Goal: Task Accomplishment & Management: Manage account settings

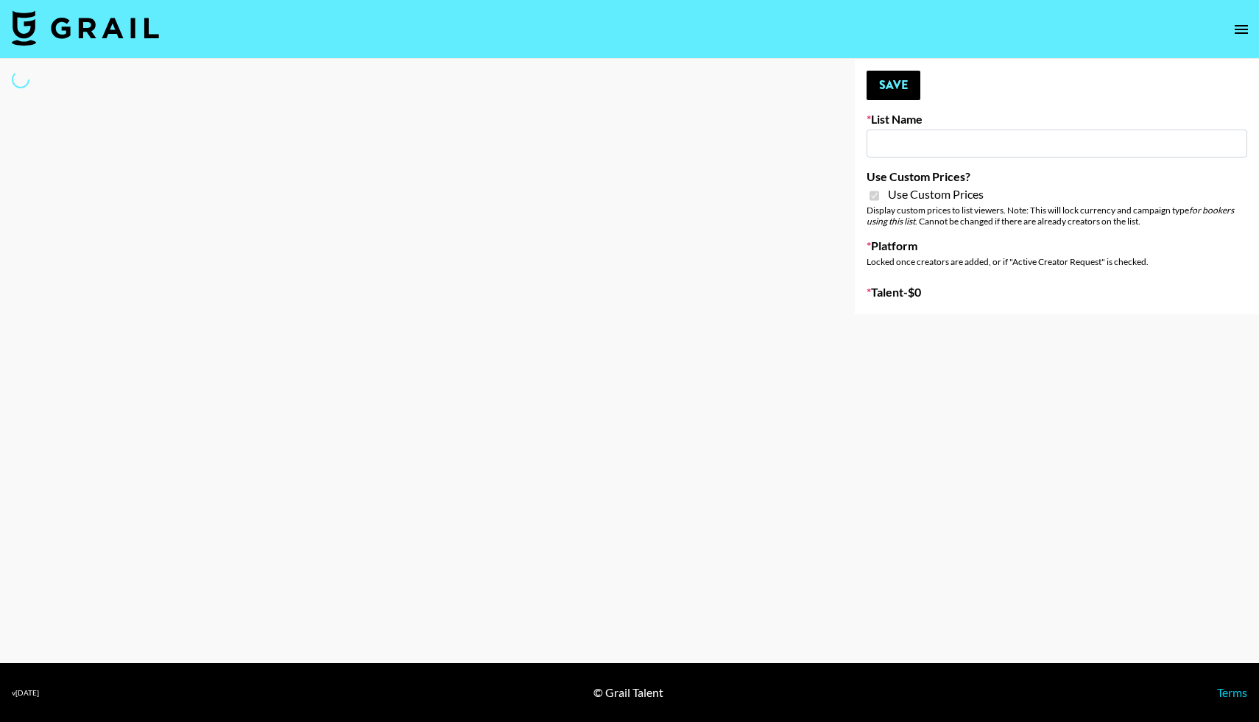
type input "Gensmo (Tiktok)"
checkbox input "true"
select select "Brand"
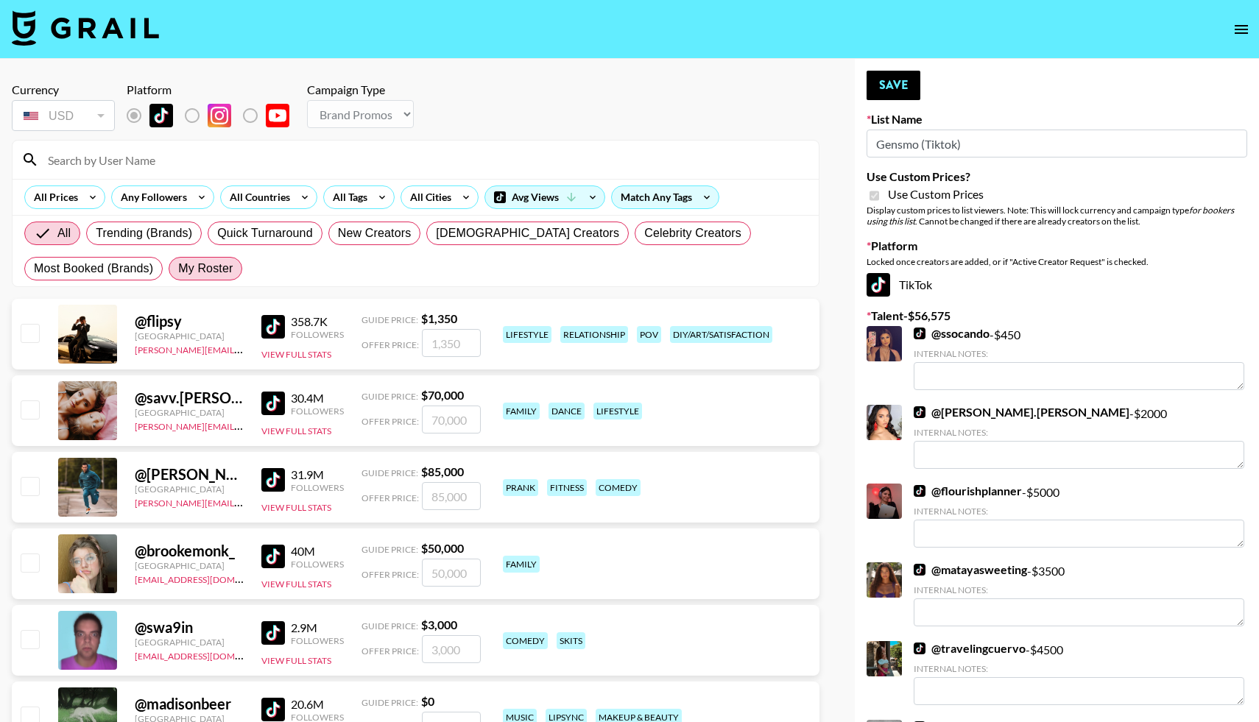
click at [209, 273] on span "My Roster" at bounding box center [205, 269] width 54 height 18
click at [178, 269] on input "My Roster" at bounding box center [178, 269] width 0 height 0
radio input "true"
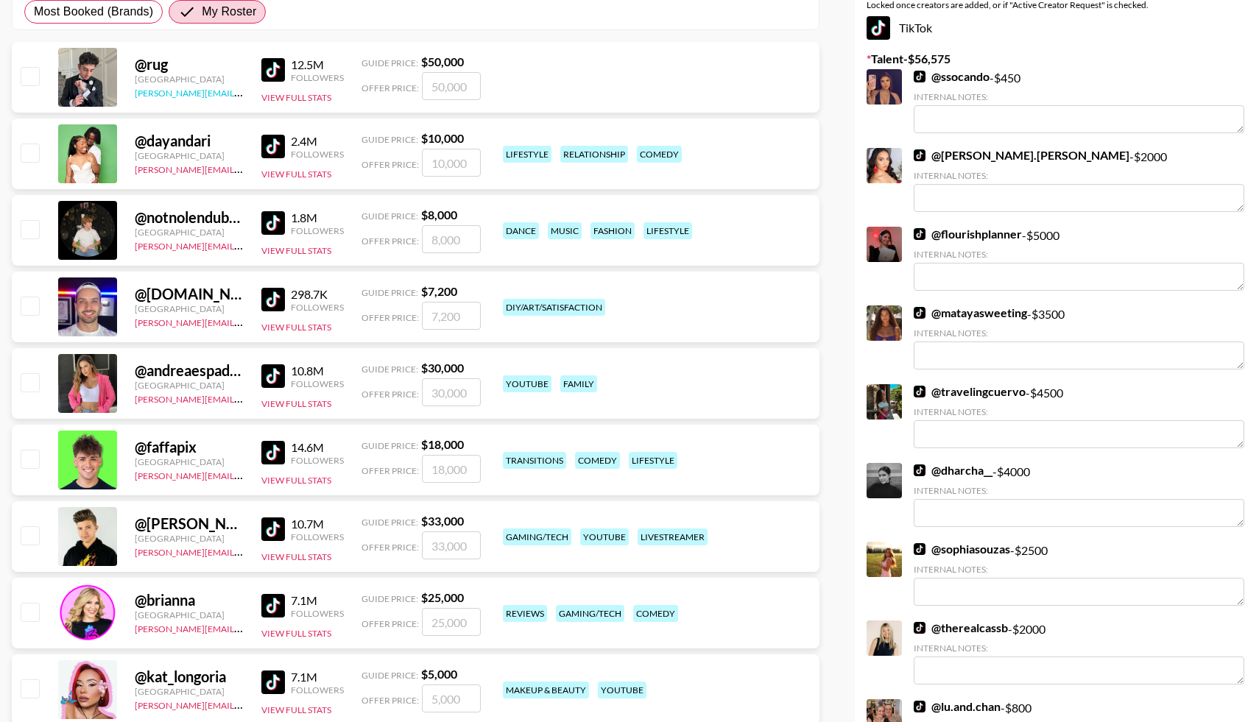
scroll to position [258, 0]
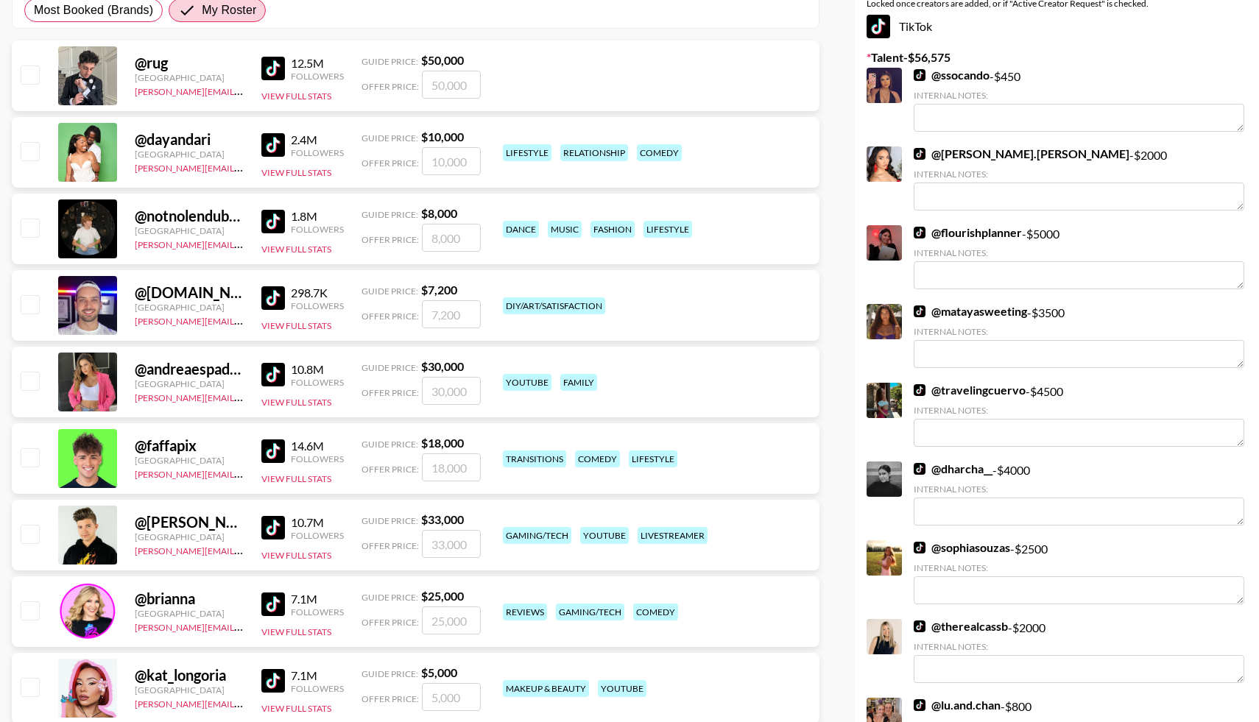
click at [29, 155] on input "checkbox" at bounding box center [30, 151] width 18 height 18
checkbox input "true"
type input "10000"
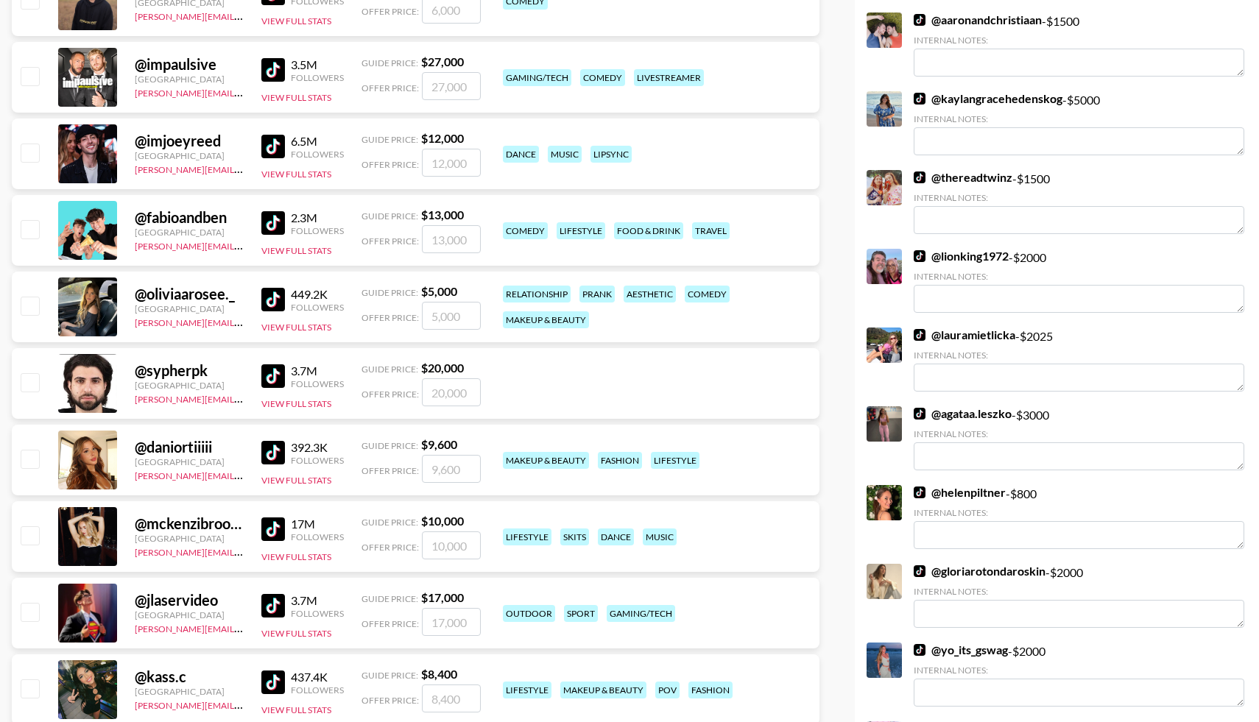
scroll to position [1026, 0]
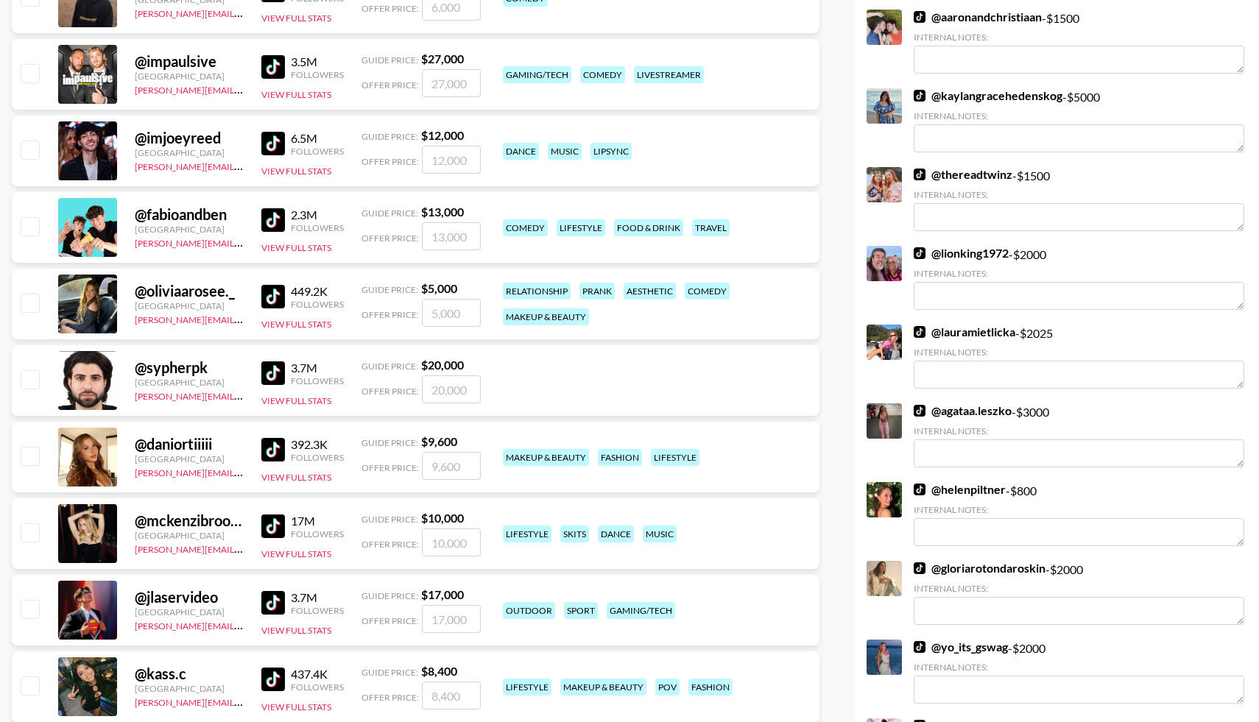
click at [24, 303] on input "checkbox" at bounding box center [30, 303] width 18 height 18
checkbox input "true"
type input "5000"
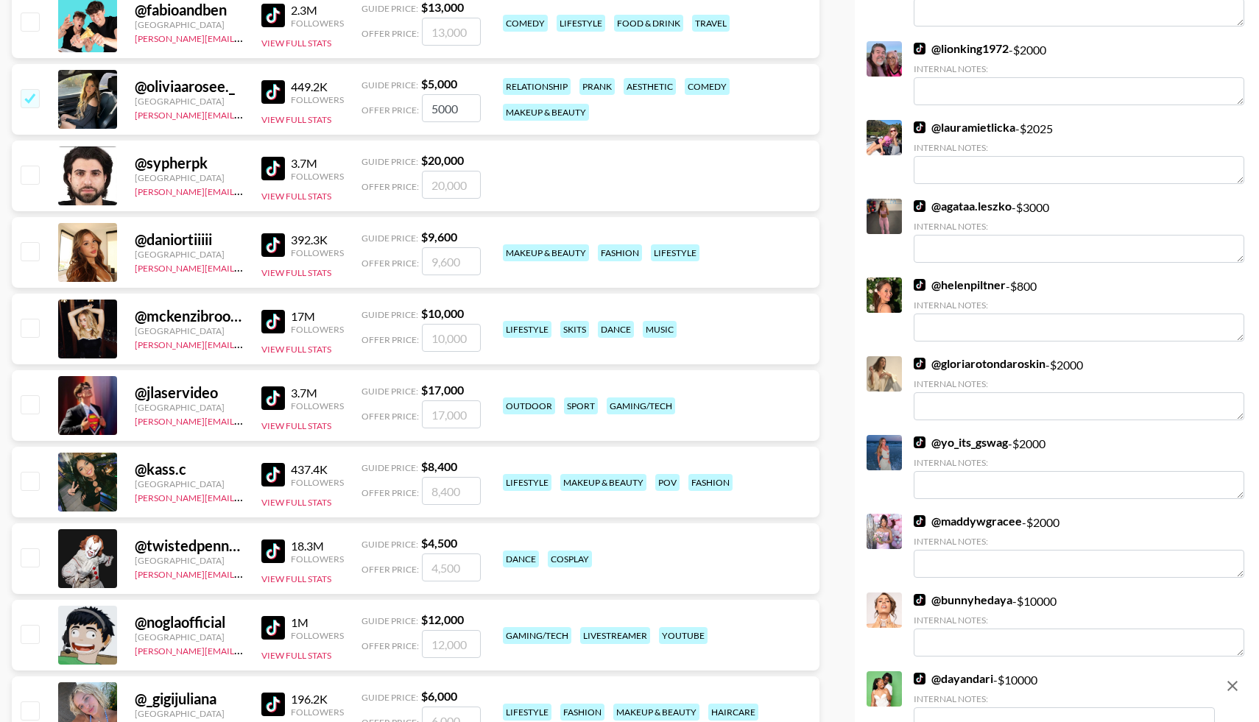
scroll to position [1259, 0]
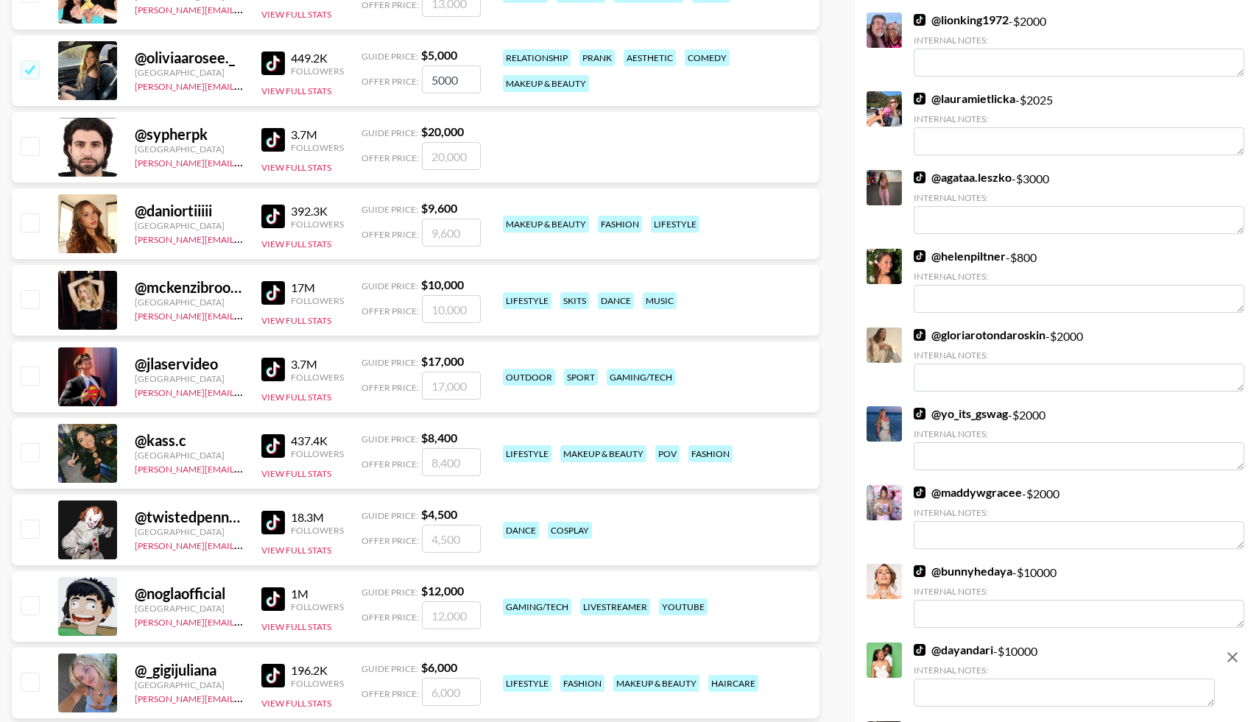
click at [30, 303] on input "checkbox" at bounding box center [30, 299] width 18 height 18
checkbox input "true"
type input "10000"
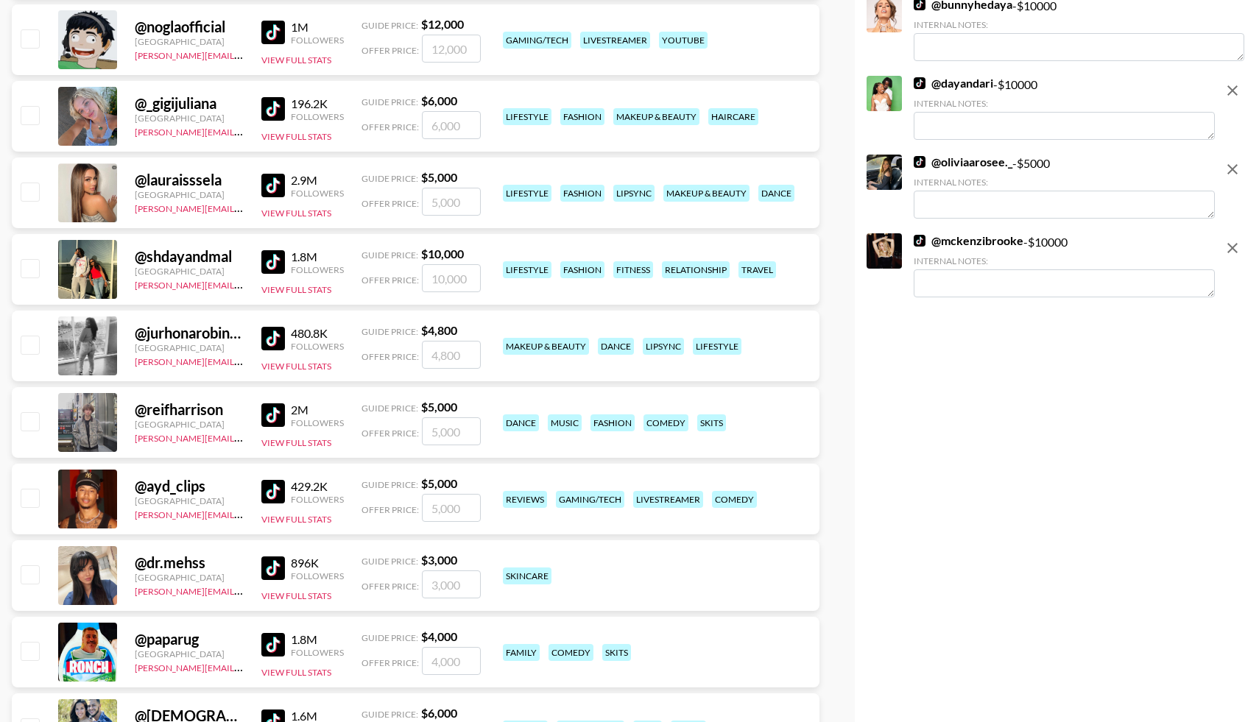
scroll to position [1833, 0]
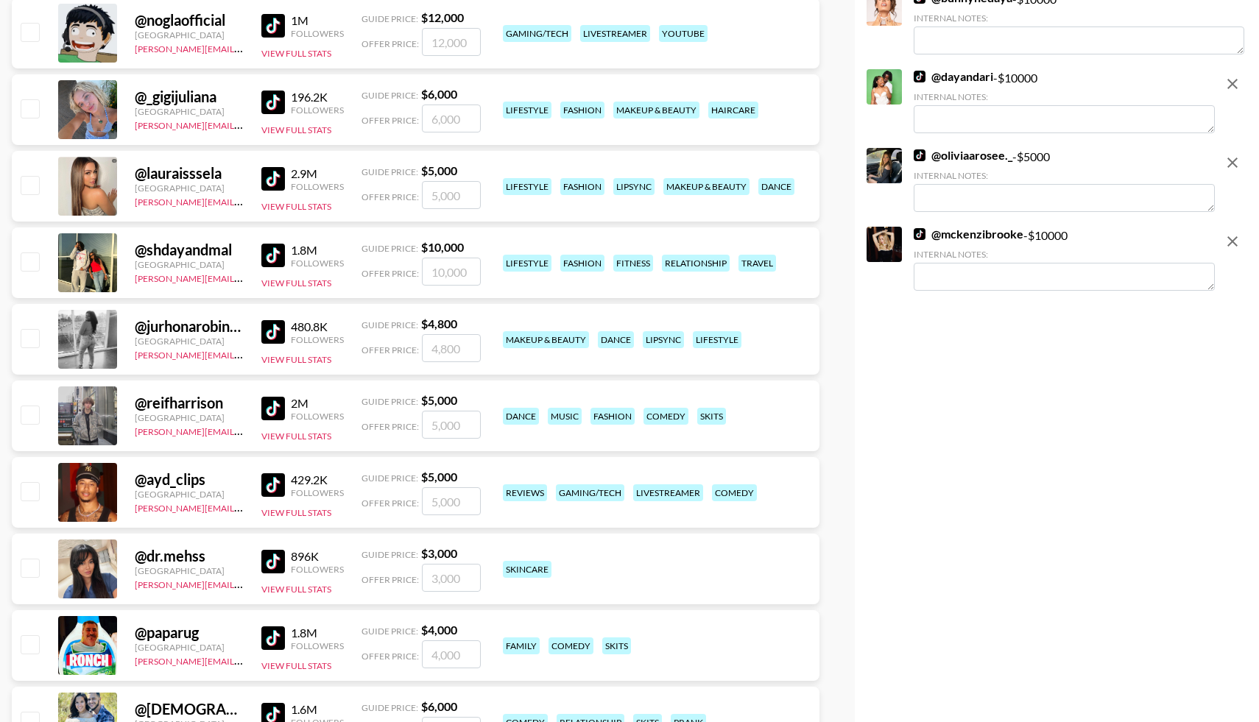
click at [27, 418] on input "checkbox" at bounding box center [30, 415] width 18 height 18
checkbox input "true"
type input "5000"
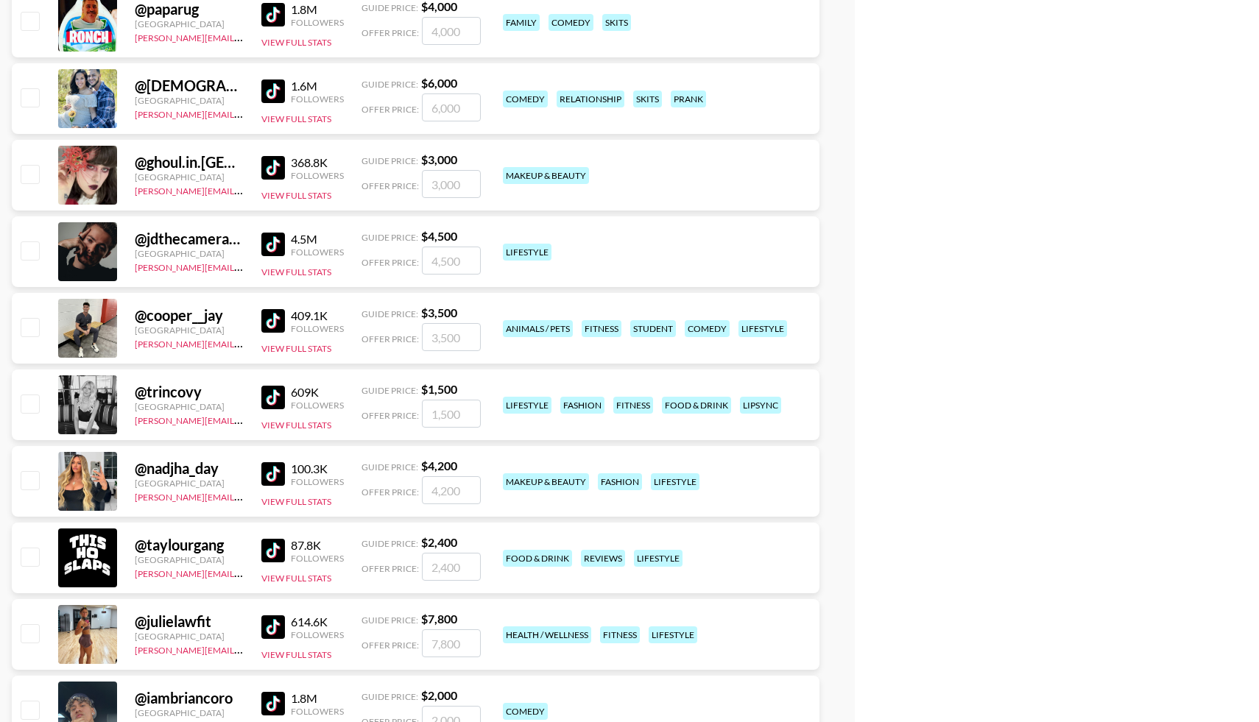
scroll to position [2458, 0]
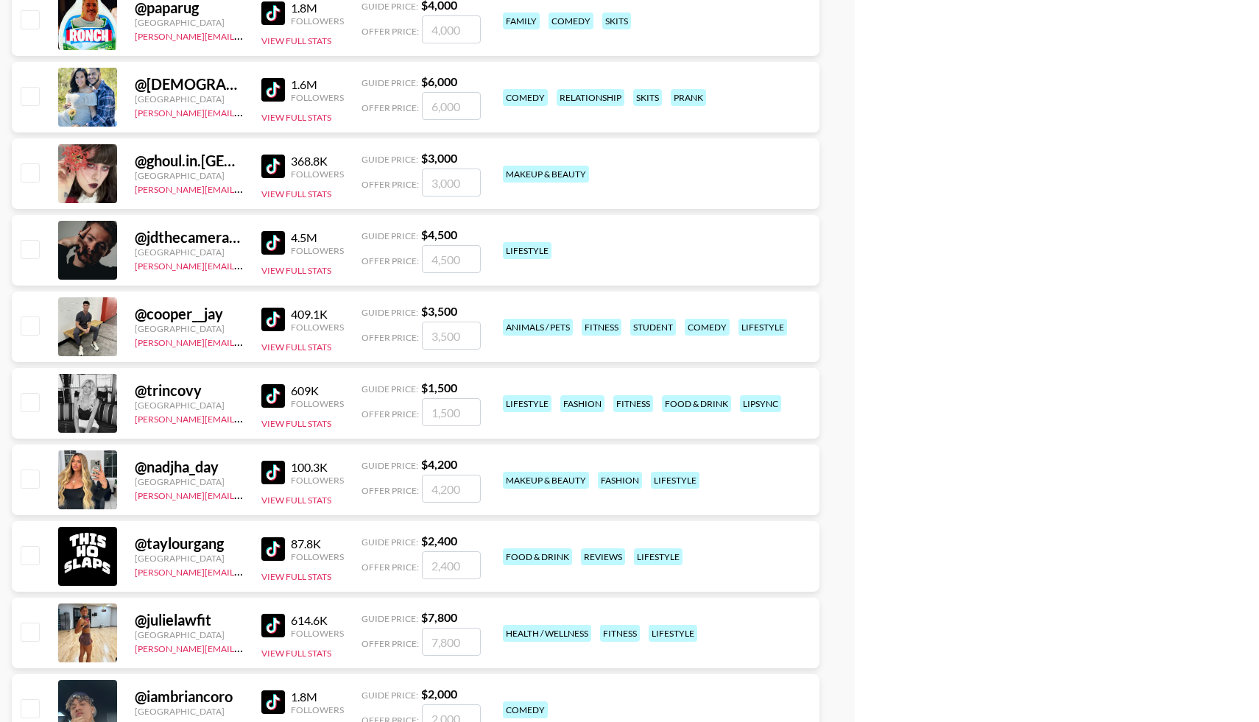
click at [28, 407] on input "checkbox" at bounding box center [30, 402] width 18 height 18
checkbox input "true"
type input "1500"
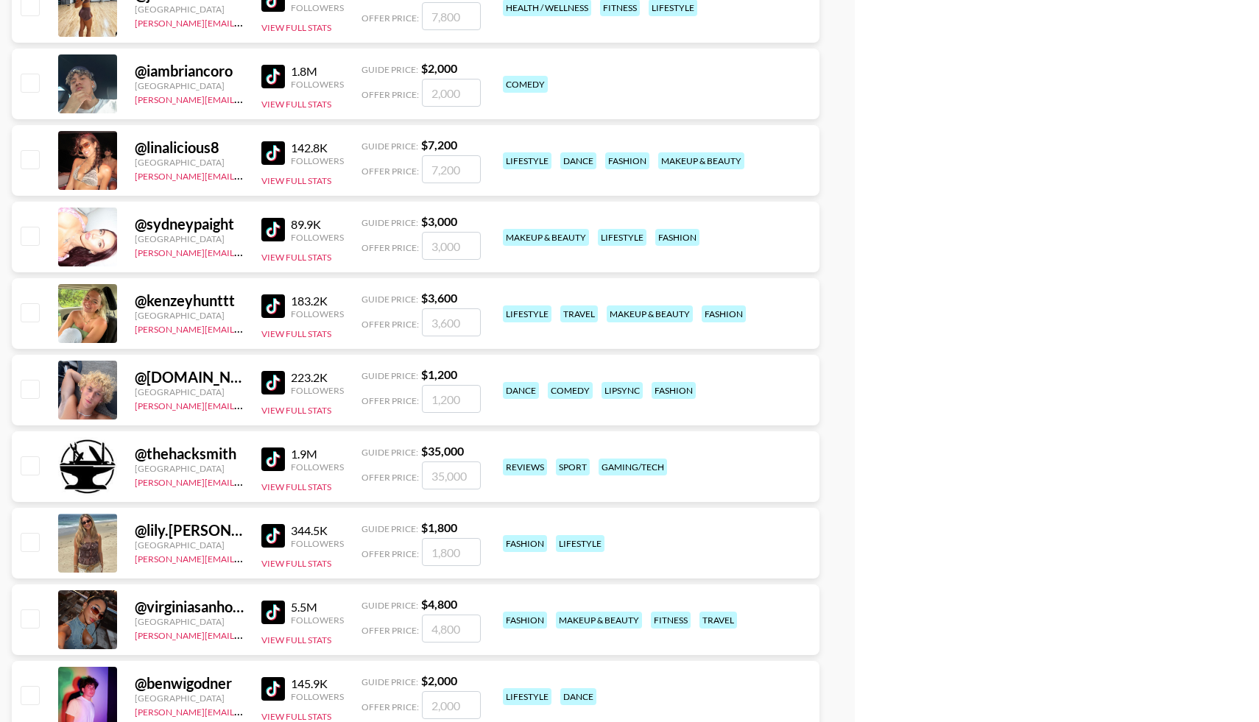
scroll to position [3087, 0]
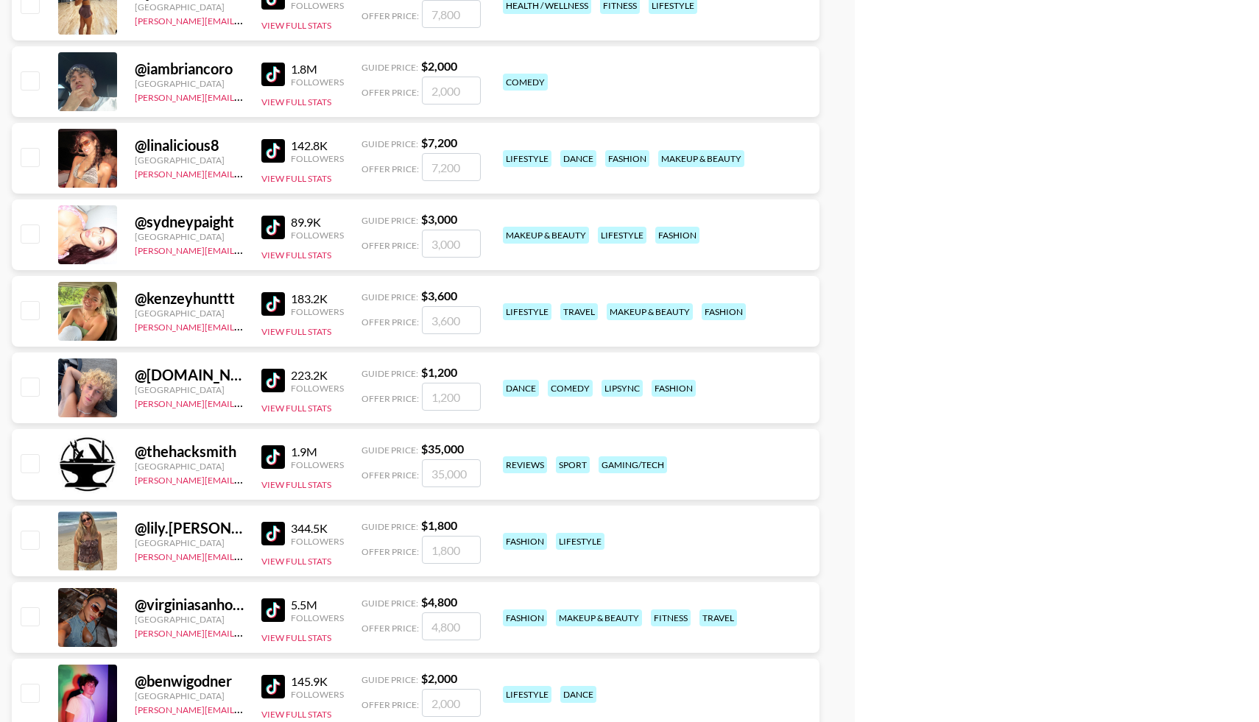
click at [32, 388] on input "checkbox" at bounding box center [30, 387] width 18 height 18
checkbox input "true"
type input "1200"
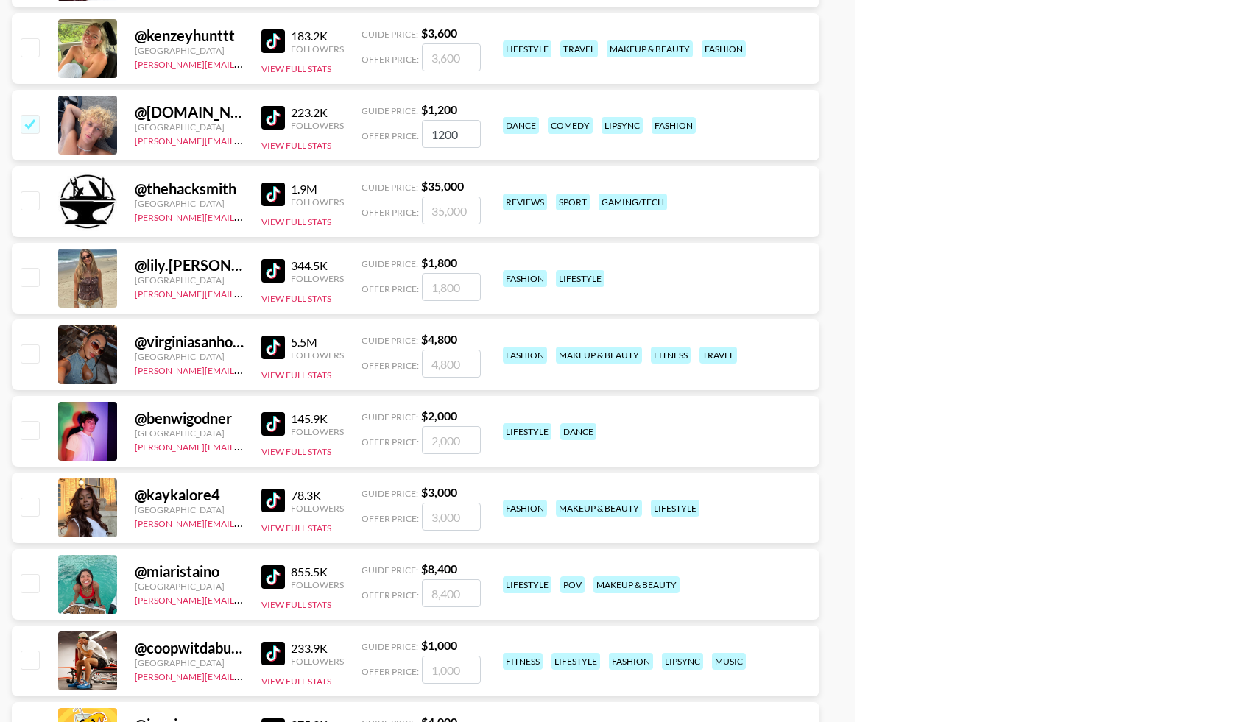
scroll to position [3351, 0]
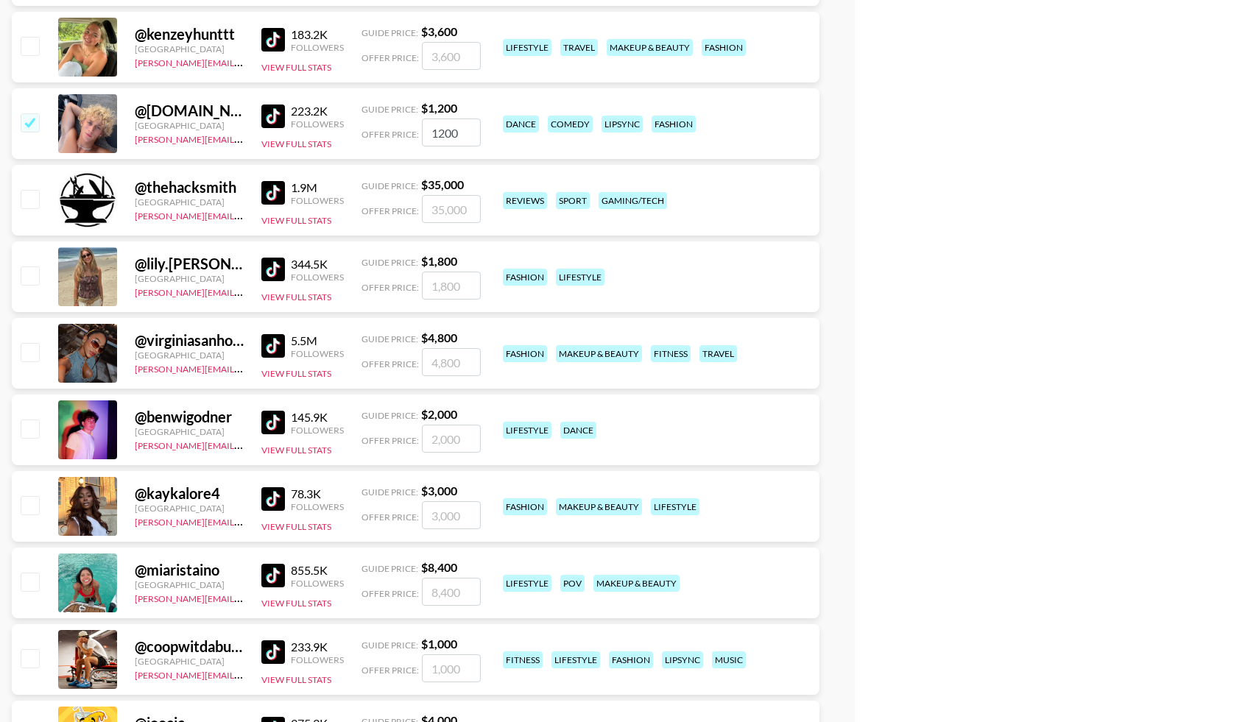
click at [38, 435] on input "checkbox" at bounding box center [30, 429] width 18 height 18
checkbox input "true"
type input "2000"
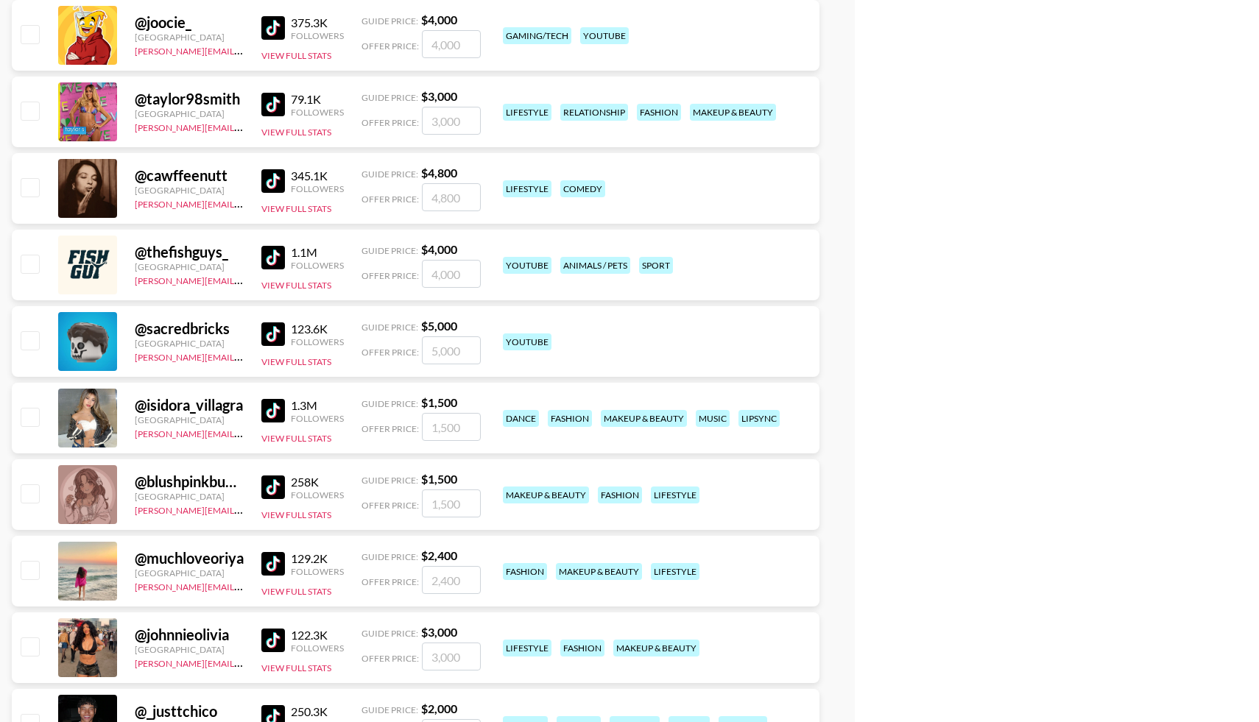
scroll to position [4056, 0]
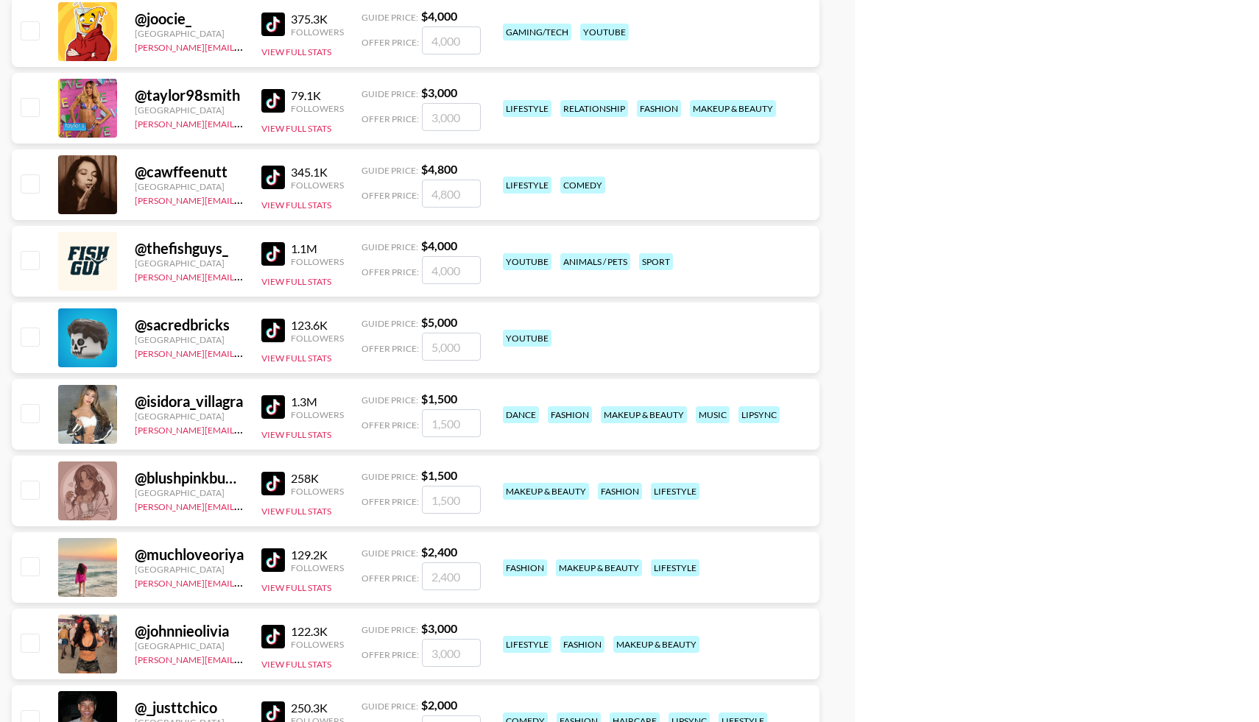
click at [31, 415] on input "checkbox" at bounding box center [30, 413] width 18 height 18
checkbox input "true"
type input "1500"
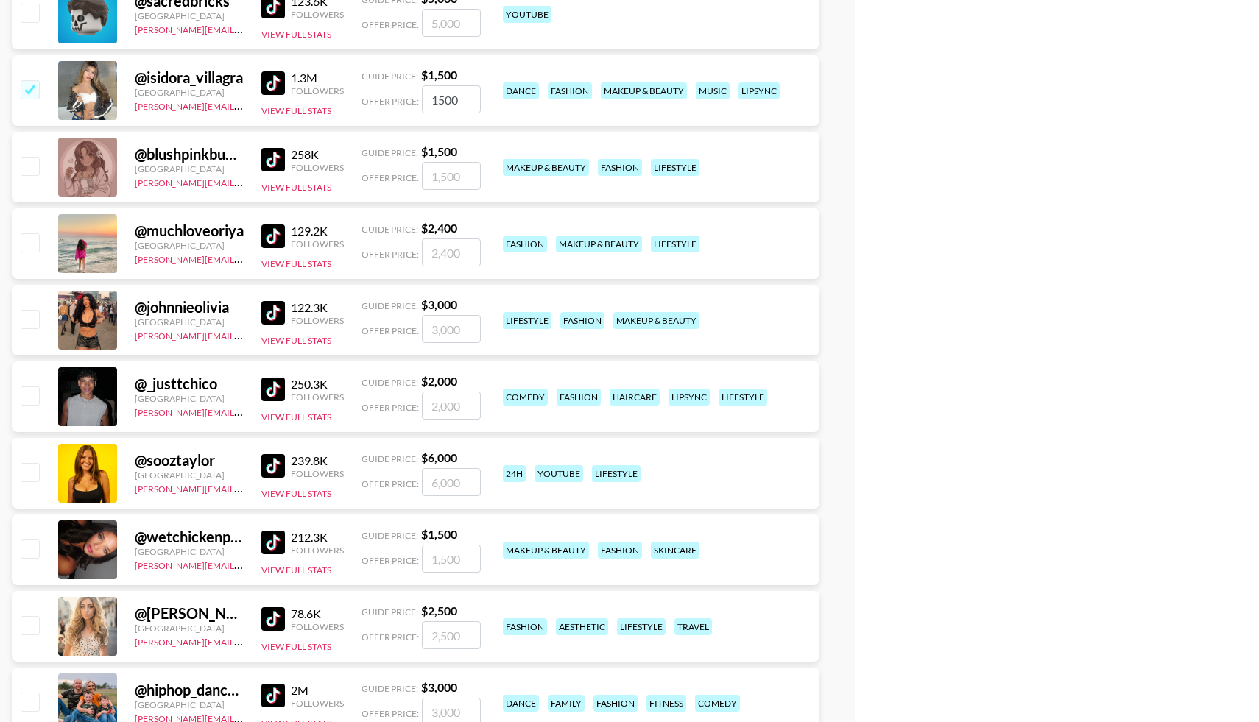
scroll to position [4447, 0]
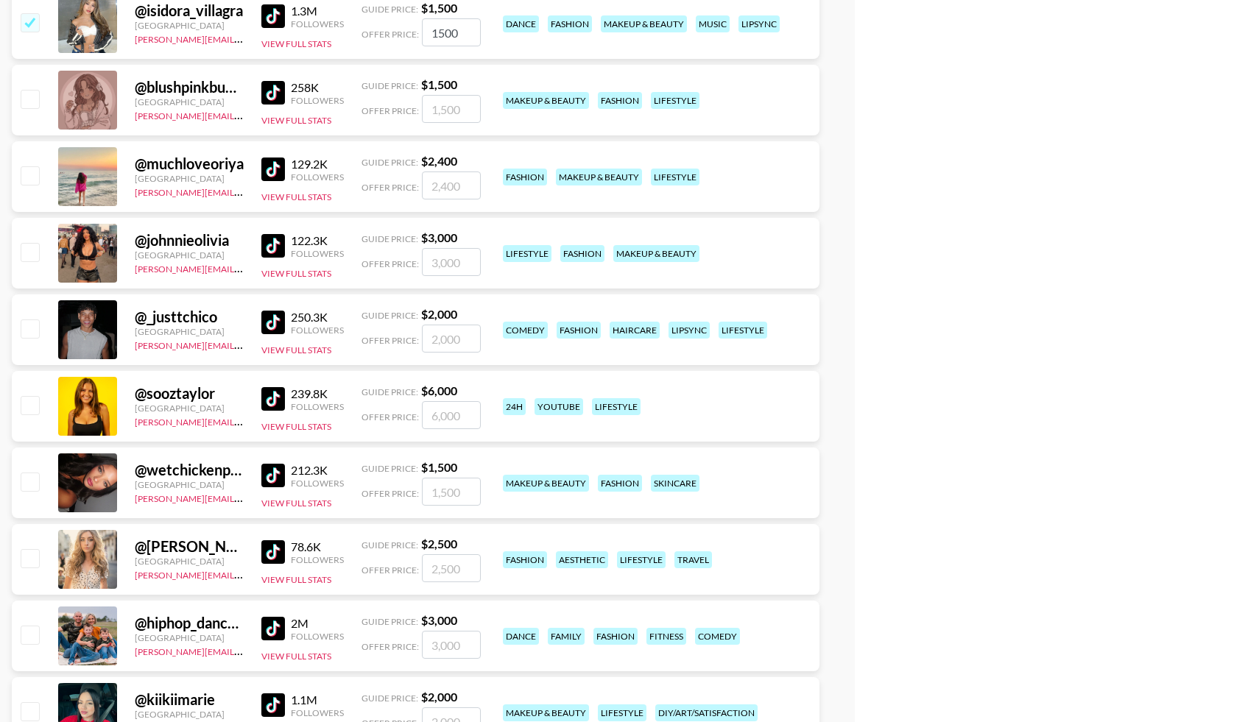
click at [32, 333] on input "checkbox" at bounding box center [30, 329] width 18 height 18
checkbox input "true"
type input "2000"
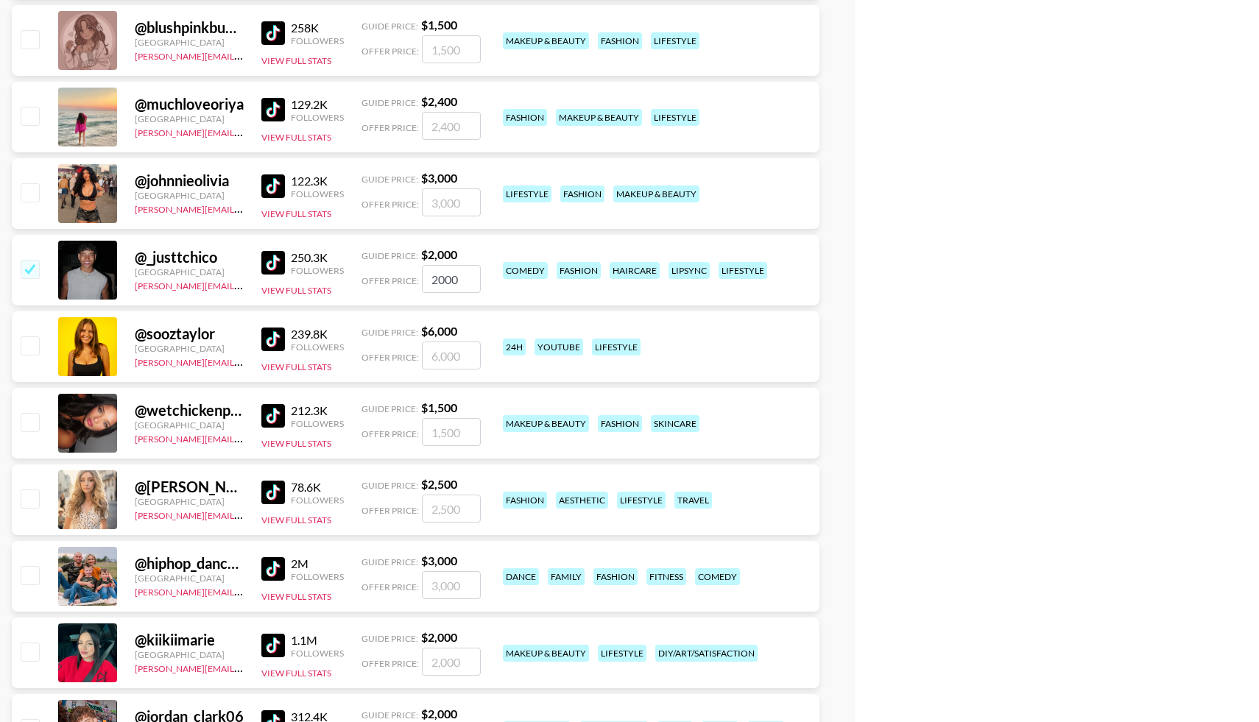
scroll to position [4507, 0]
click at [33, 420] on input "checkbox" at bounding box center [30, 421] width 18 height 18
checkbox input "true"
type input "1500"
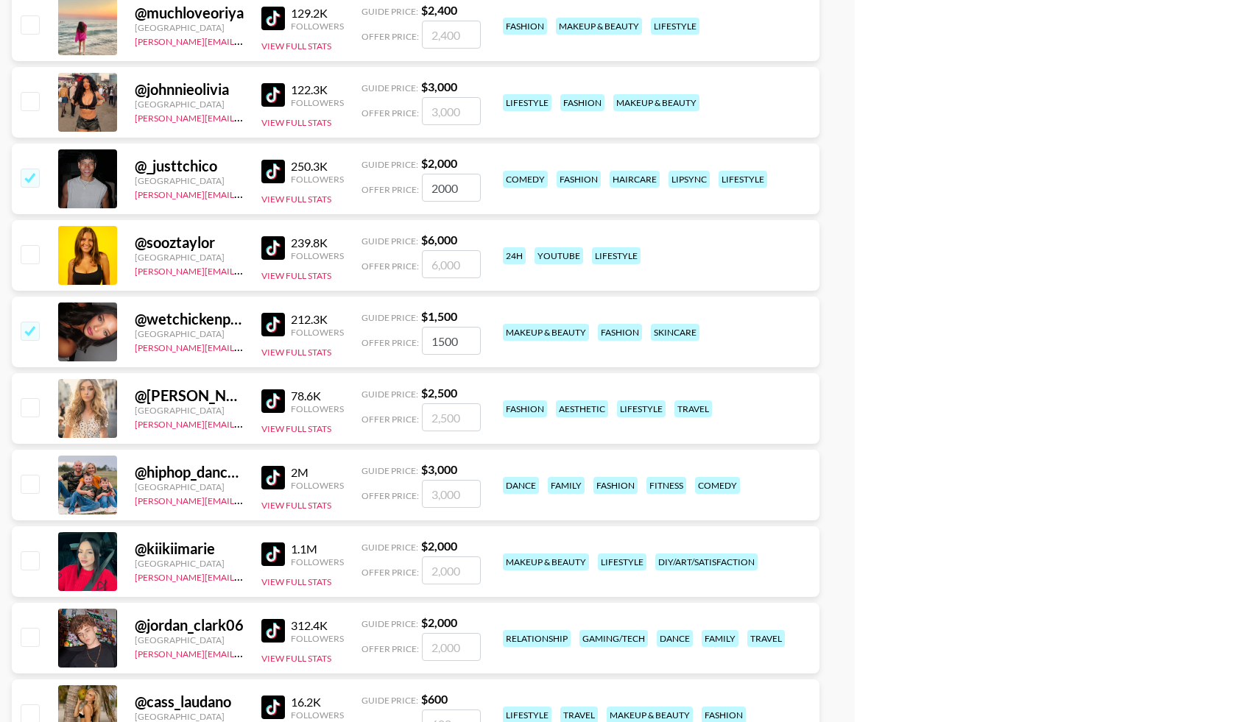
scroll to position [4605, 0]
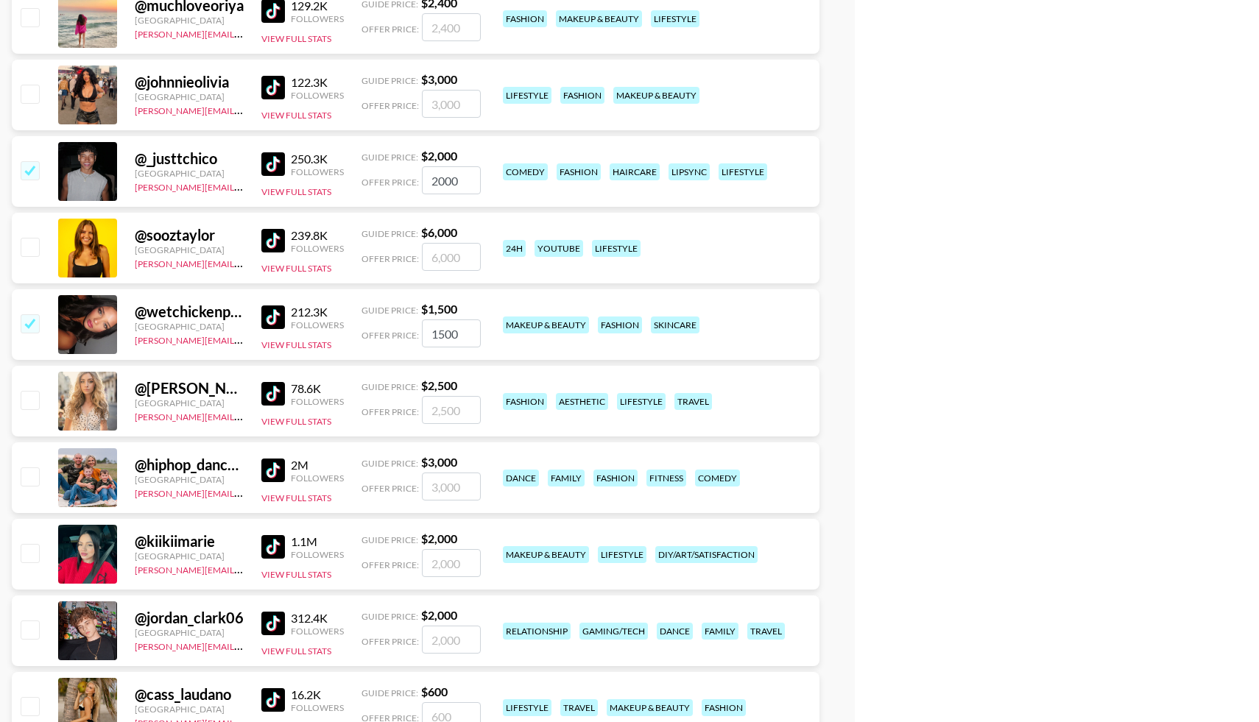
click at [33, 401] on input "checkbox" at bounding box center [30, 400] width 18 height 18
checkbox input "true"
type input "2500"
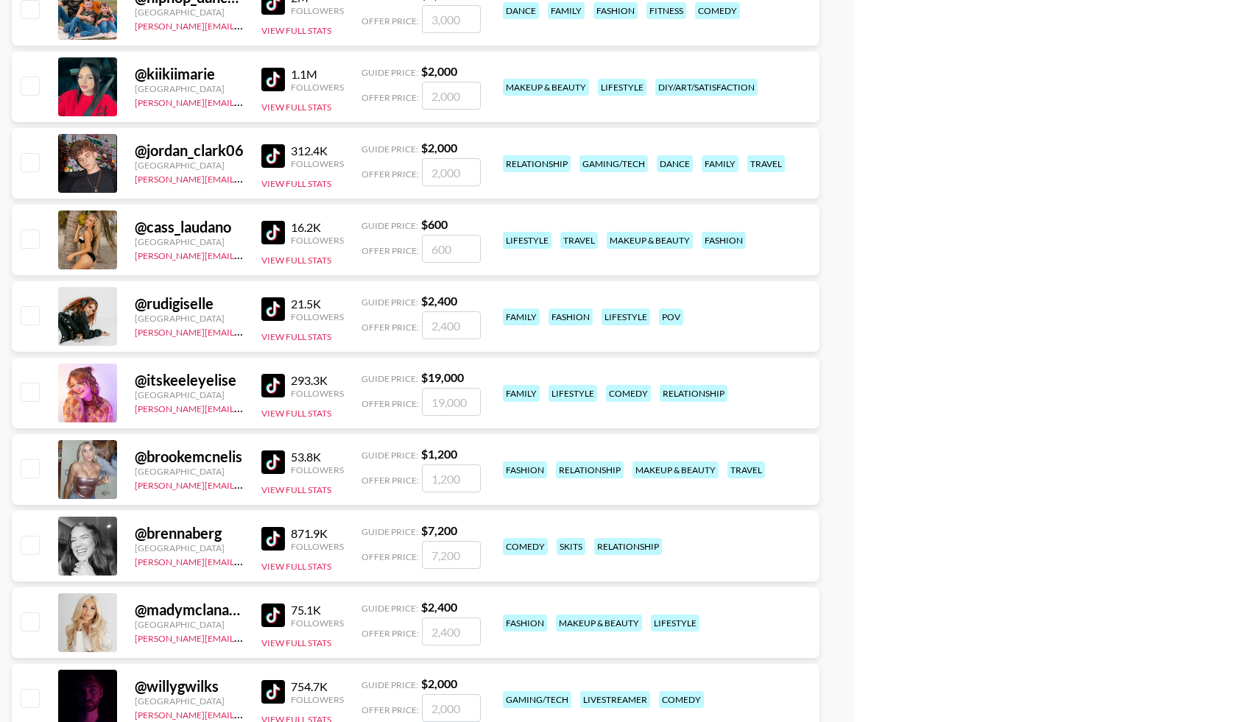
scroll to position [5074, 0]
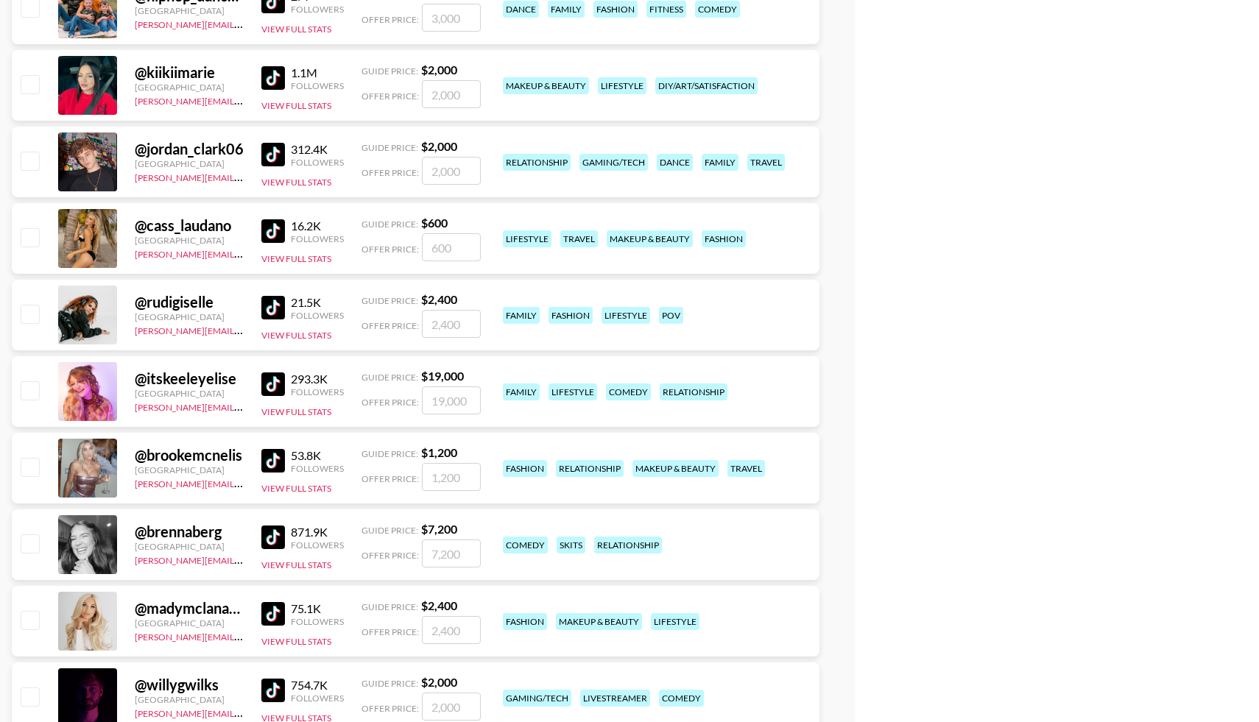
click at [29, 474] on input "checkbox" at bounding box center [30, 467] width 18 height 18
checkbox input "true"
type input "1200"
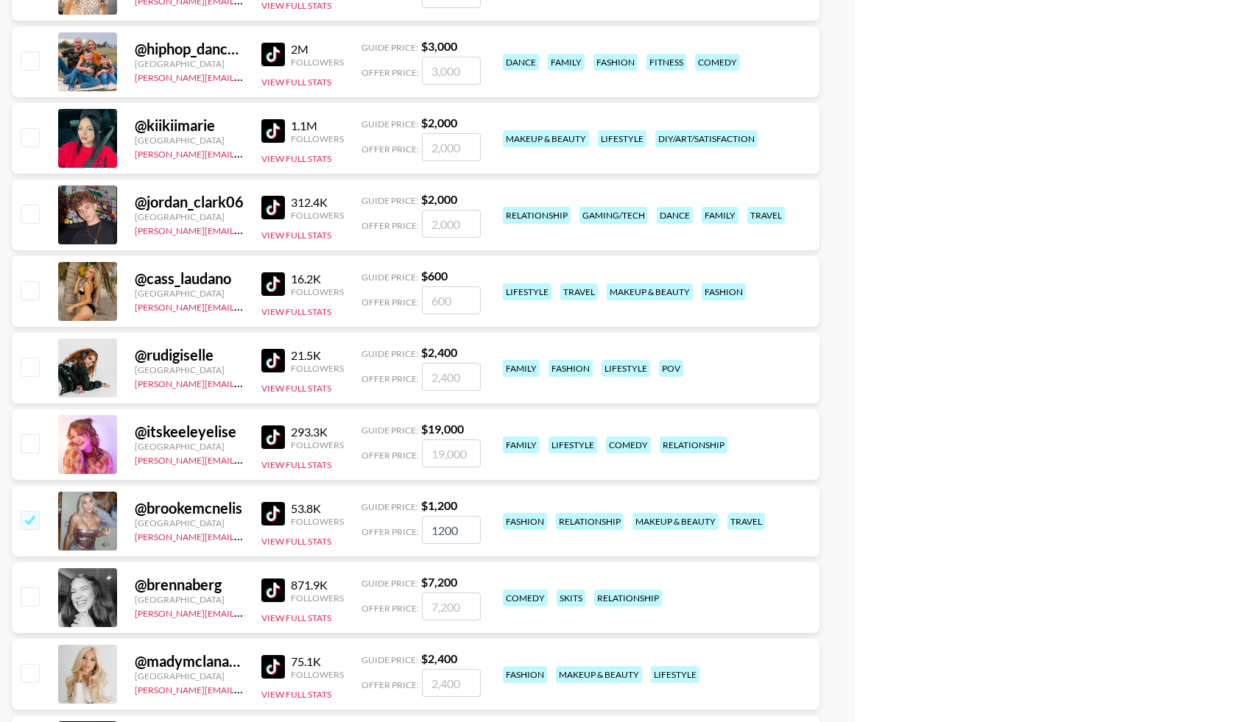
scroll to position [5016, 0]
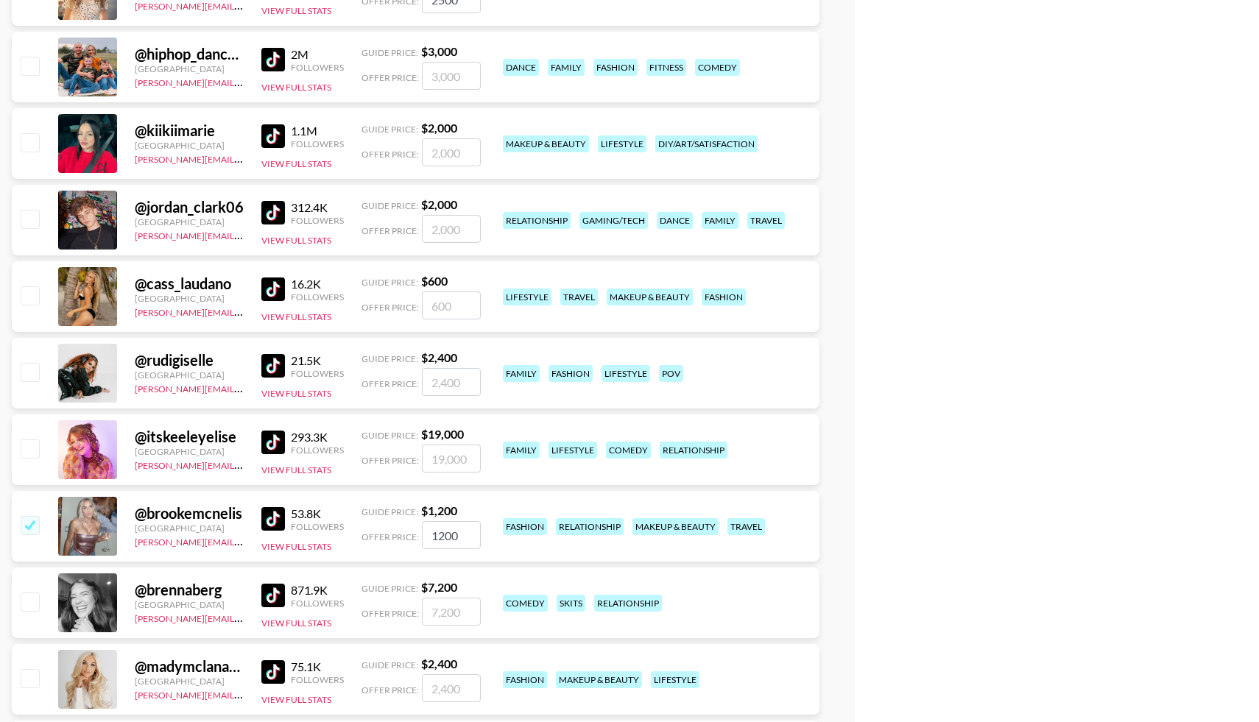
click at [36, 222] on input "checkbox" at bounding box center [30, 219] width 18 height 18
checkbox input "true"
type input "2000"
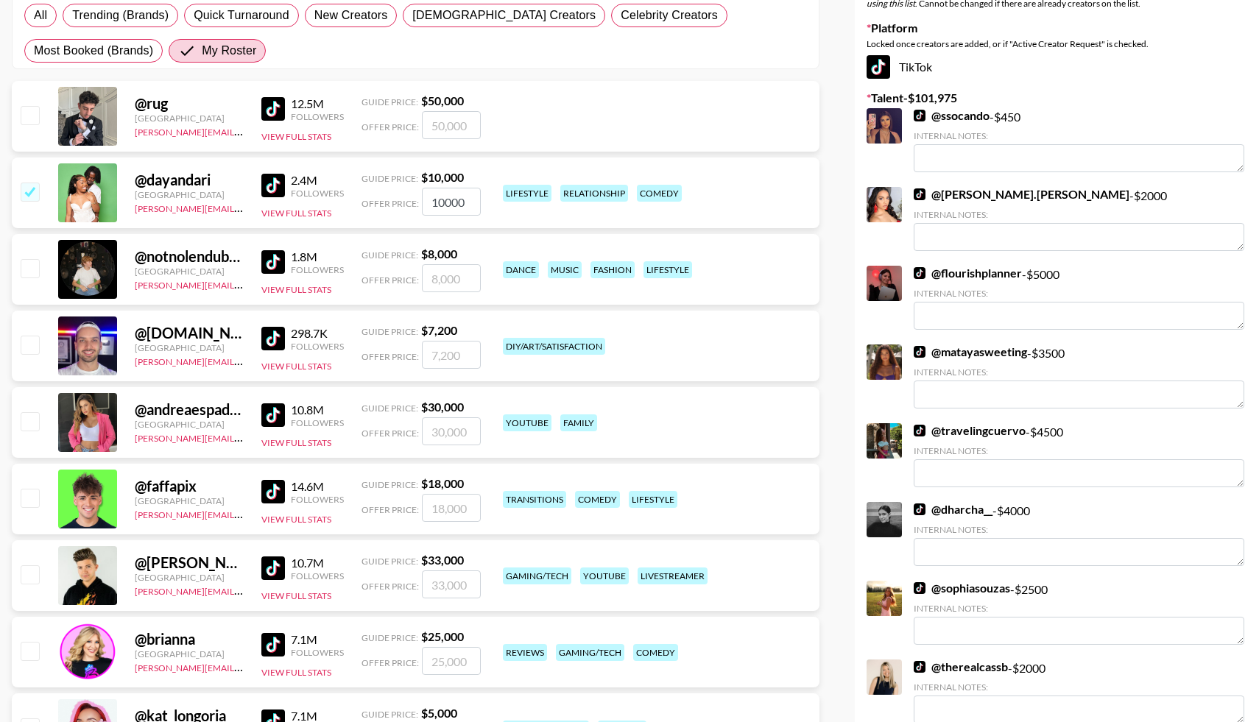
scroll to position [0, 0]
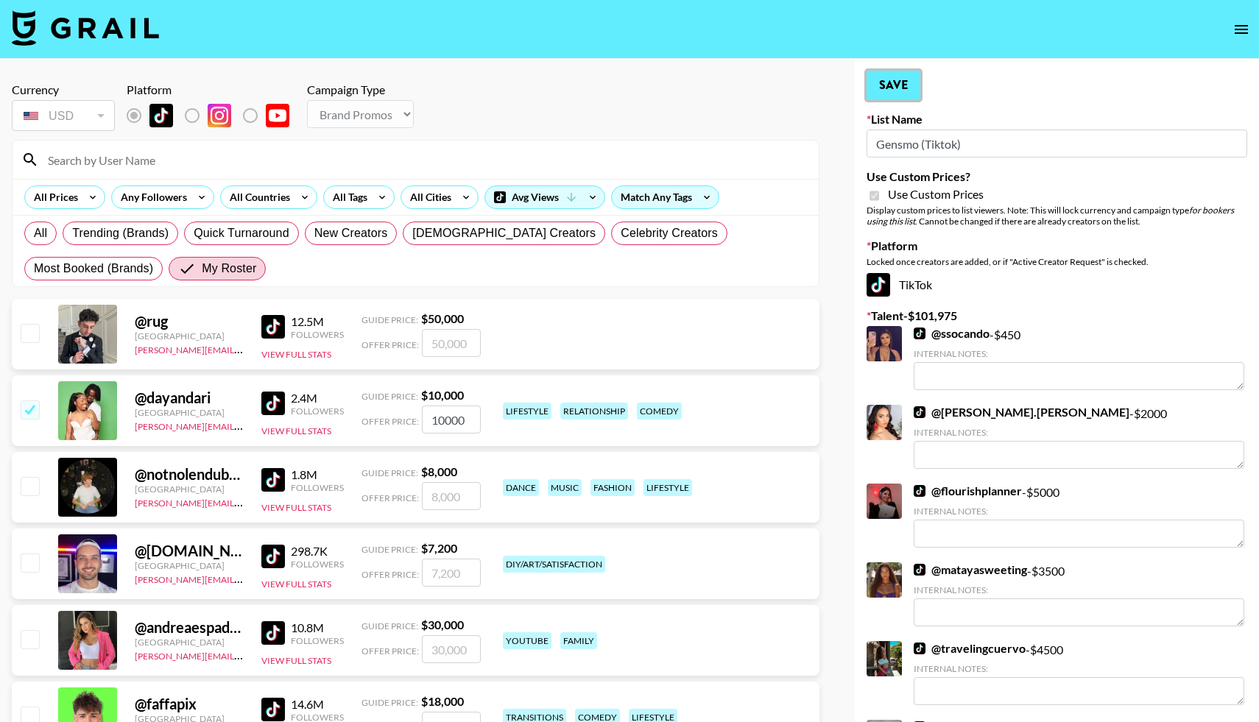
click at [890, 91] on button "Save" at bounding box center [894, 85] width 54 height 29
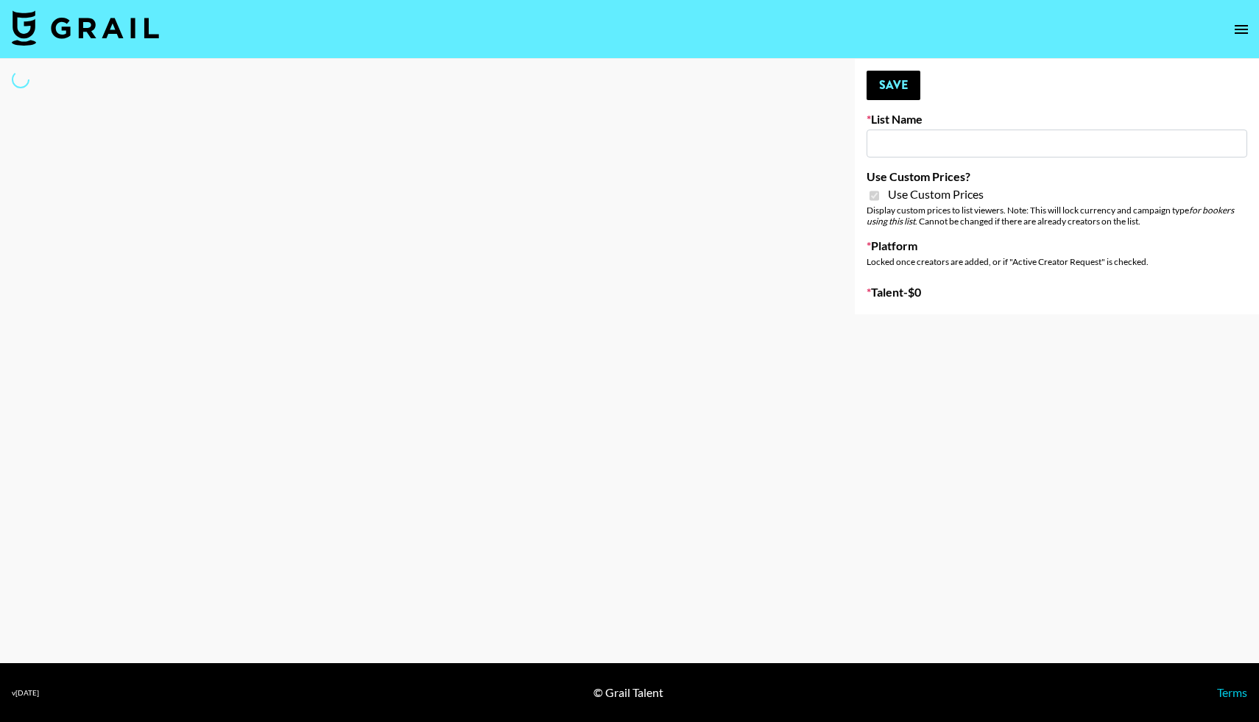
type input "Gensmo (IG)"
checkbox input "true"
select select "Brand"
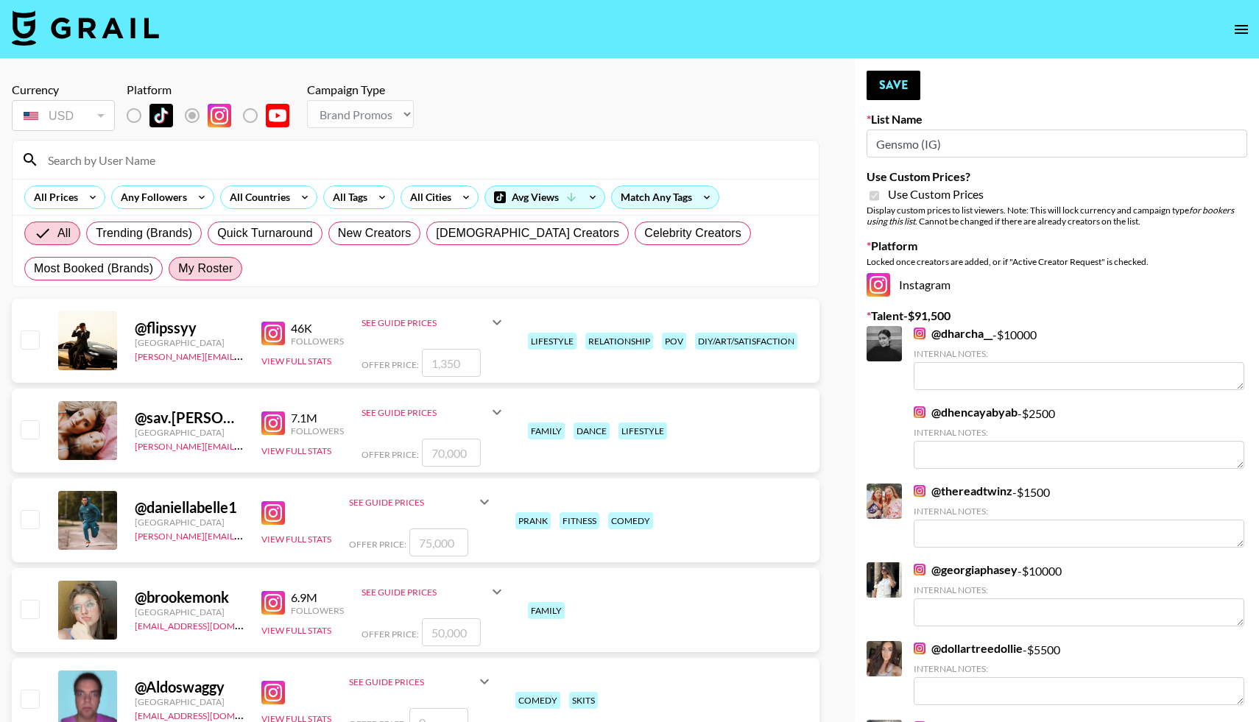
click at [214, 259] on label "My Roster" at bounding box center [206, 269] width 74 height 24
click at [178, 269] on input "My Roster" at bounding box center [178, 269] width 0 height 0
radio input "true"
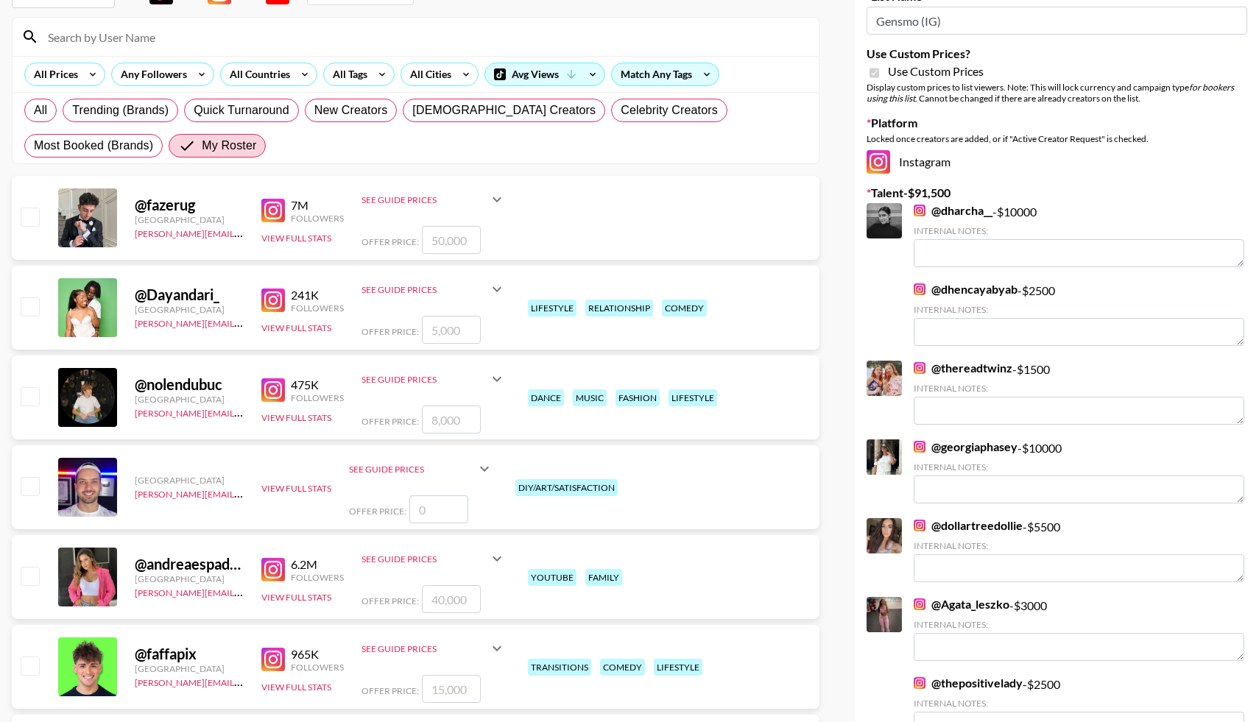
scroll to position [124, 0]
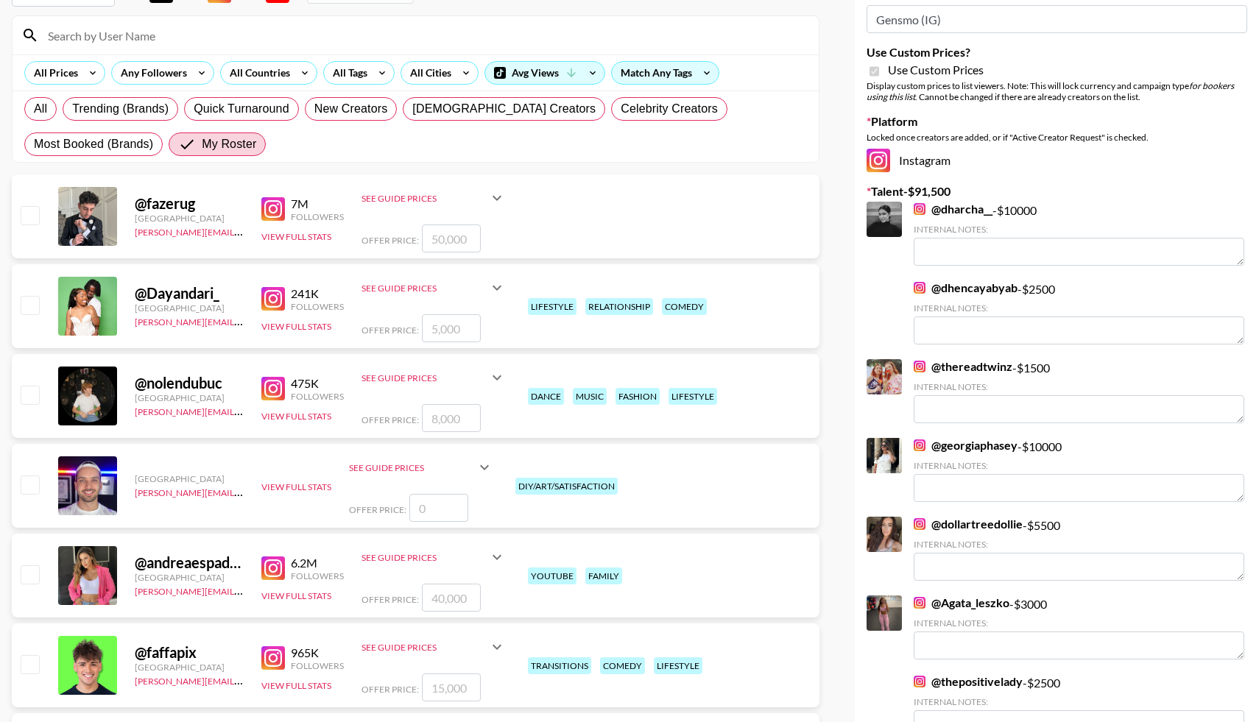
click at [32, 306] on input "checkbox" at bounding box center [30, 305] width 18 height 18
checkbox input "true"
type input "5000"
drag, startPoint x: 435, startPoint y: 329, endPoint x: 420, endPoint y: 326, distance: 15.2
click at [420, 326] on div "Offer Price: 5000" at bounding box center [434, 328] width 144 height 28
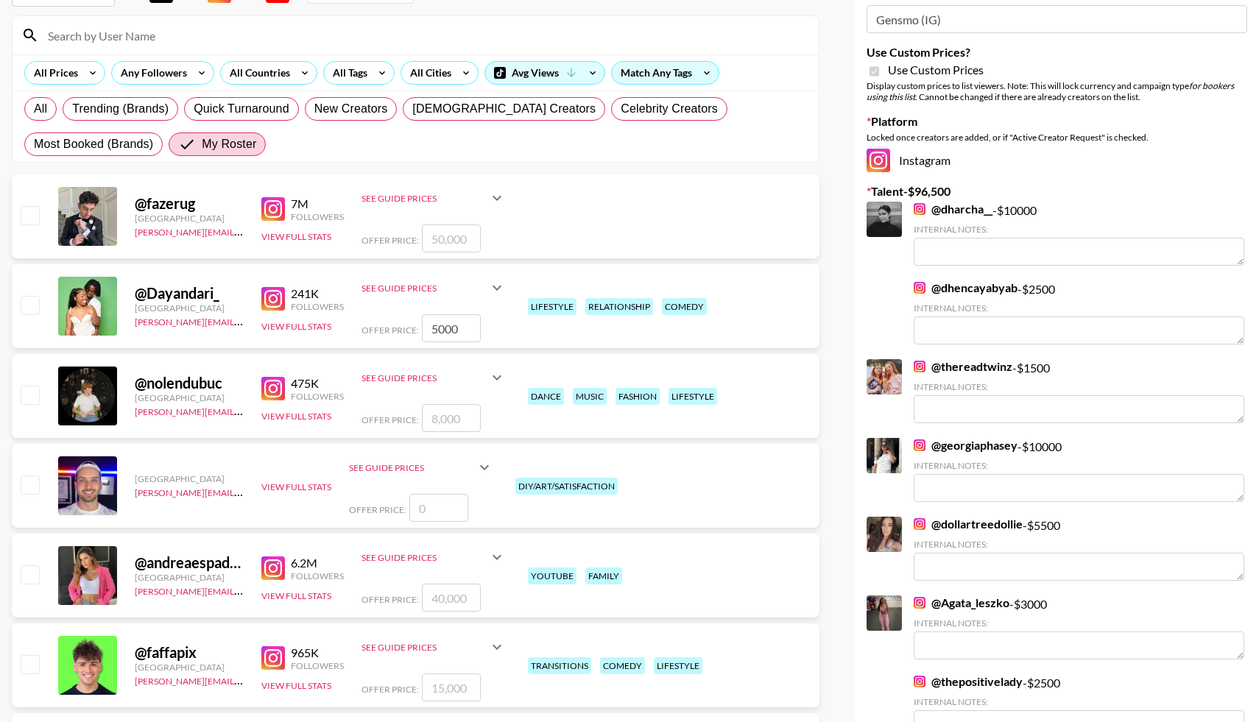
checkbox input "false"
checkbox input "true"
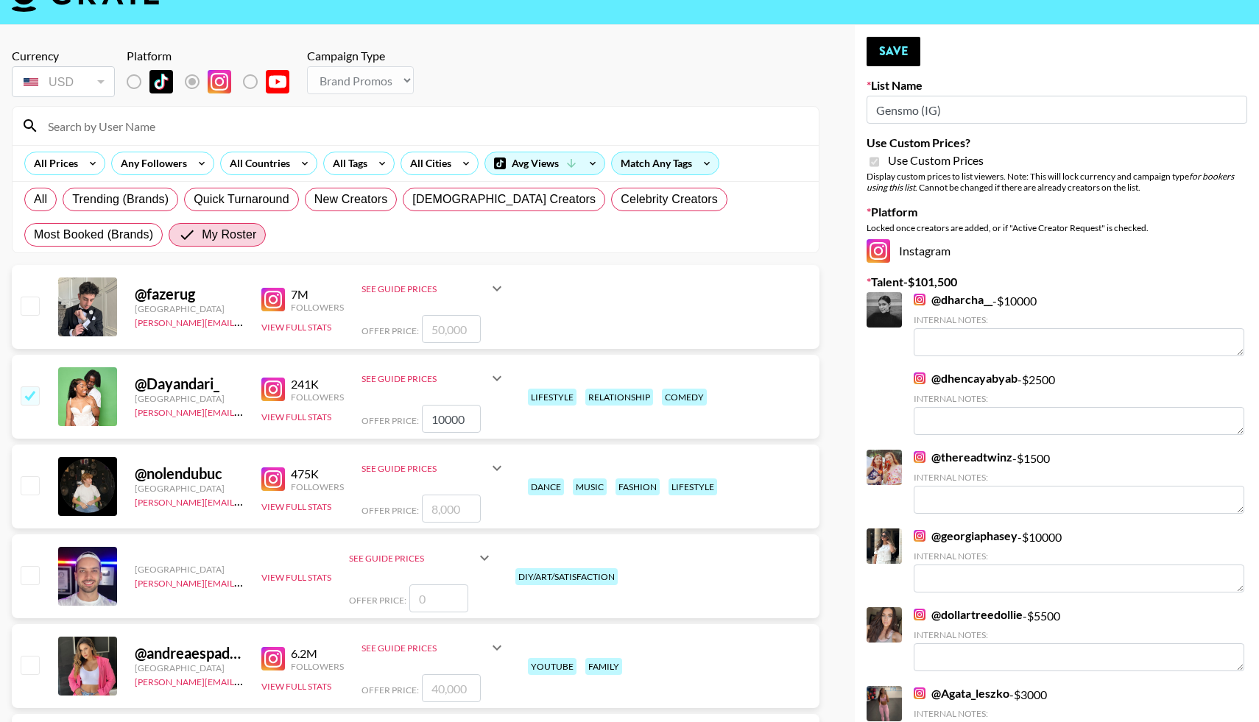
scroll to position [30, 0]
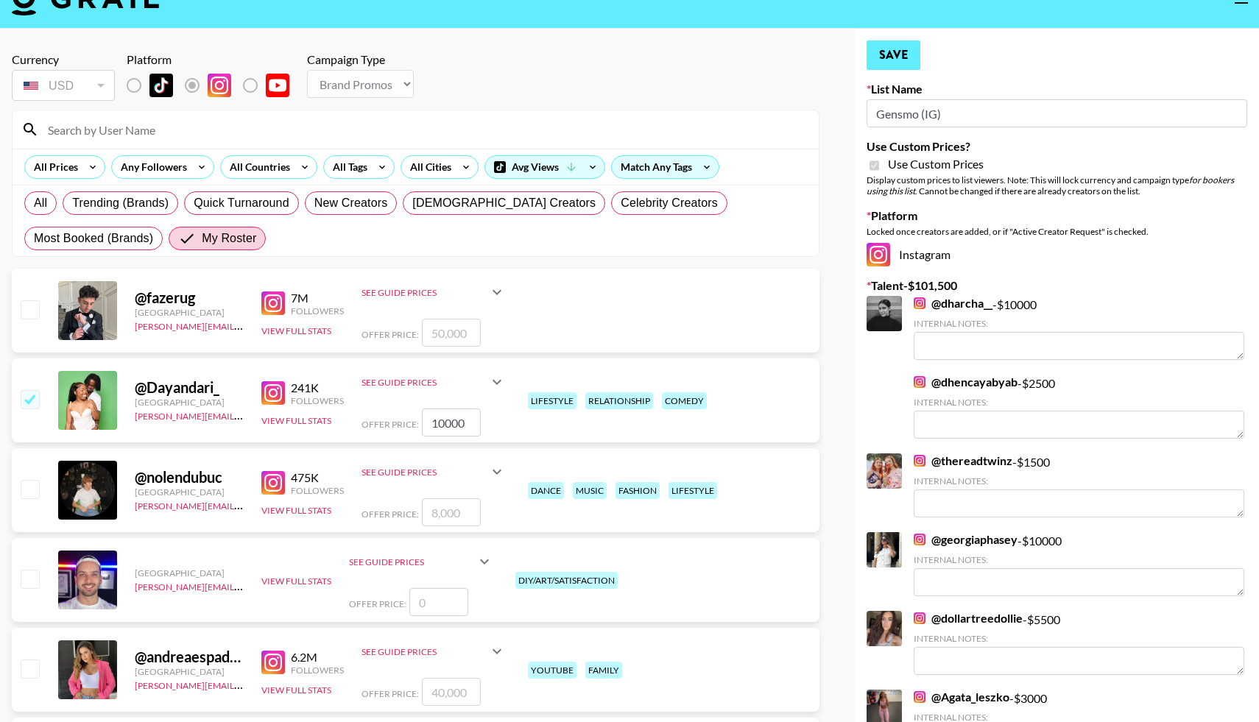
type input "10000"
click at [901, 54] on button "Save" at bounding box center [894, 55] width 54 height 29
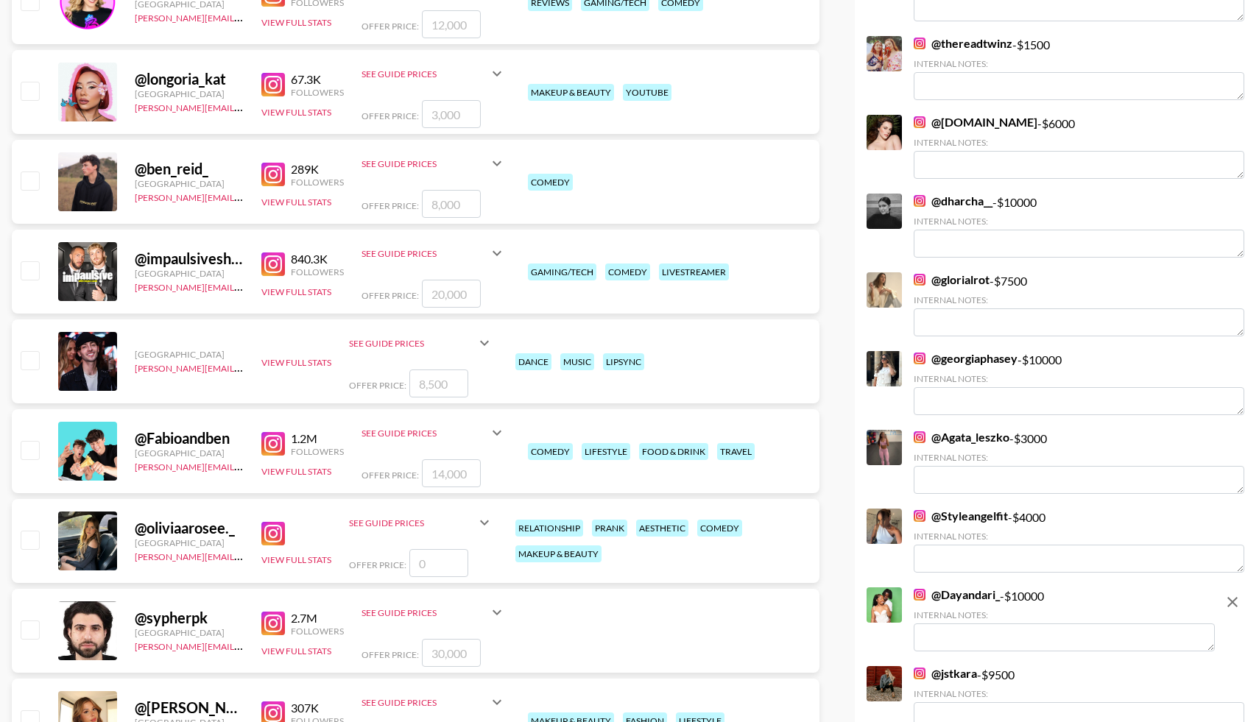
scroll to position [972, 0]
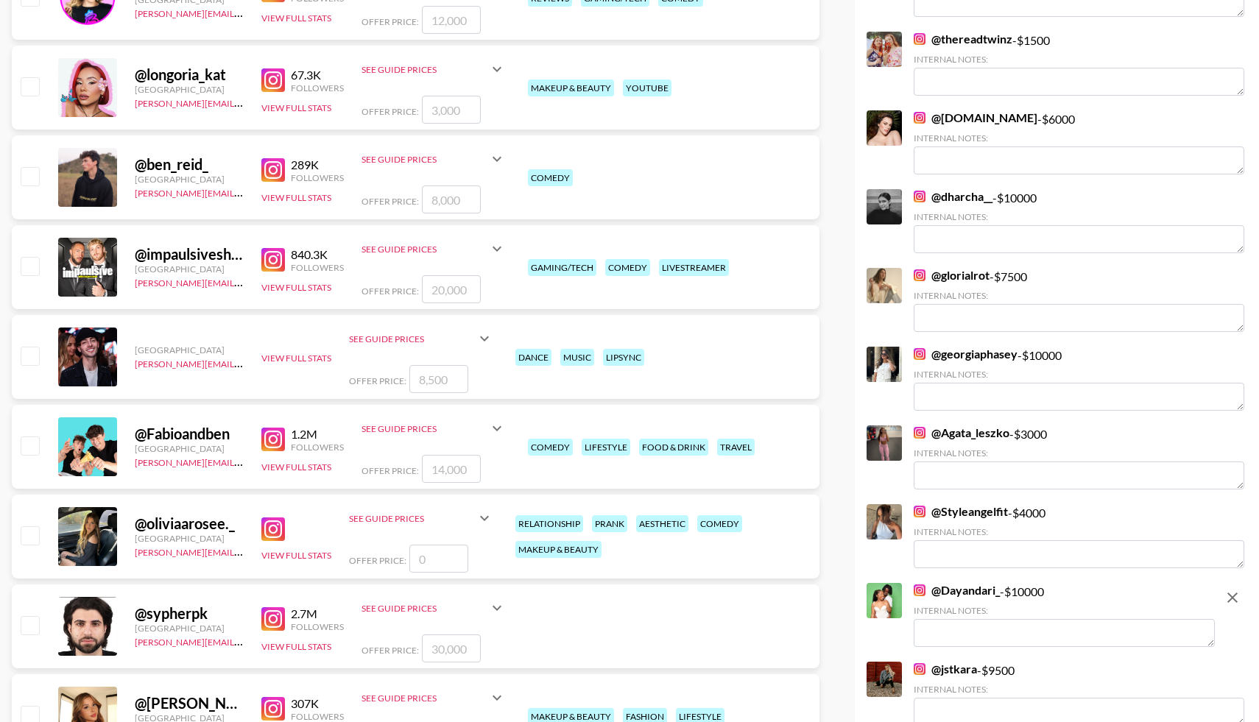
click at [32, 178] on input "checkbox" at bounding box center [30, 176] width 18 height 18
checkbox input "true"
type input "8000"
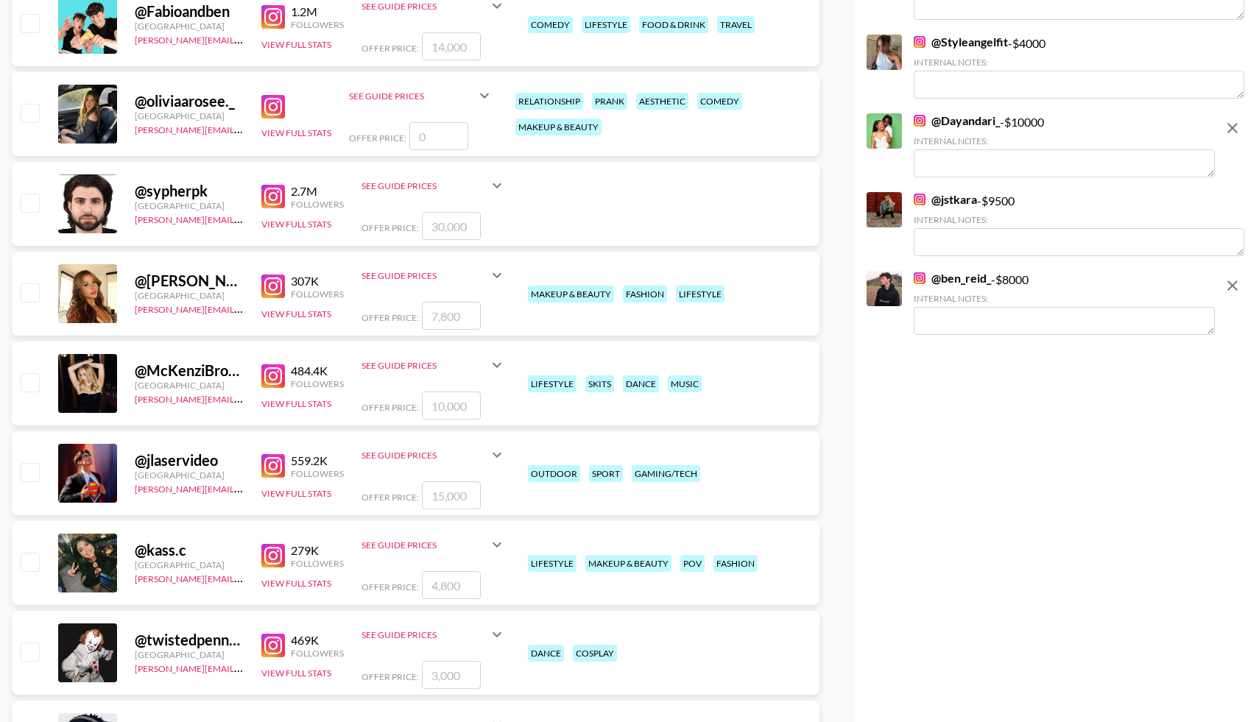
scroll to position [1404, 0]
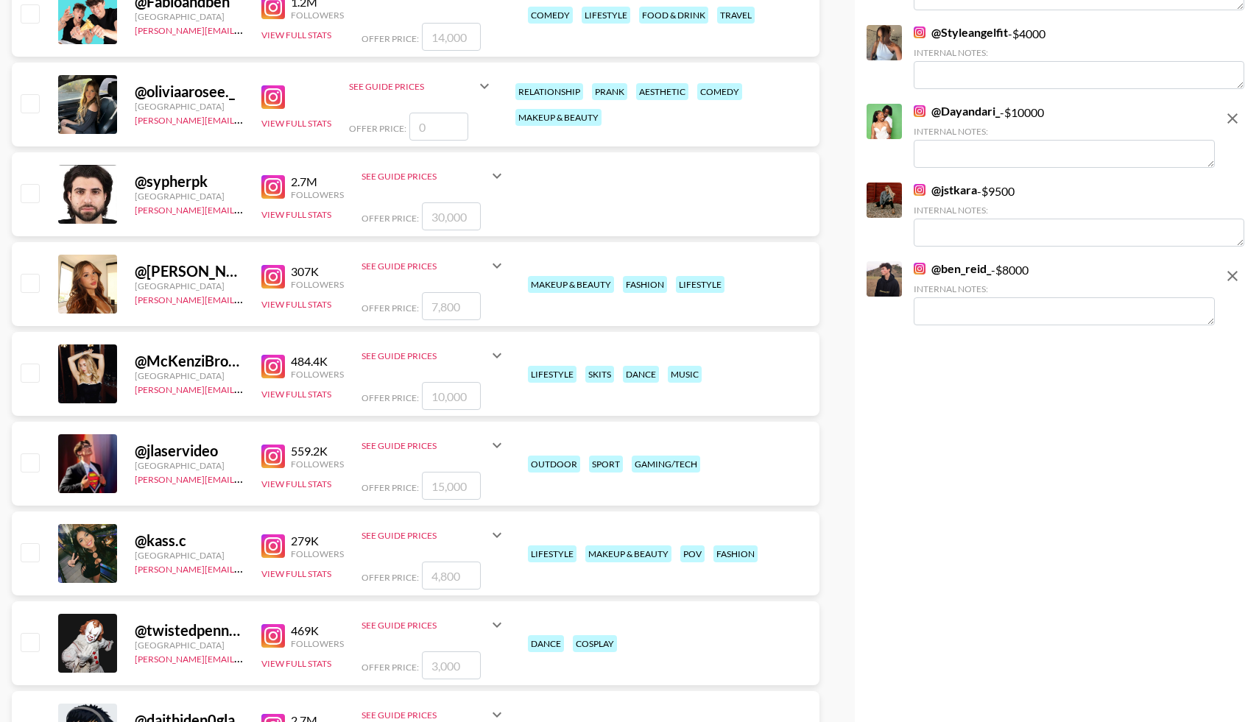
click at [29, 380] on input "checkbox" at bounding box center [30, 373] width 18 height 18
checkbox input "true"
type input "10000"
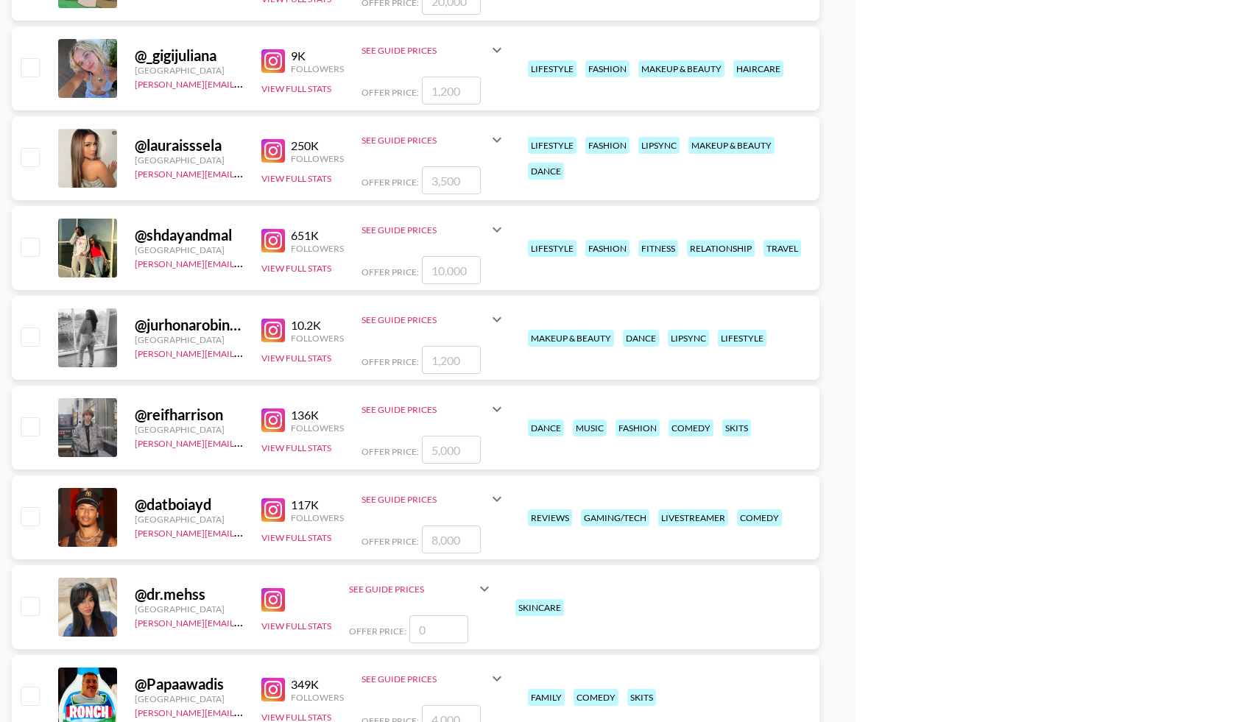
scroll to position [2164, 0]
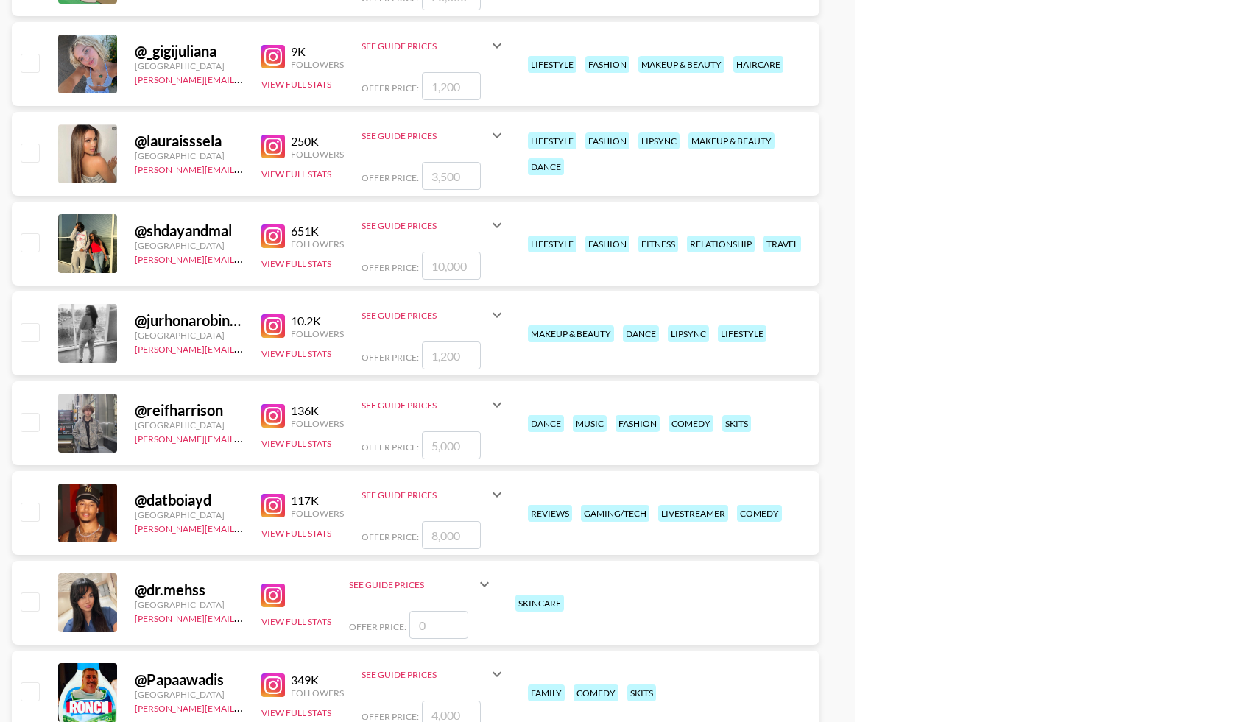
click at [33, 418] on input "checkbox" at bounding box center [30, 422] width 18 height 18
checkbox input "true"
type input "5000"
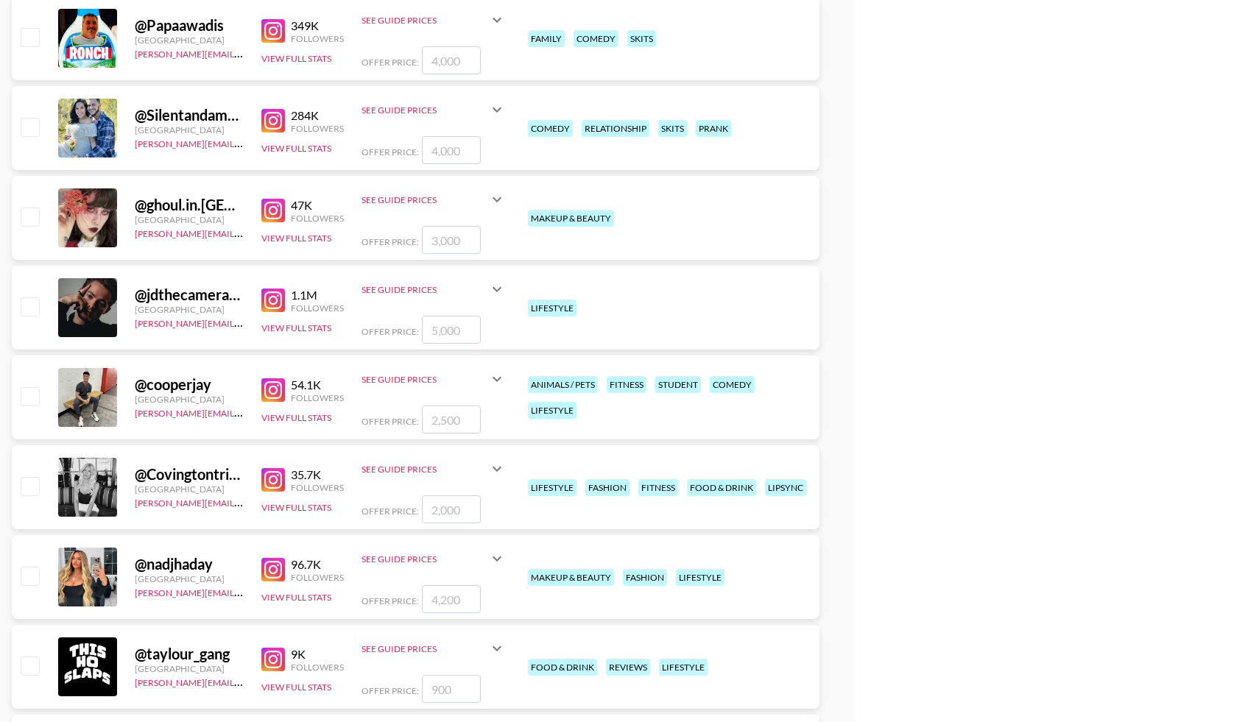
scroll to position [2820, 0]
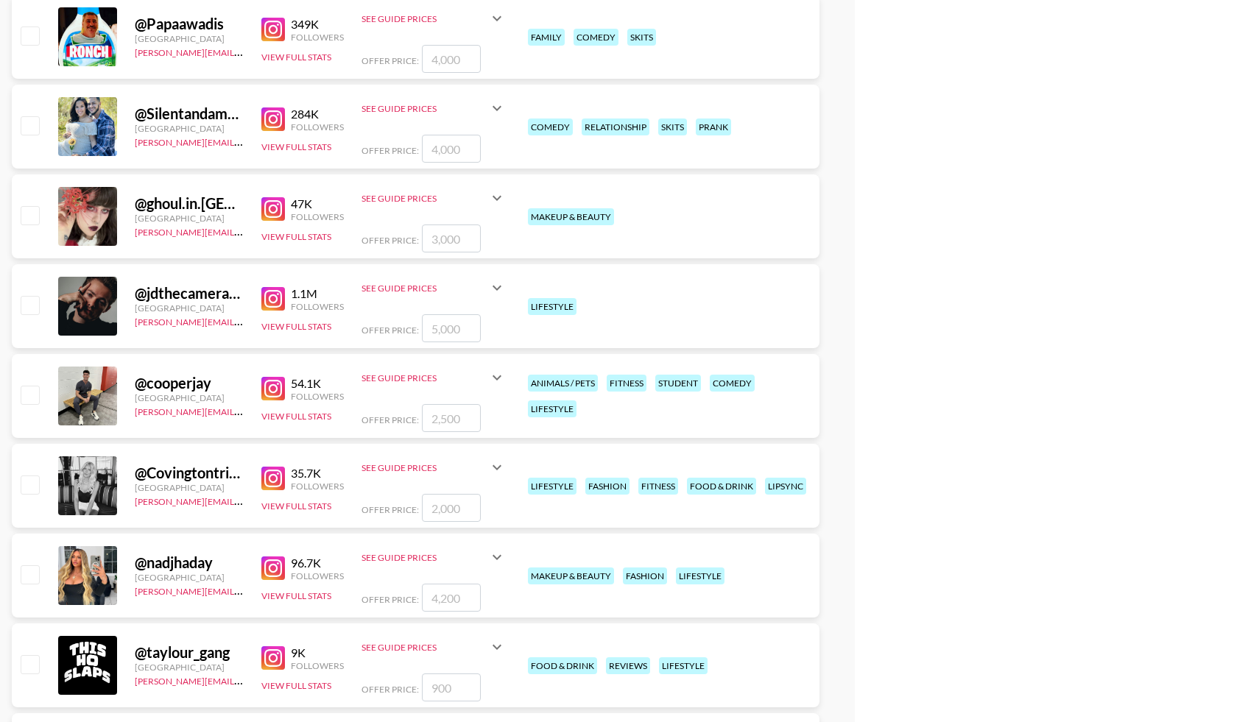
click at [38, 485] on input "checkbox" at bounding box center [30, 485] width 18 height 18
checkbox input "true"
type input "2000"
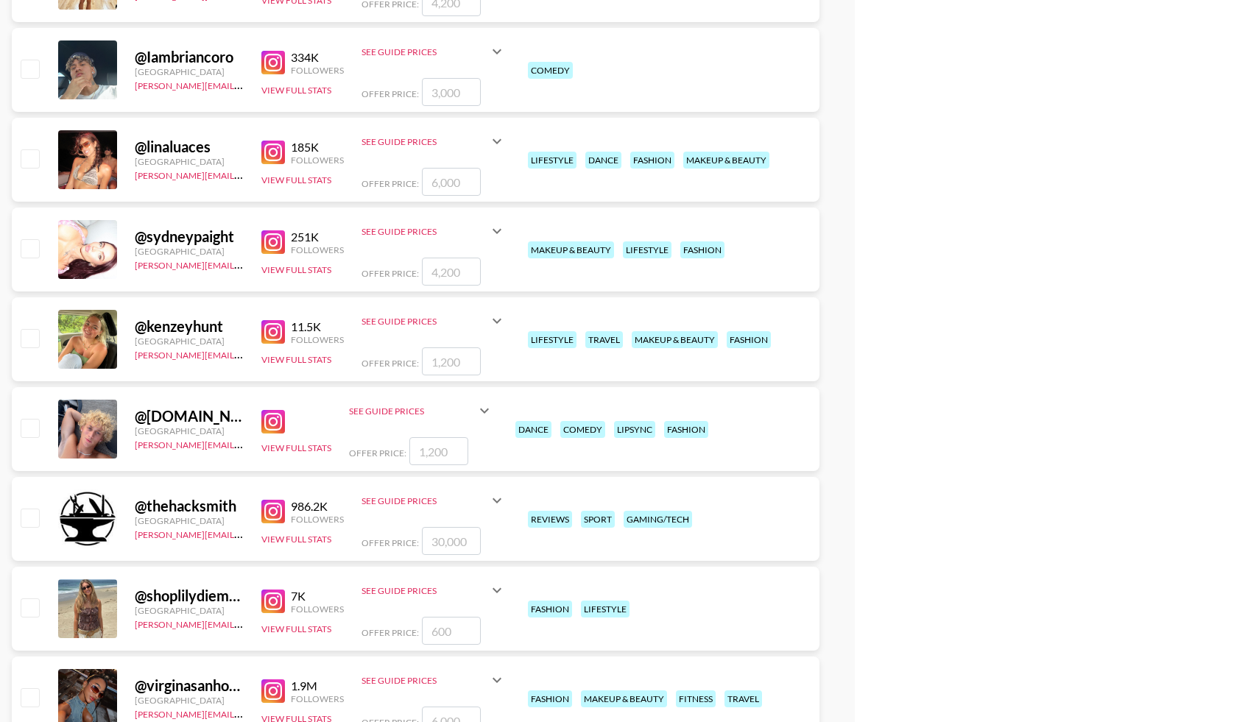
scroll to position [3615, 0]
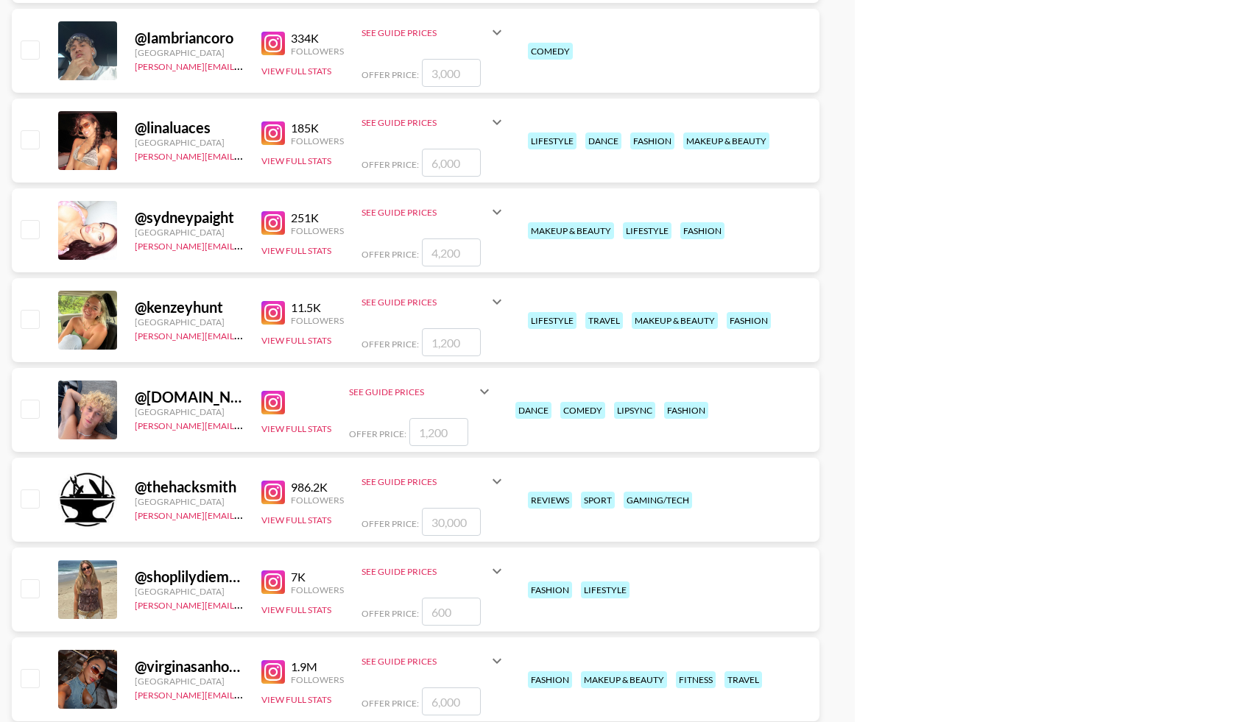
click at [30, 407] on input "checkbox" at bounding box center [30, 409] width 18 height 18
checkbox input "true"
type input "1200"
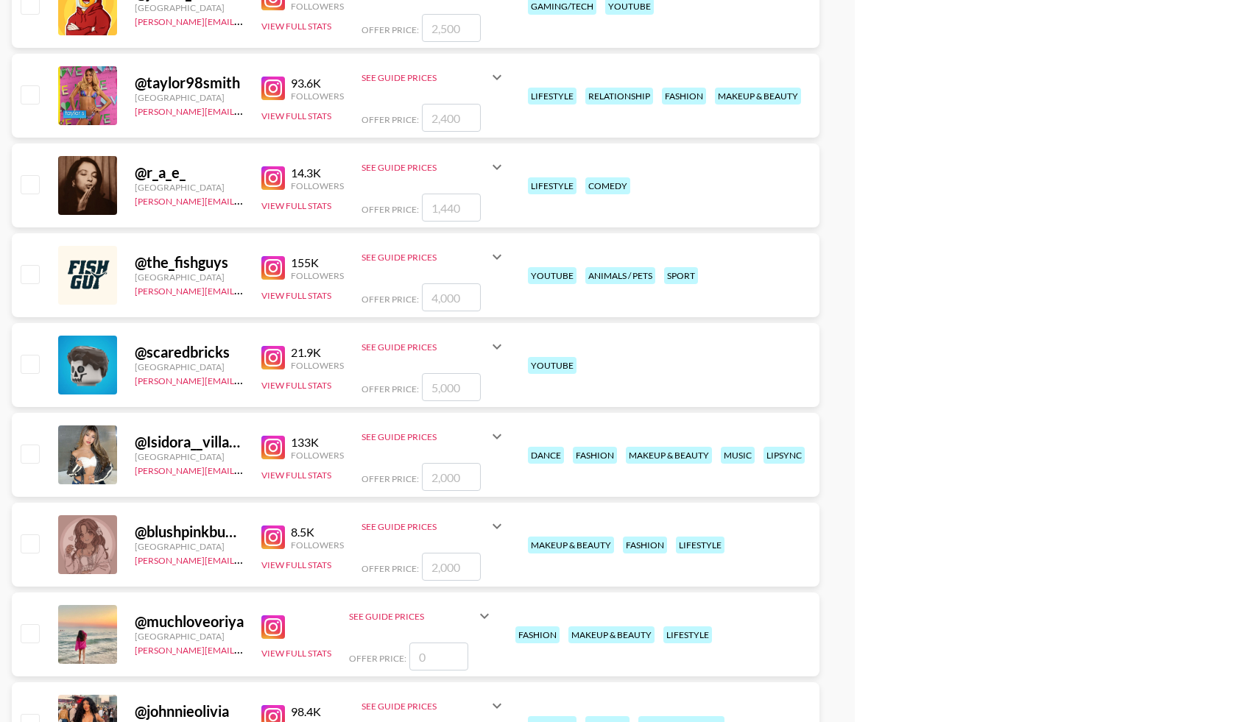
scroll to position [4749, 0]
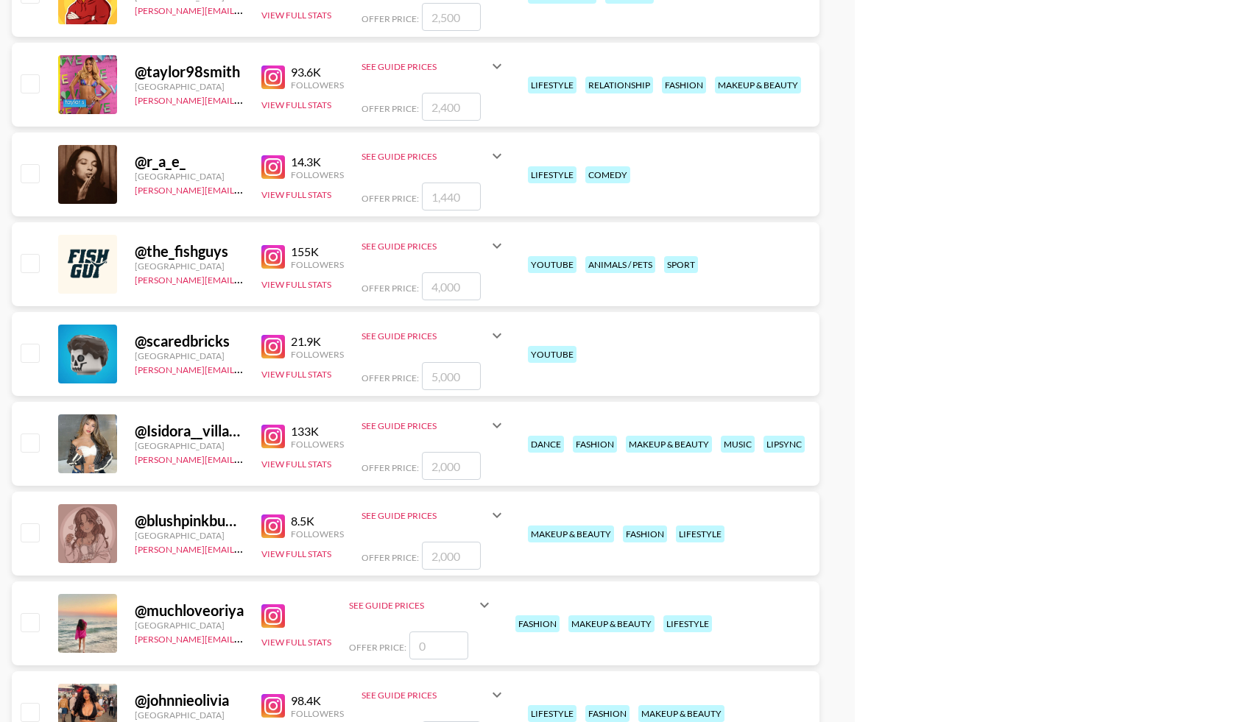
click at [29, 440] on input "checkbox" at bounding box center [30, 443] width 18 height 18
checkbox input "true"
type input "2000"
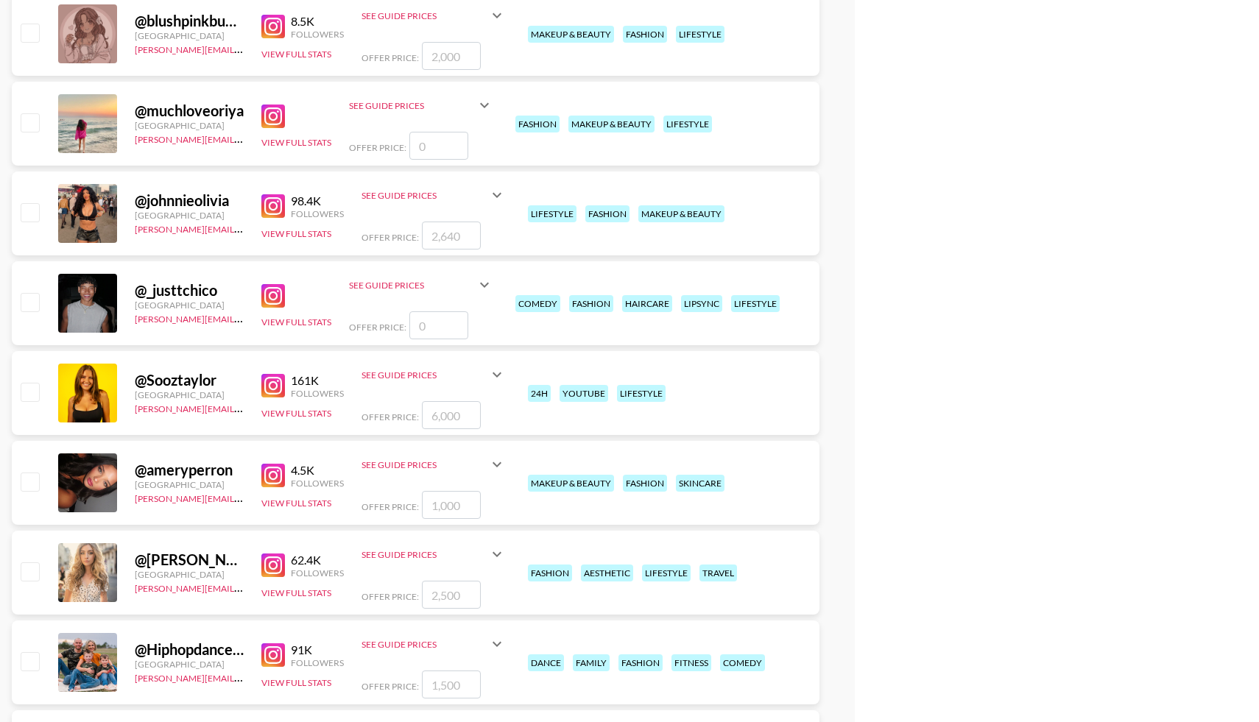
scroll to position [5250, 0]
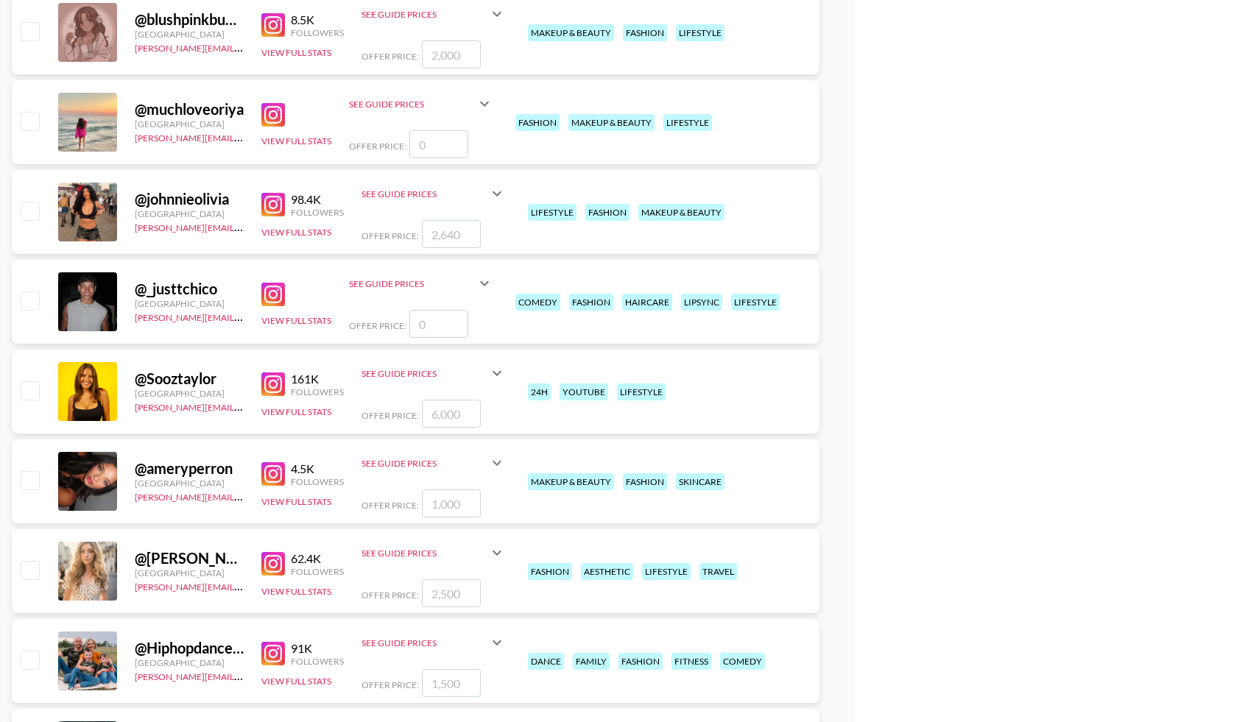
click at [29, 480] on input "checkbox" at bounding box center [30, 480] width 18 height 18
checkbox input "true"
type input "1000"
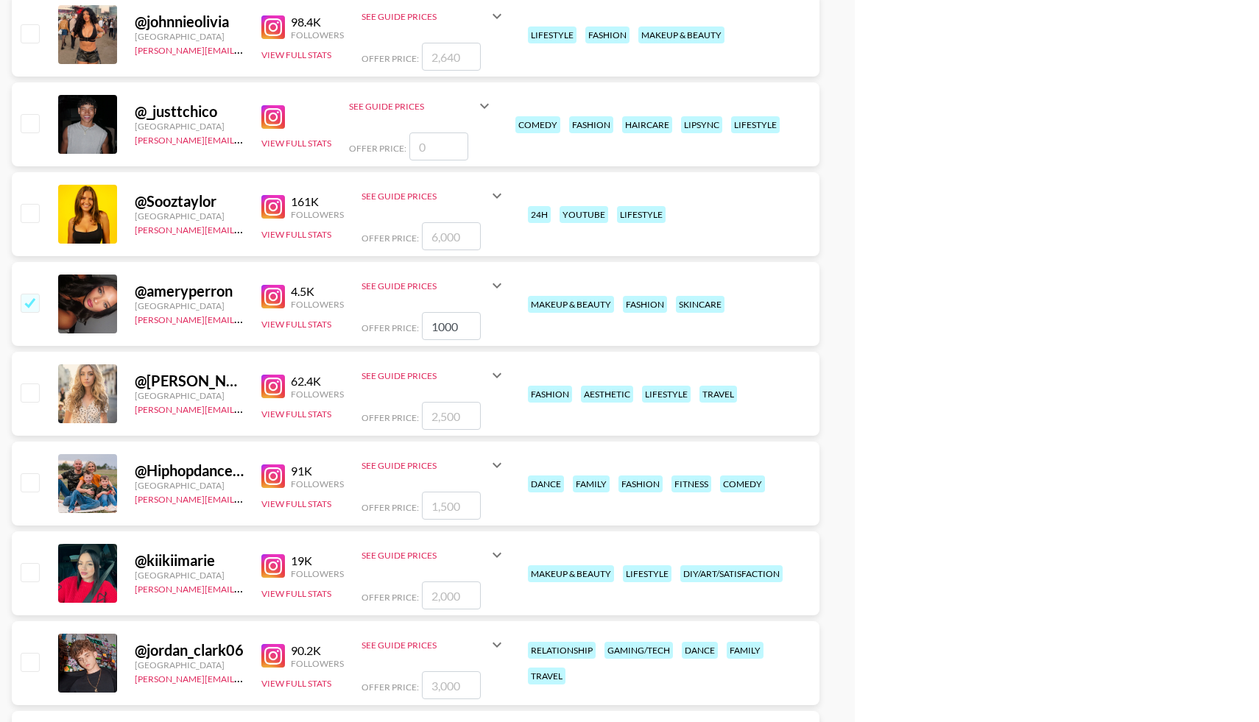
scroll to position [5433, 0]
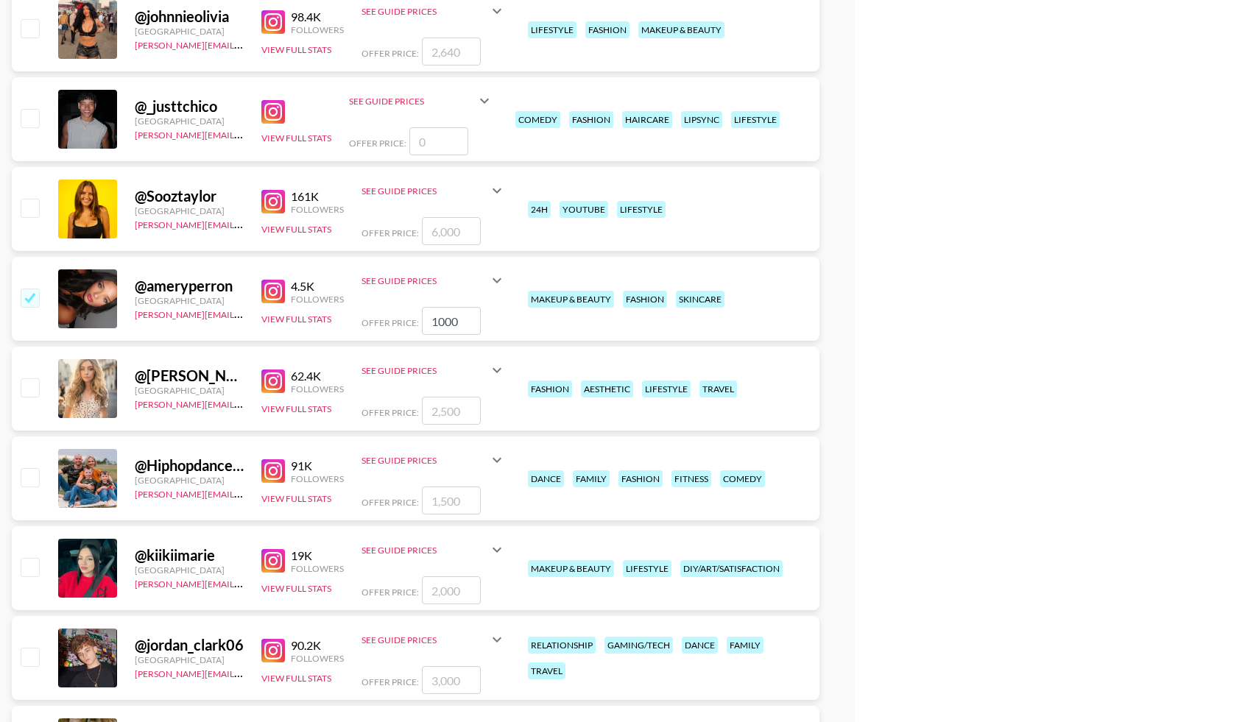
click at [27, 393] on input "checkbox" at bounding box center [30, 388] width 18 height 18
checkbox input "true"
type input "2500"
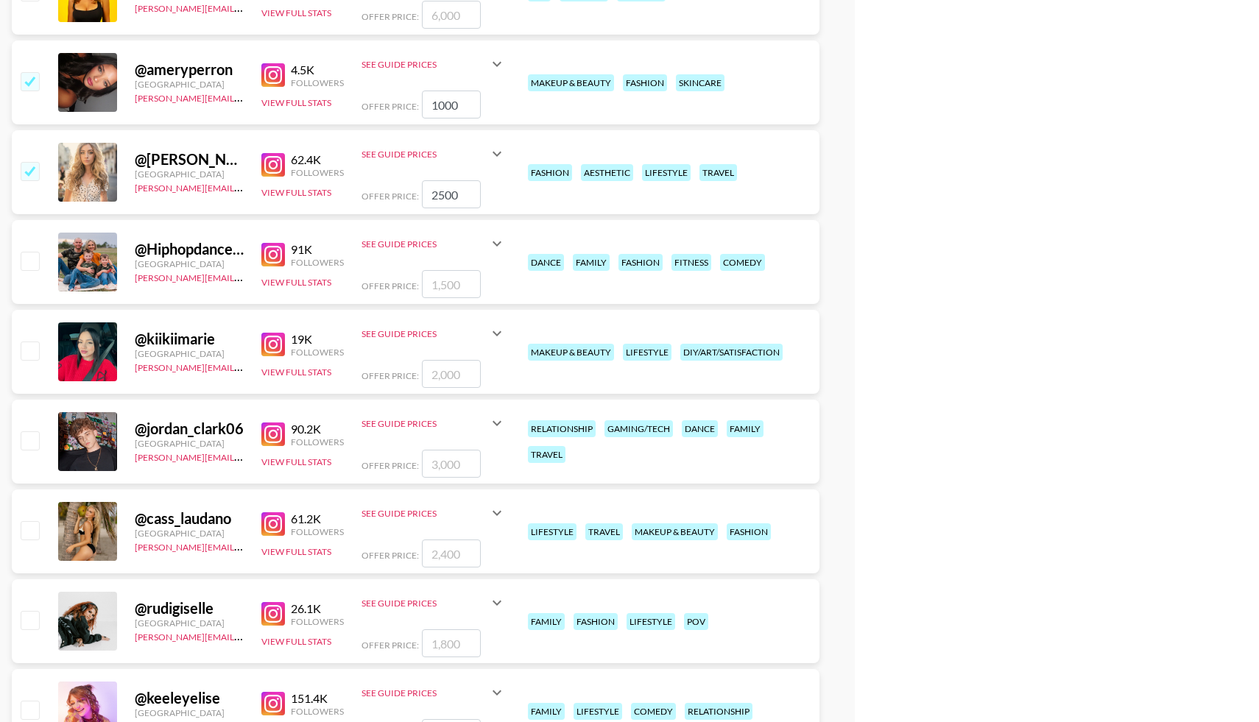
scroll to position [5651, 0]
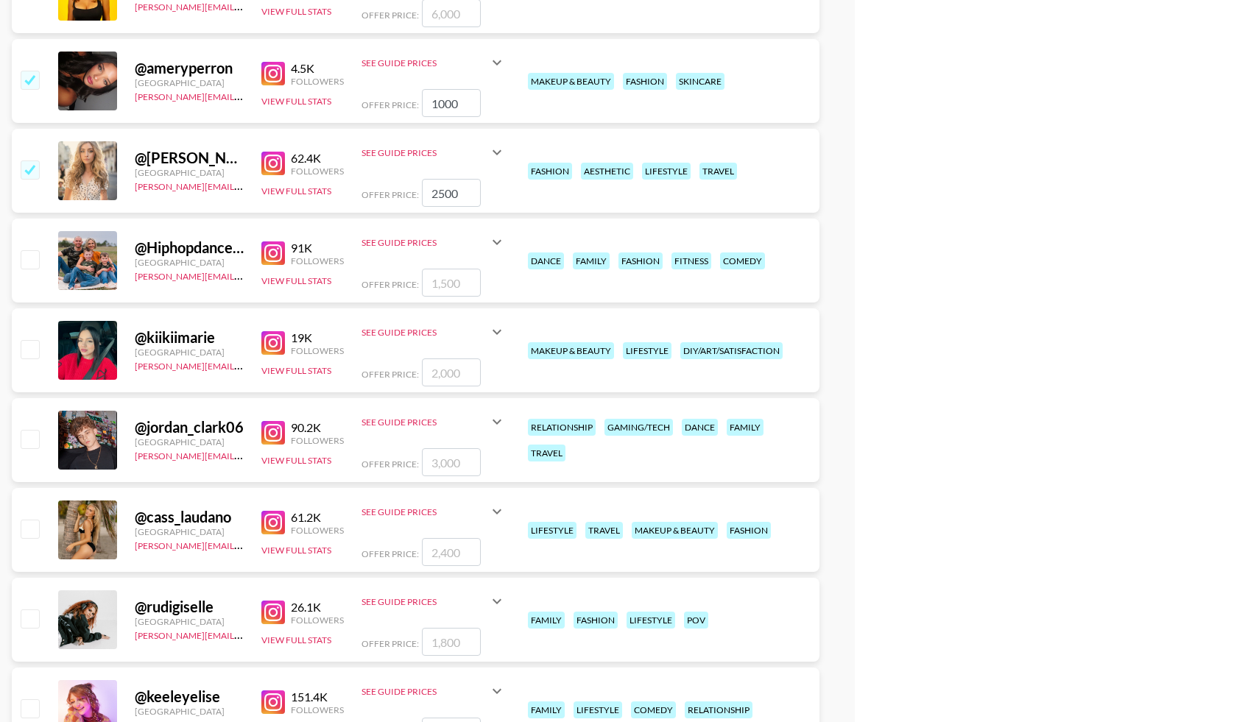
click at [32, 428] on div at bounding box center [29, 440] width 23 height 25
click at [29, 440] on input "checkbox" at bounding box center [30, 439] width 18 height 18
checkbox input "true"
type input "3000"
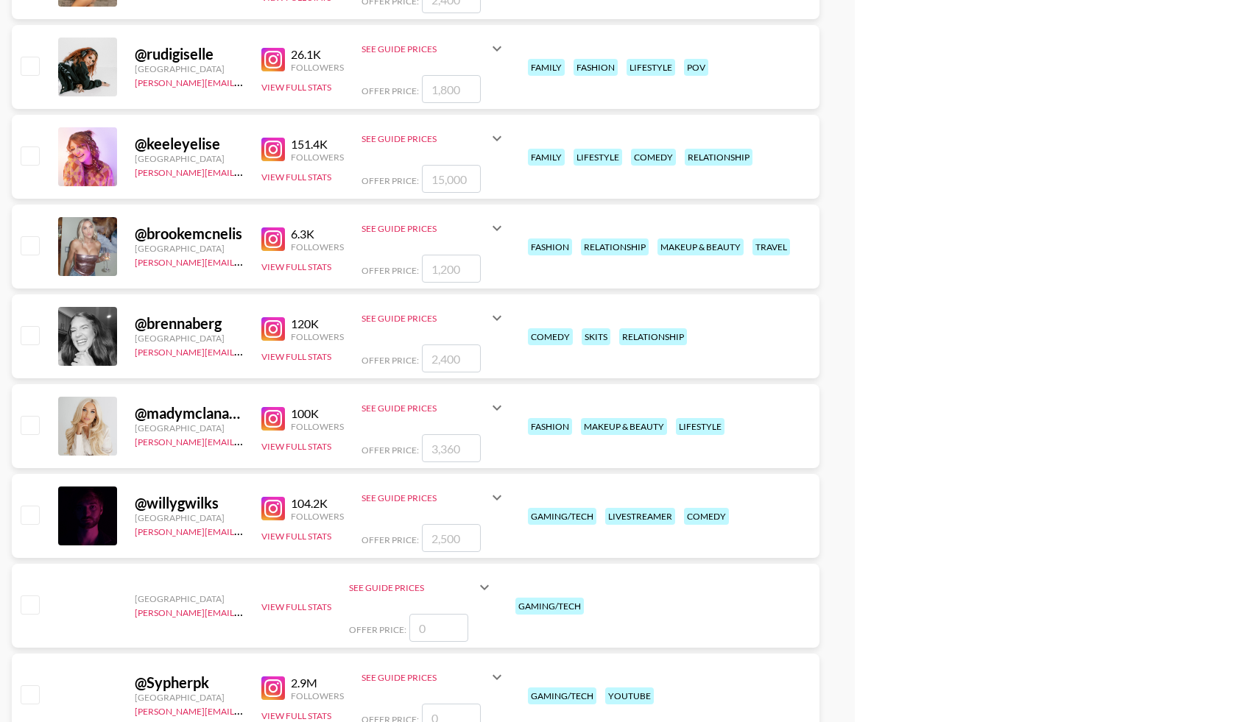
scroll to position [6203, 0]
click at [30, 250] on input "checkbox" at bounding box center [30, 246] width 18 height 18
checkbox input "true"
type input "1200"
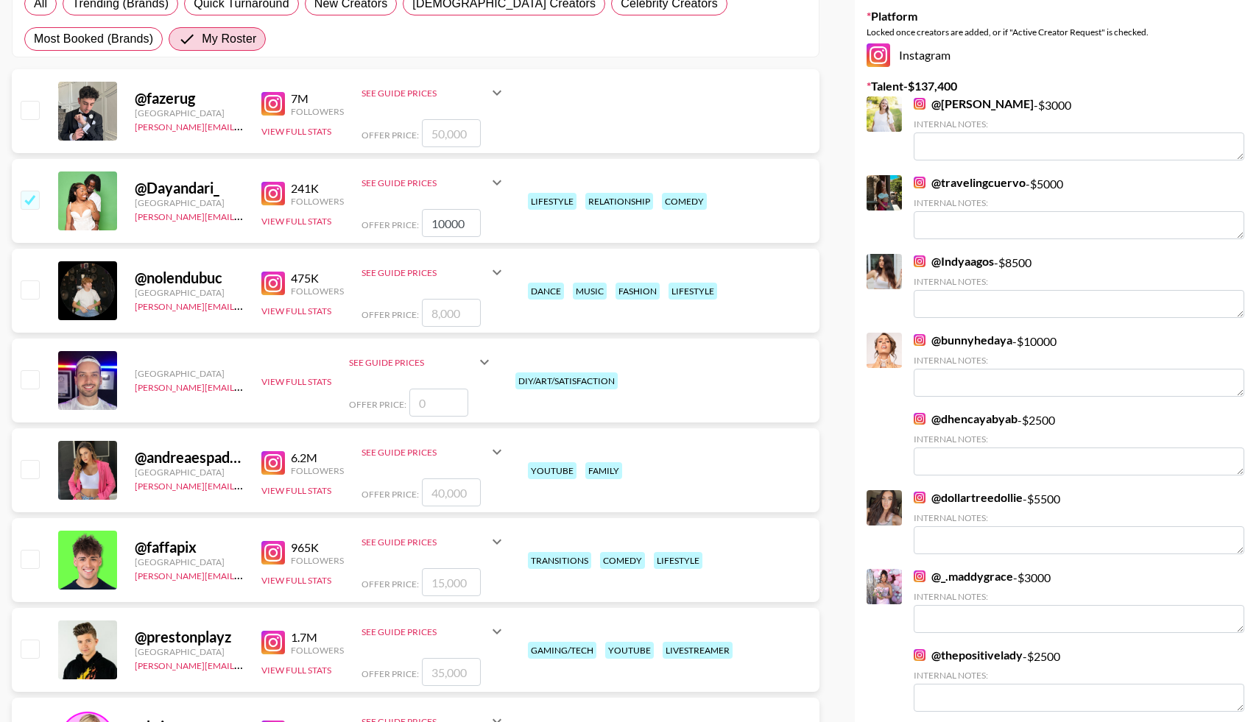
scroll to position [0, 0]
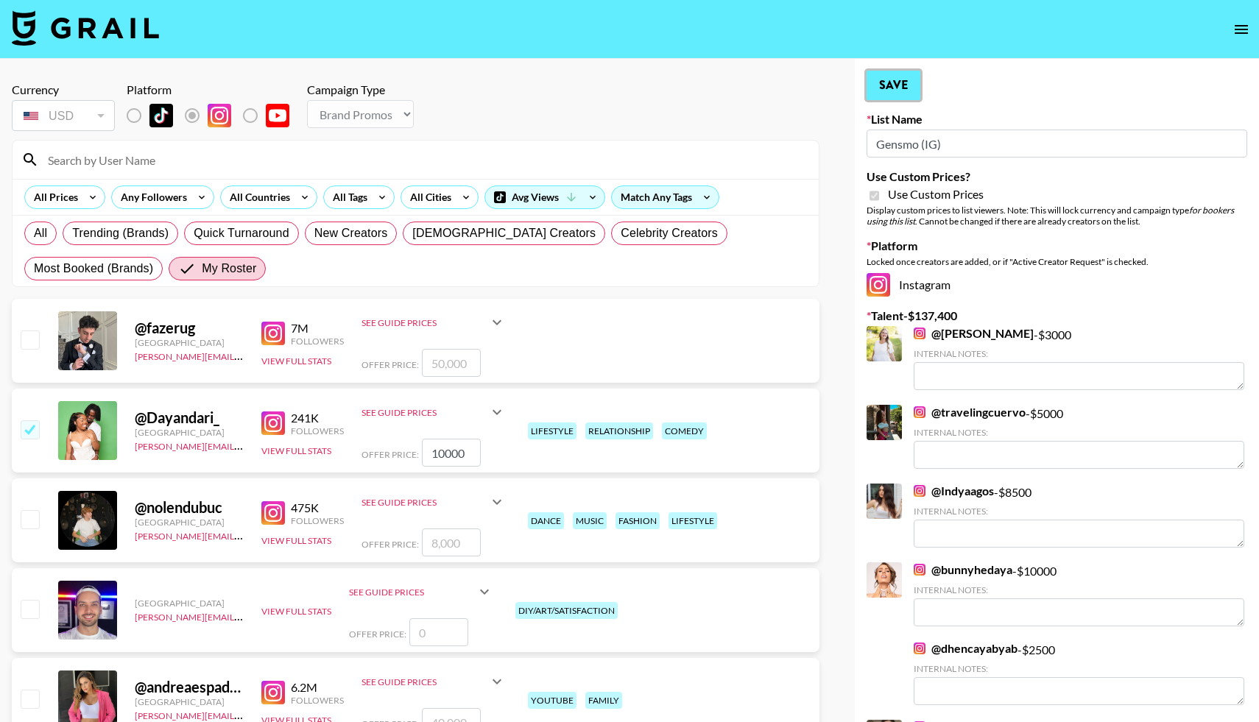
click at [901, 88] on button "Save" at bounding box center [894, 85] width 54 height 29
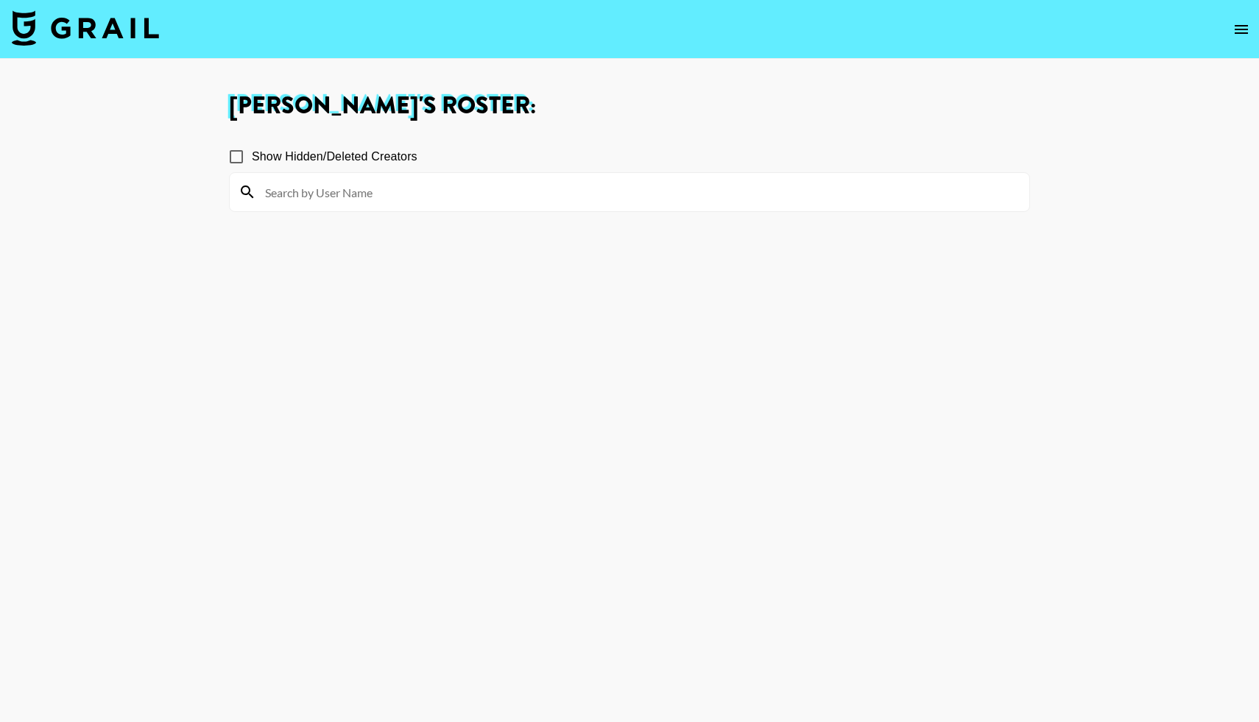
scroll to position [9035, 0]
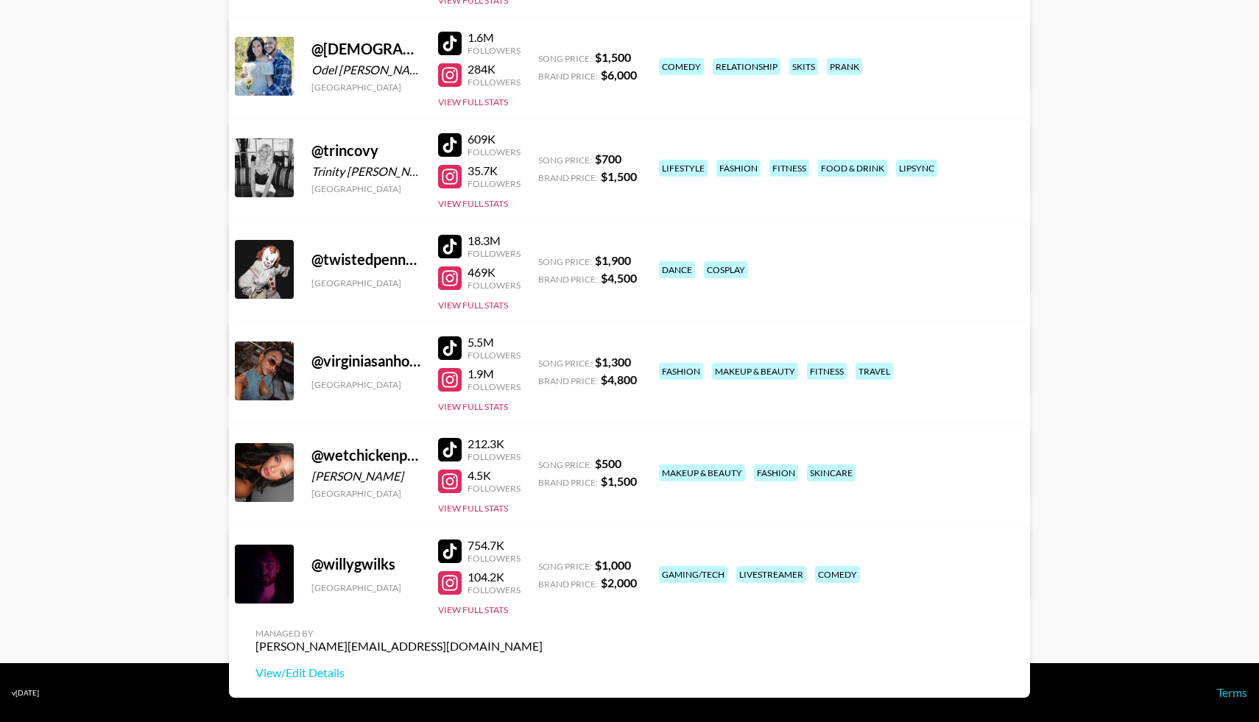
click at [446, 448] on div at bounding box center [450, 450] width 24 height 24
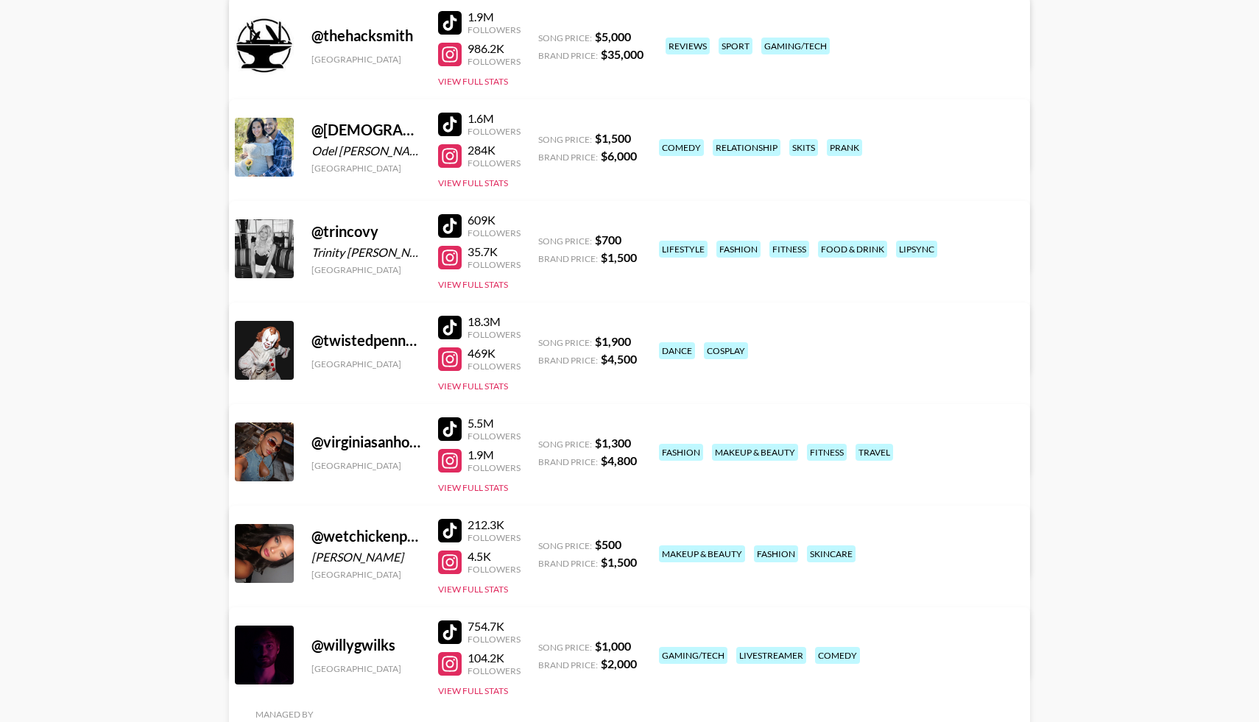
scroll to position [8946, 0]
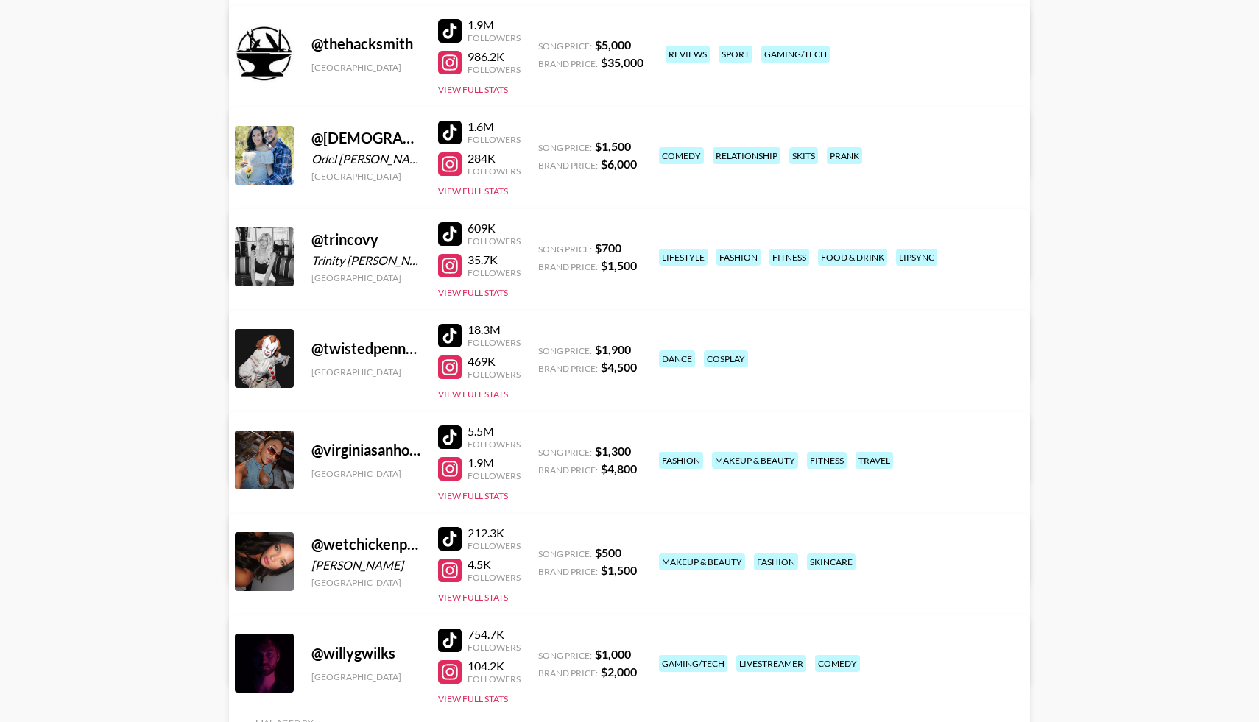
click at [451, 231] on div at bounding box center [450, 234] width 24 height 24
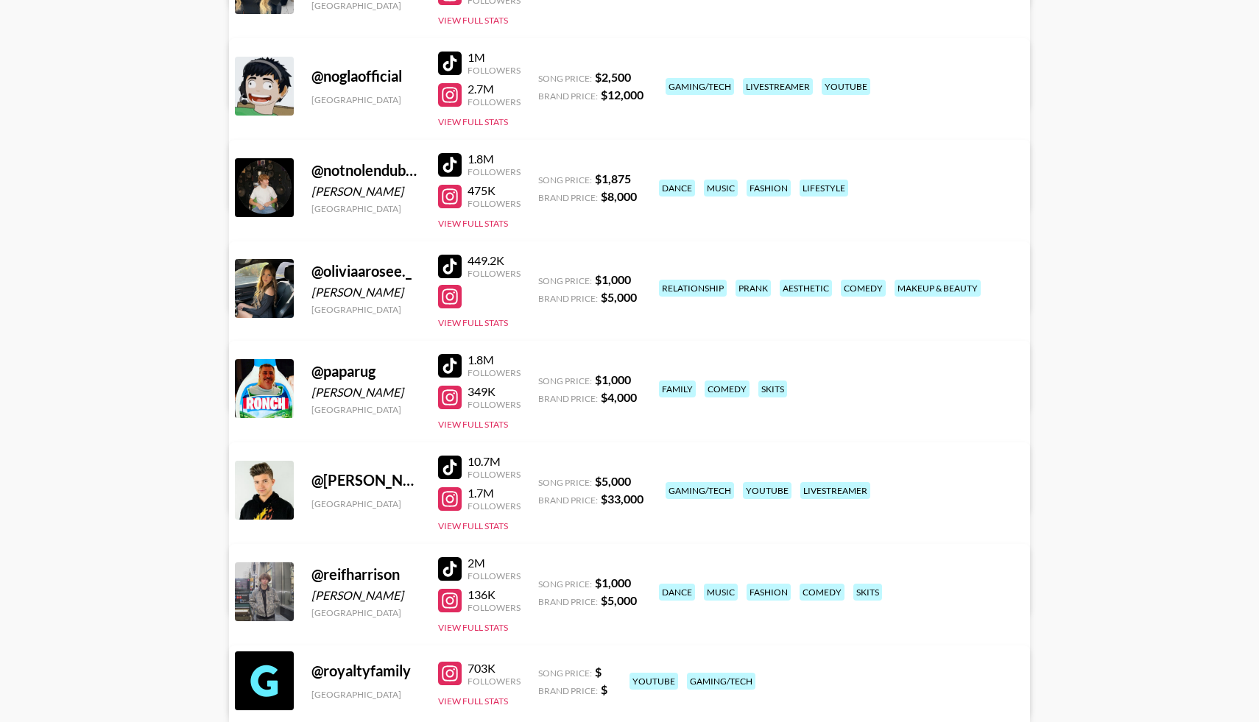
scroll to position [7193, 0]
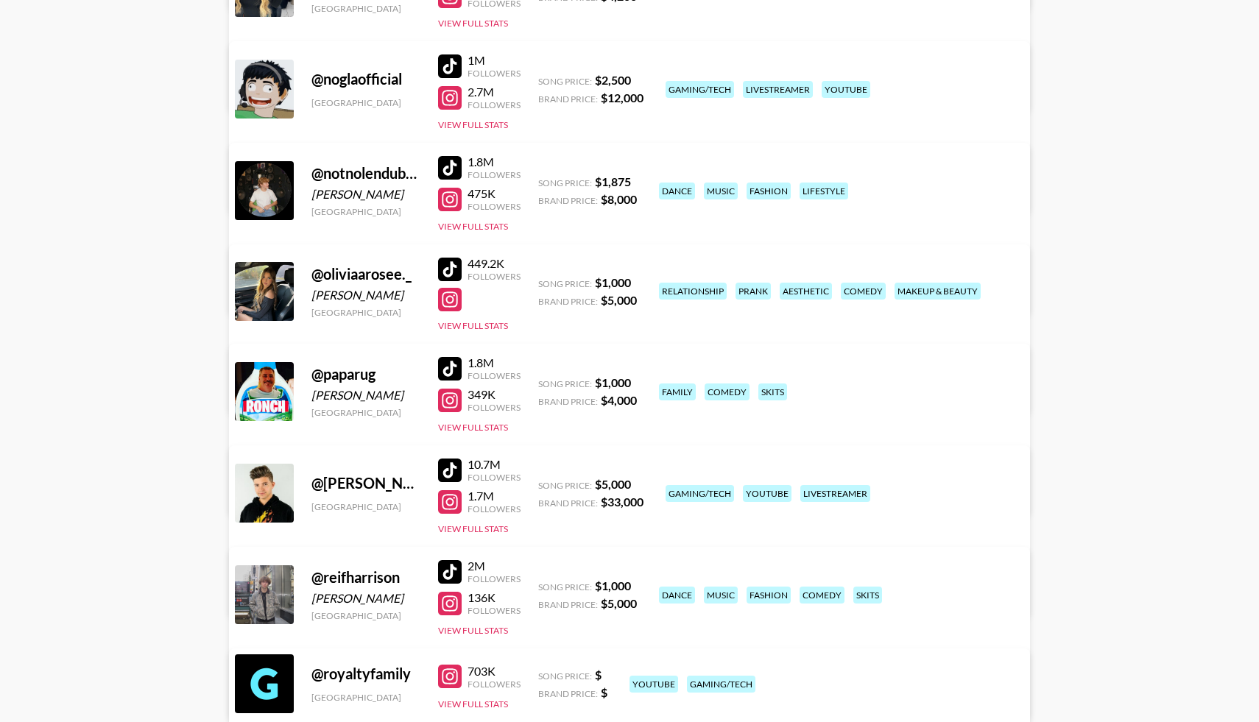
click at [450, 272] on div at bounding box center [450, 270] width 24 height 24
click at [453, 168] on div at bounding box center [450, 168] width 24 height 24
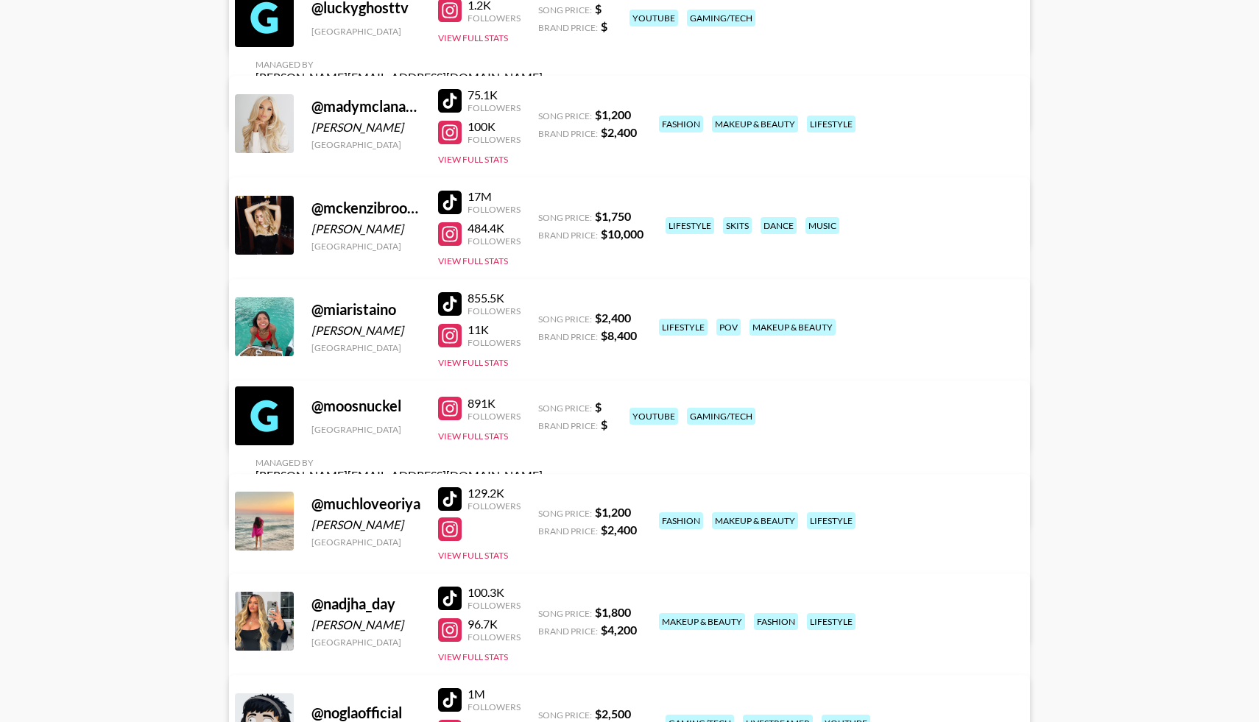
scroll to position [6547, 0]
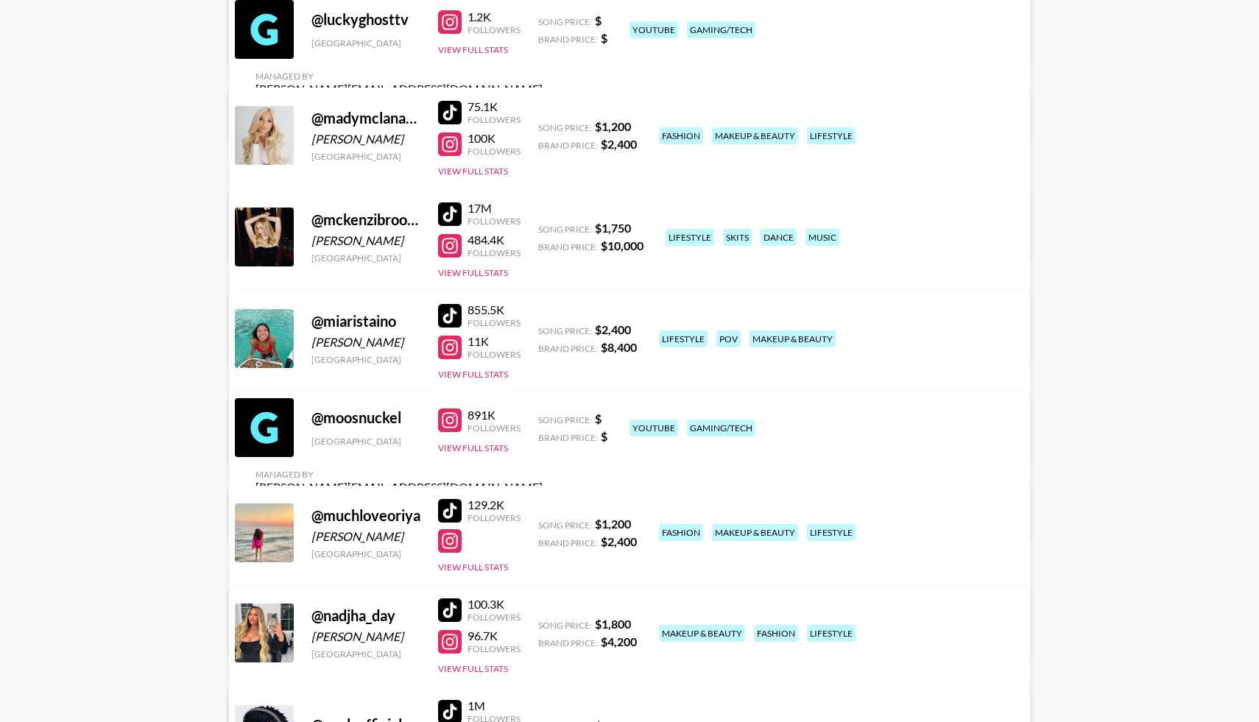
click at [457, 208] on div at bounding box center [450, 215] width 24 height 24
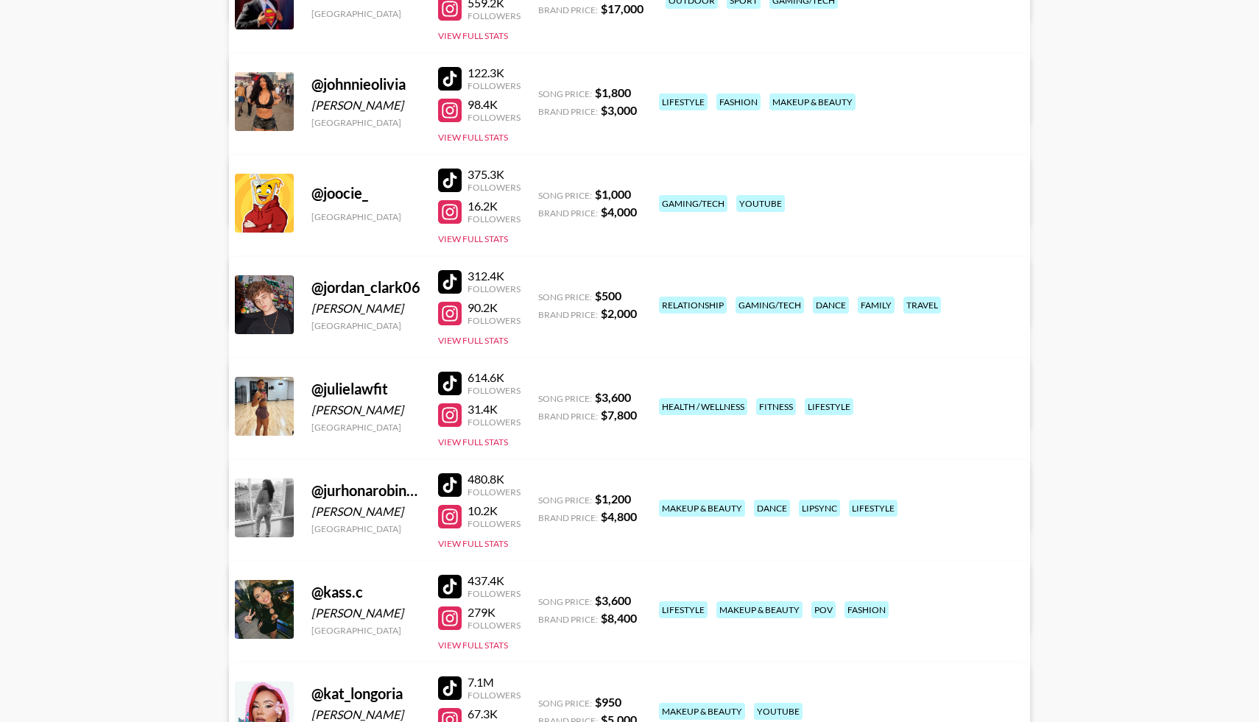
scroll to position [5159, 0]
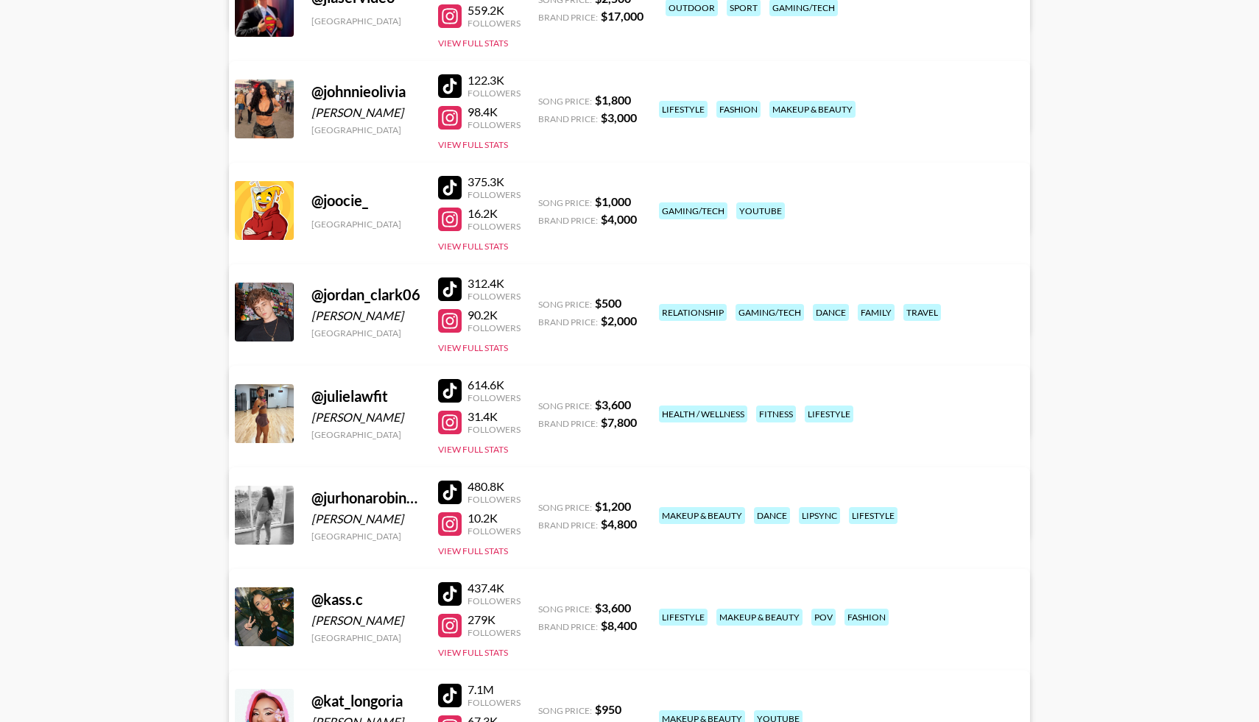
click at [452, 285] on div at bounding box center [450, 290] width 24 height 24
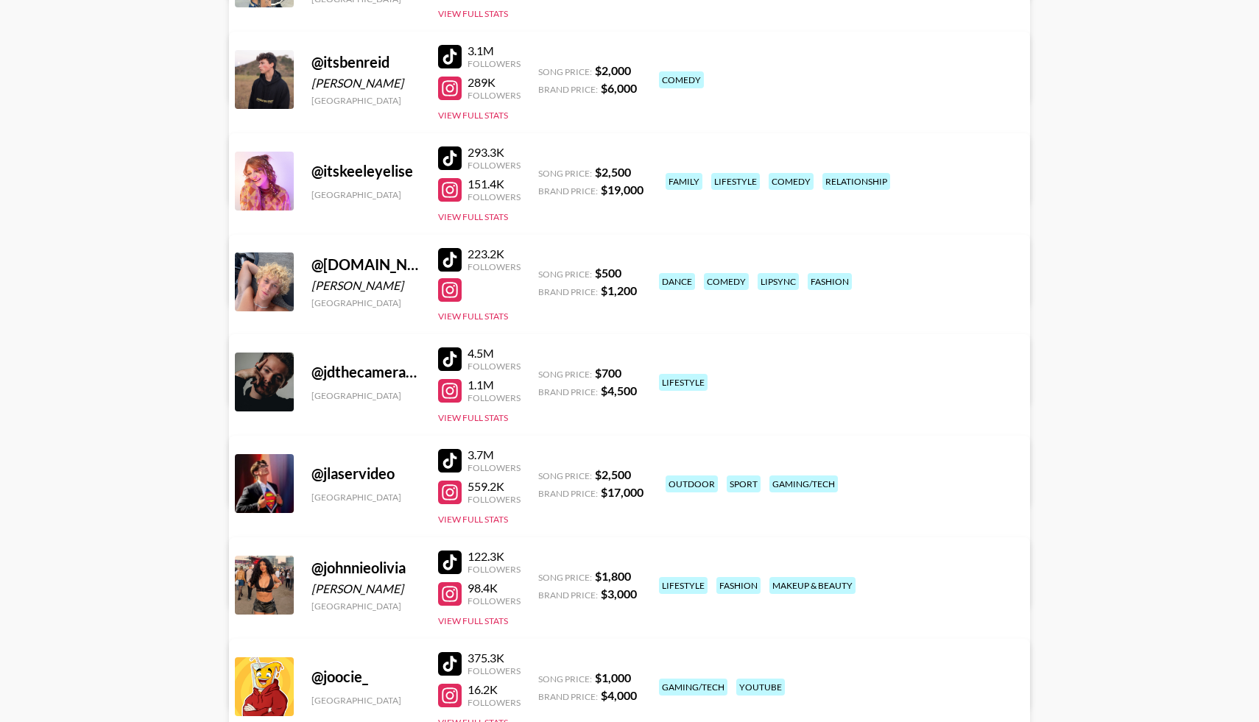
scroll to position [4681, 0]
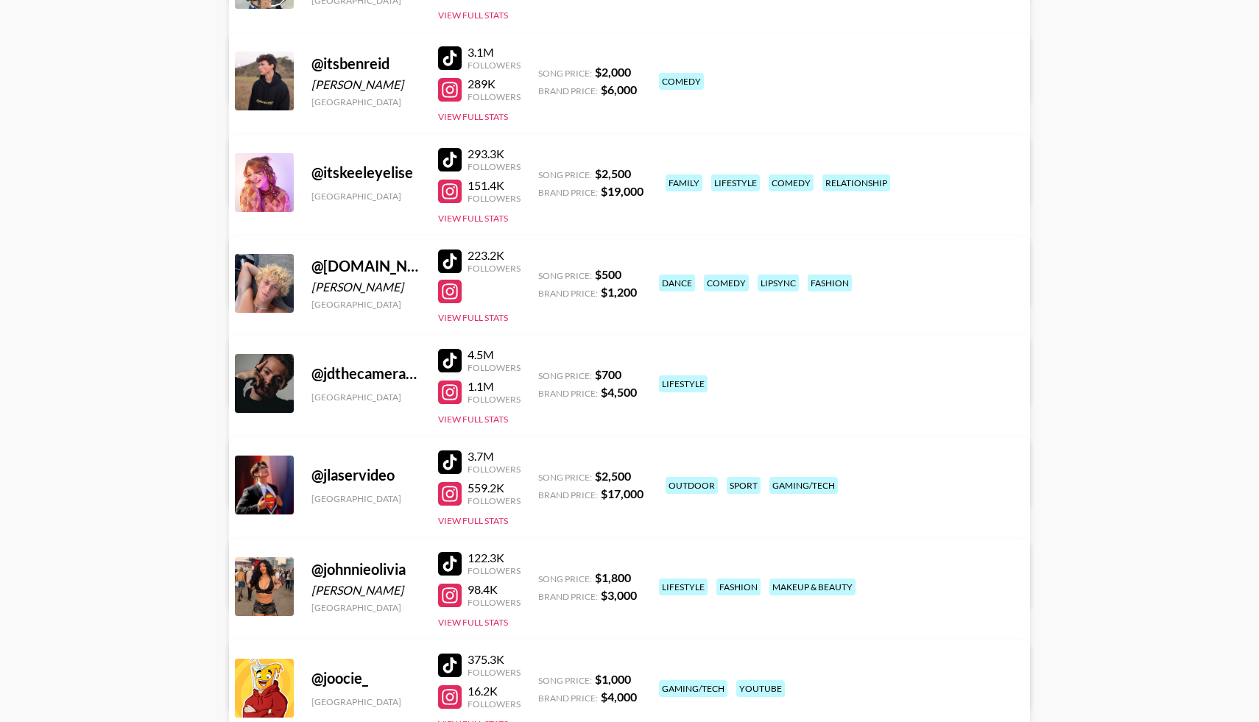
click at [451, 256] on div at bounding box center [450, 262] width 24 height 24
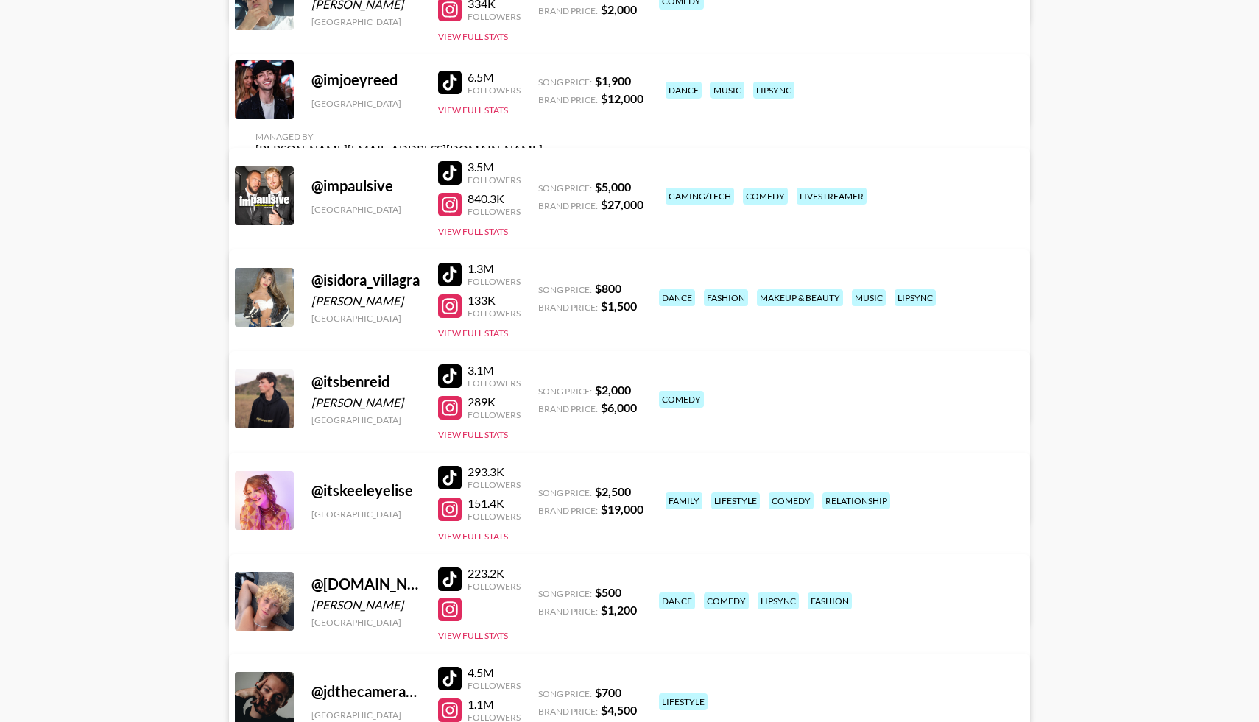
scroll to position [4342, 0]
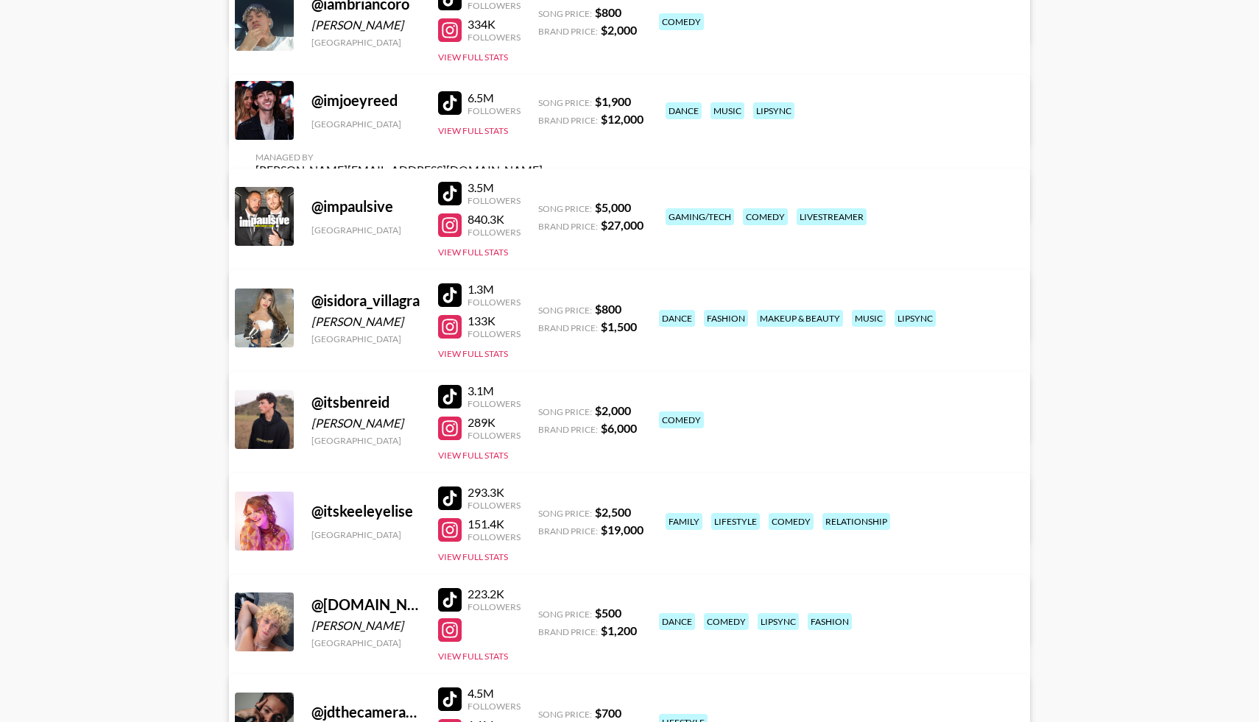
click at [447, 294] on div at bounding box center [450, 296] width 24 height 24
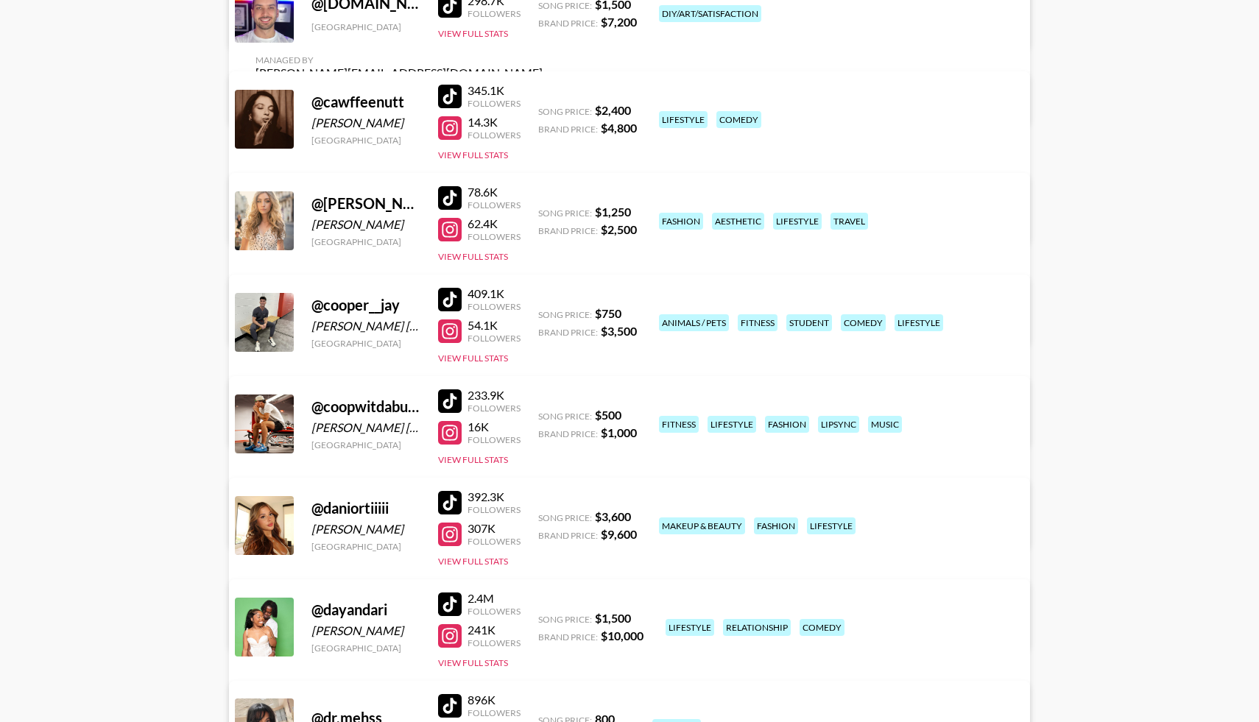
scroll to position [3120, 0]
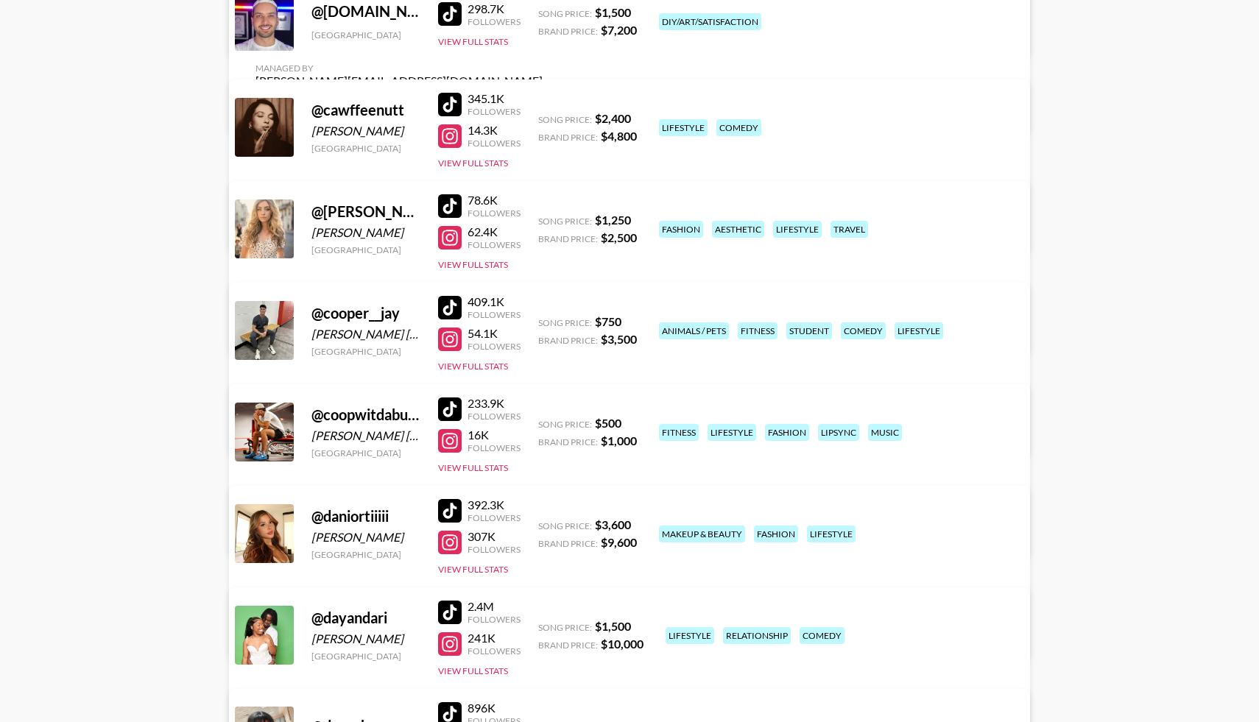
click at [449, 306] on div at bounding box center [450, 308] width 24 height 24
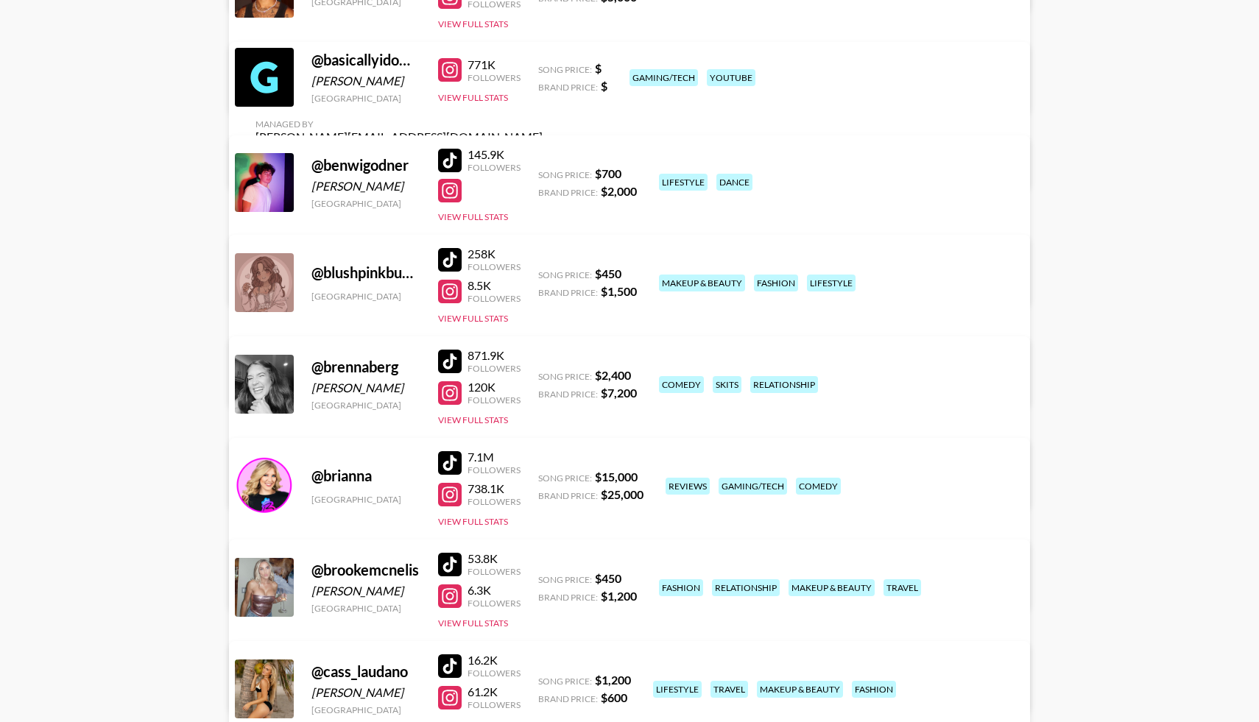
scroll to position [2355, 0]
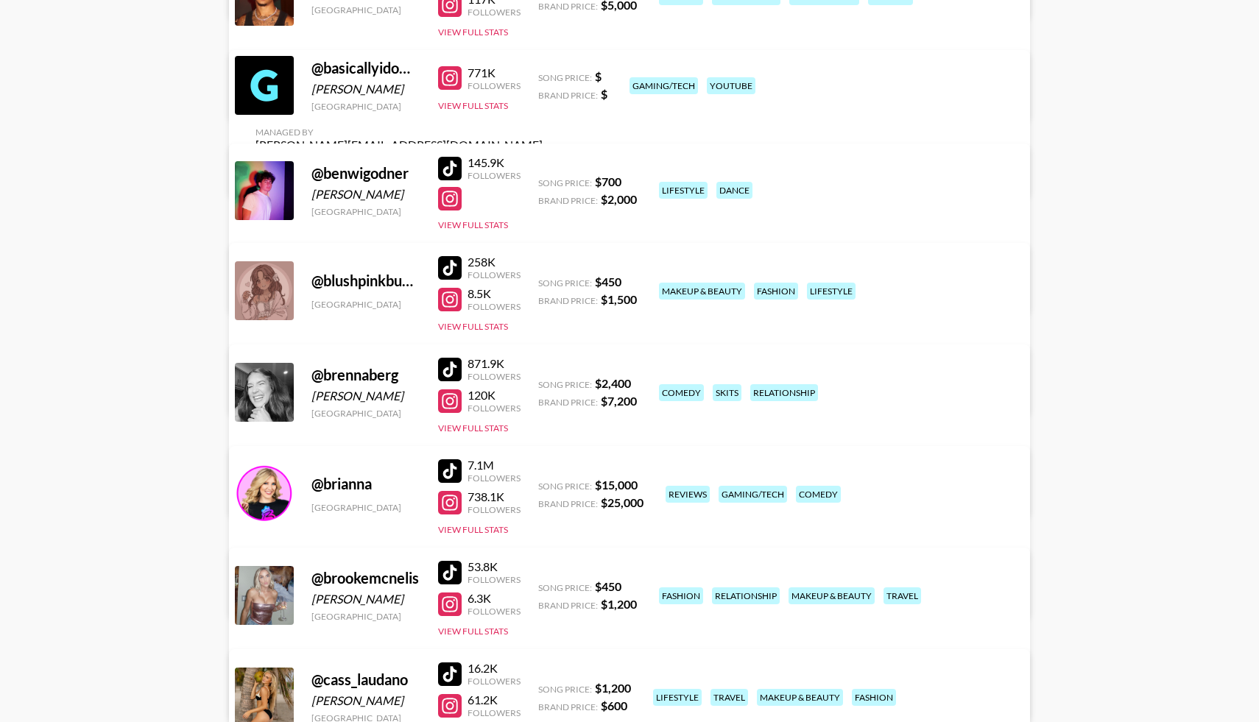
click at [452, 168] on div at bounding box center [450, 169] width 24 height 24
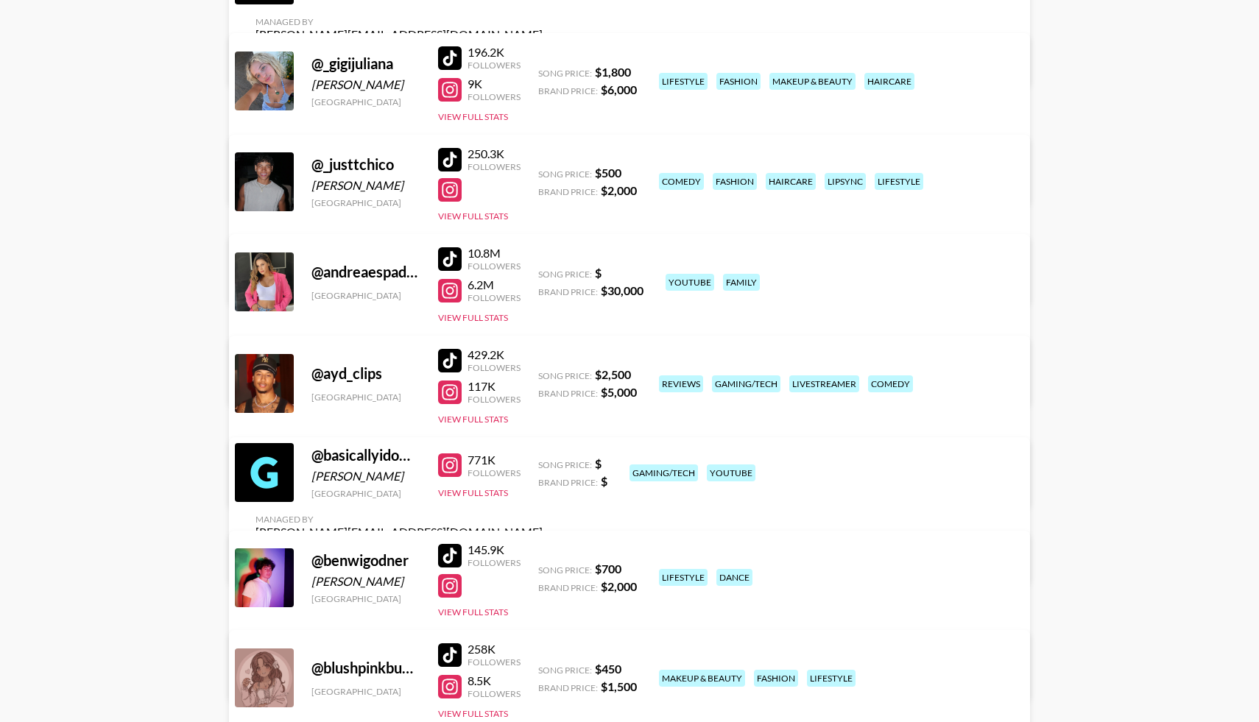
scroll to position [1965, 0]
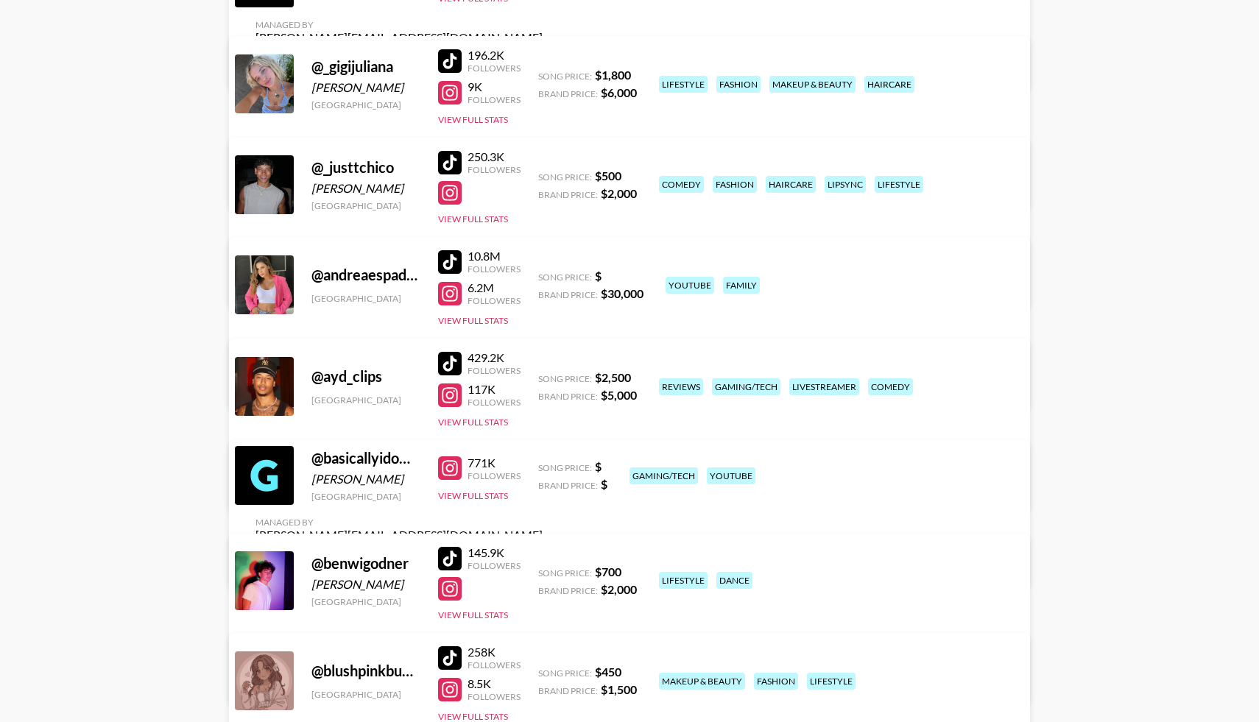
click at [446, 161] on div at bounding box center [450, 163] width 24 height 24
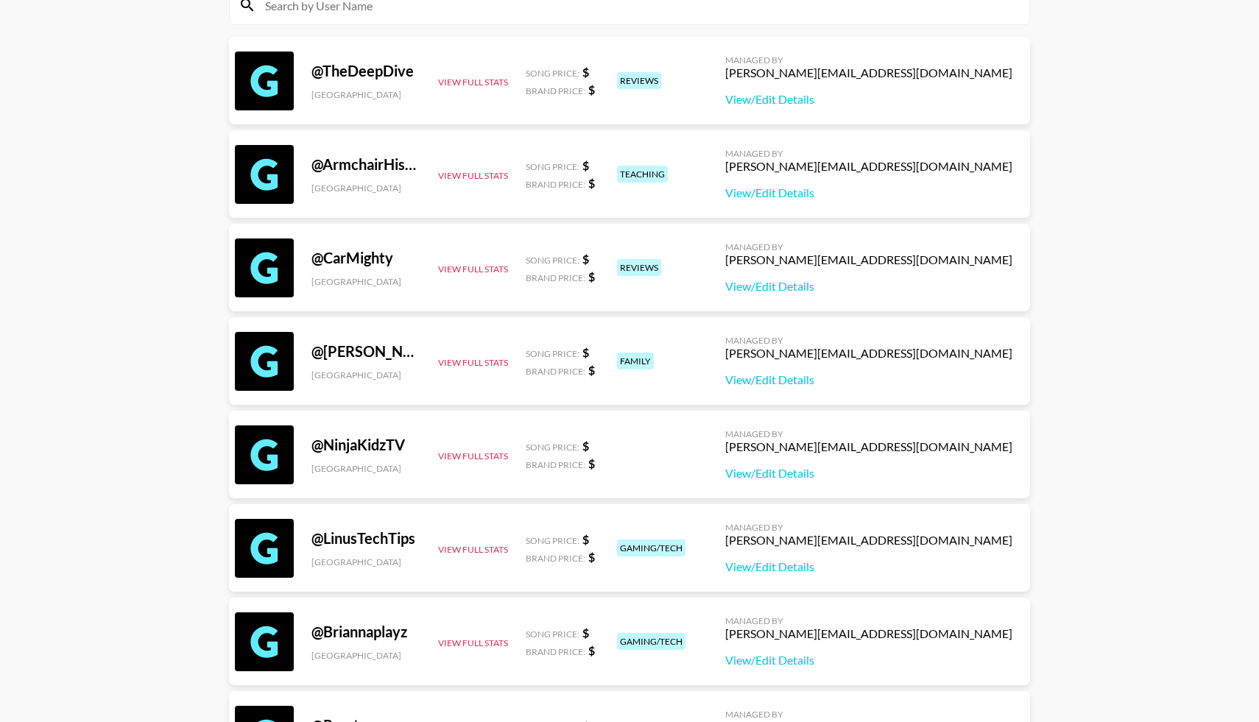
scroll to position [0, 0]
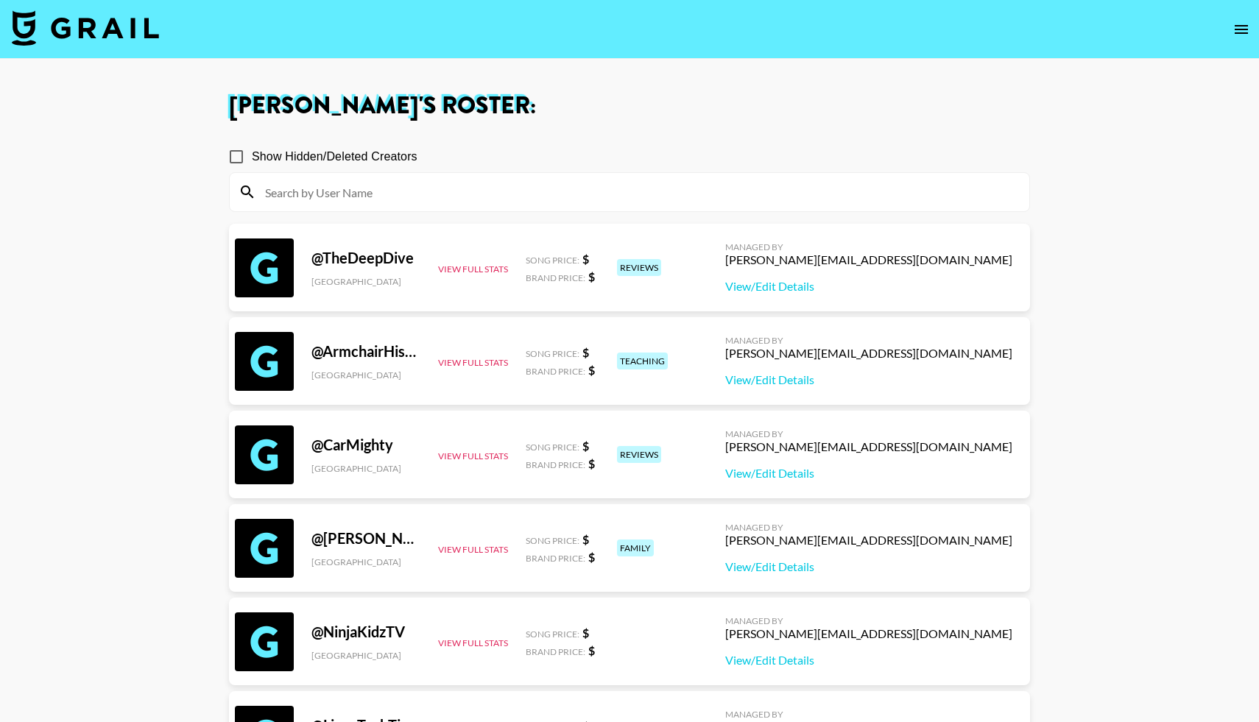
click at [108, 24] on img at bounding box center [85, 27] width 147 height 35
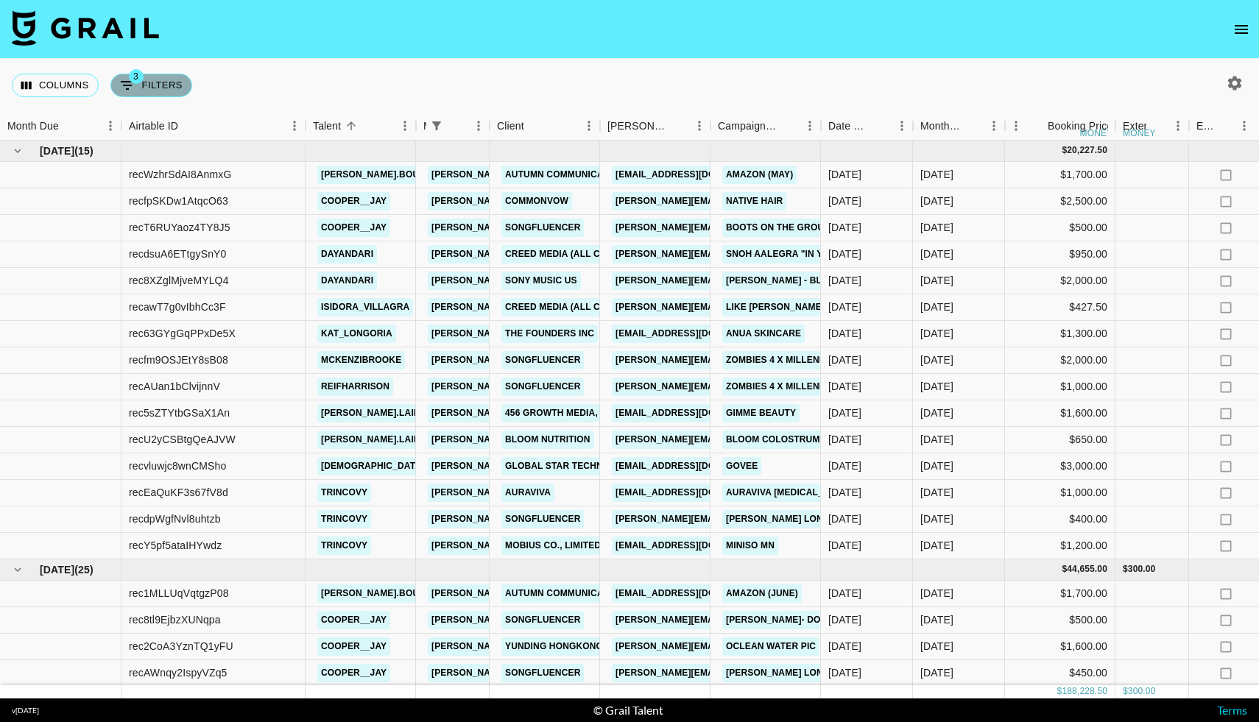
click at [165, 85] on button "3 Filters" at bounding box center [151, 86] width 82 height 24
select select "managerIds"
select select "status"
select select "not"
select select "cancelled"
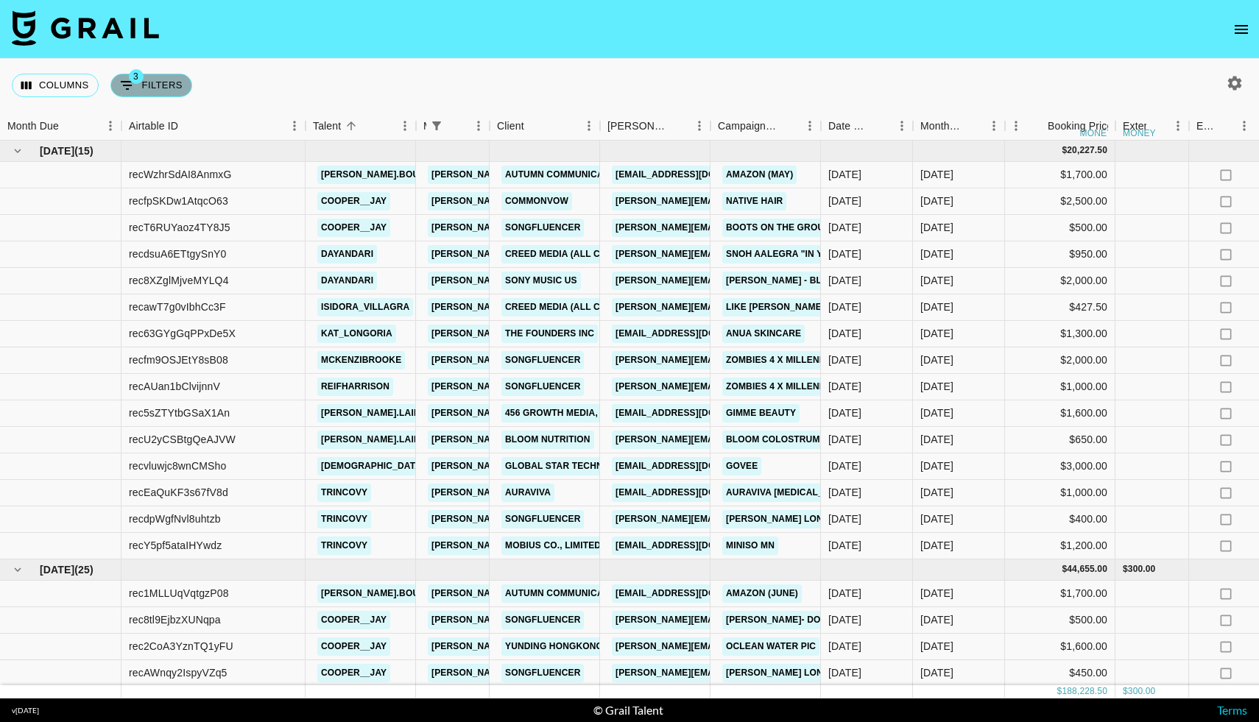
select select "status"
select select "not"
select select "declined"
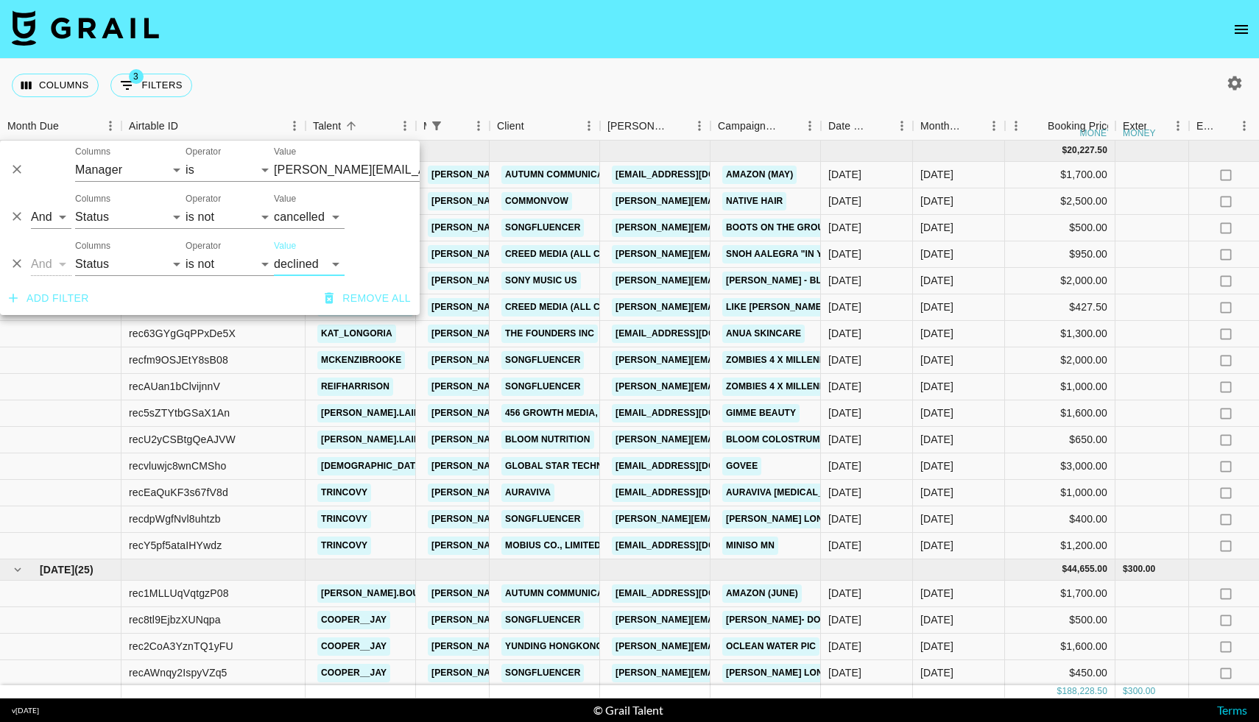
click at [319, 171] on input "[PERSON_NAME][EMAIL_ADDRESS][DOMAIN_NAME]" at bounding box center [364, 169] width 180 height 23
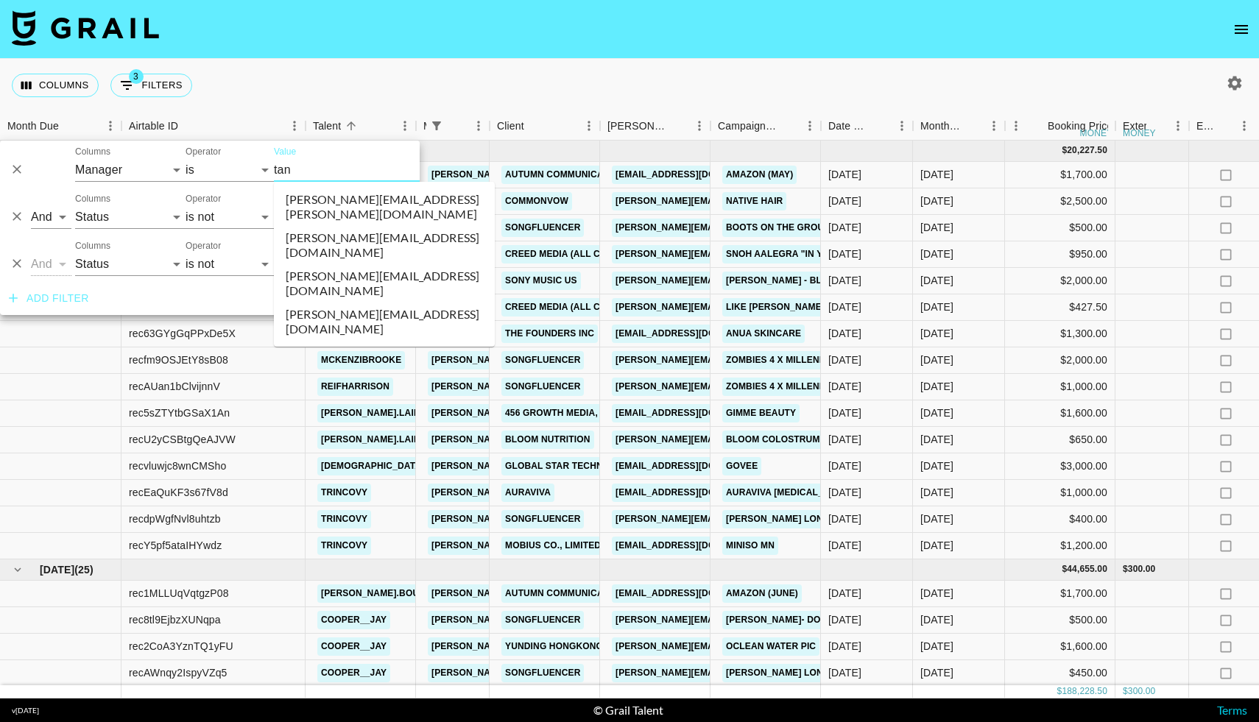
click at [362, 232] on li "[PERSON_NAME][EMAIL_ADDRESS][DOMAIN_NAME]" at bounding box center [384, 245] width 221 height 38
type input "[PERSON_NAME][EMAIL_ADDRESS][DOMAIN_NAME]"
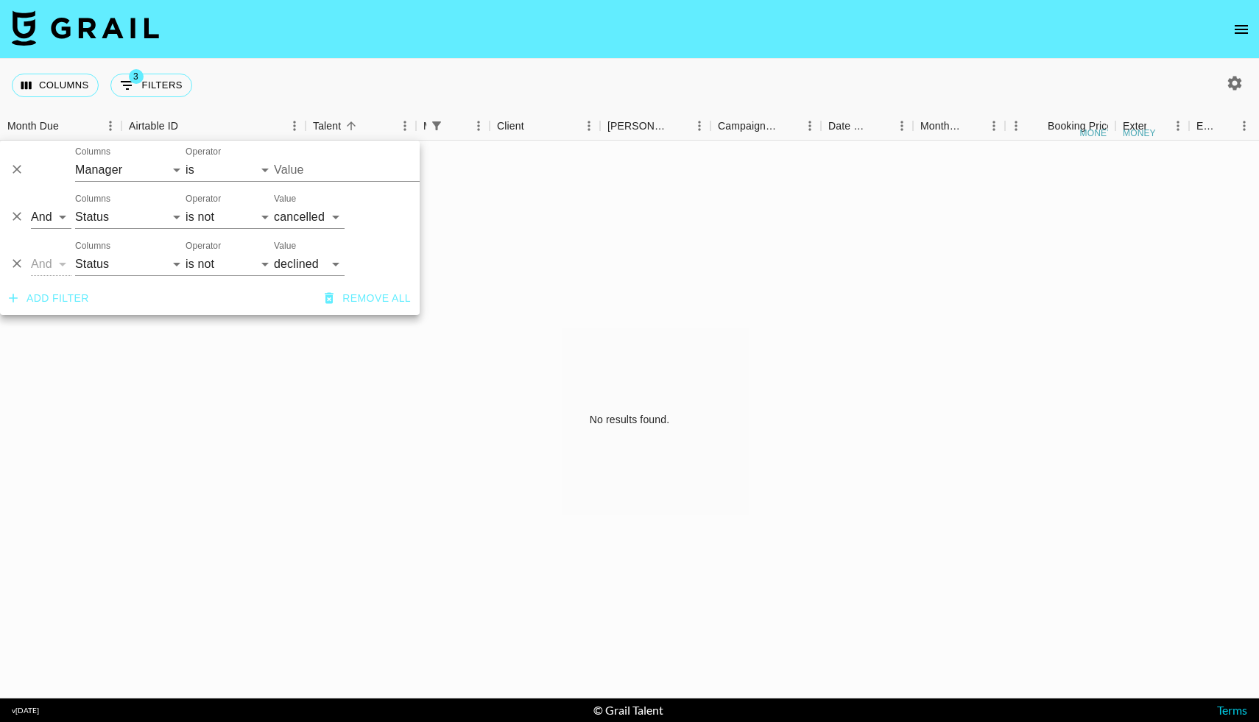
type input "[PERSON_NAME][EMAIL_ADDRESS][DOMAIN_NAME]"
click at [1240, 88] on icon "button" at bounding box center [1235, 83] width 18 height 18
select select "[DATE]"
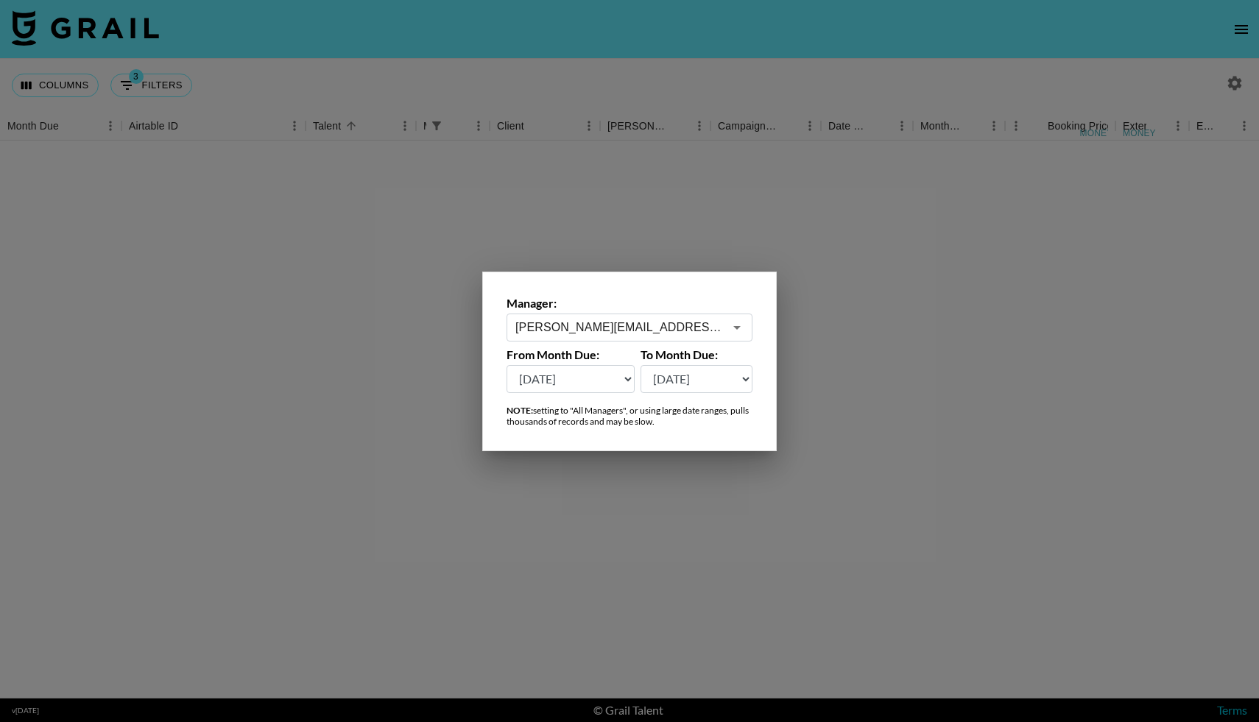
click at [696, 325] on input "[PERSON_NAME][EMAIL_ADDRESS][DOMAIN_NAME]" at bounding box center [620, 327] width 208 height 17
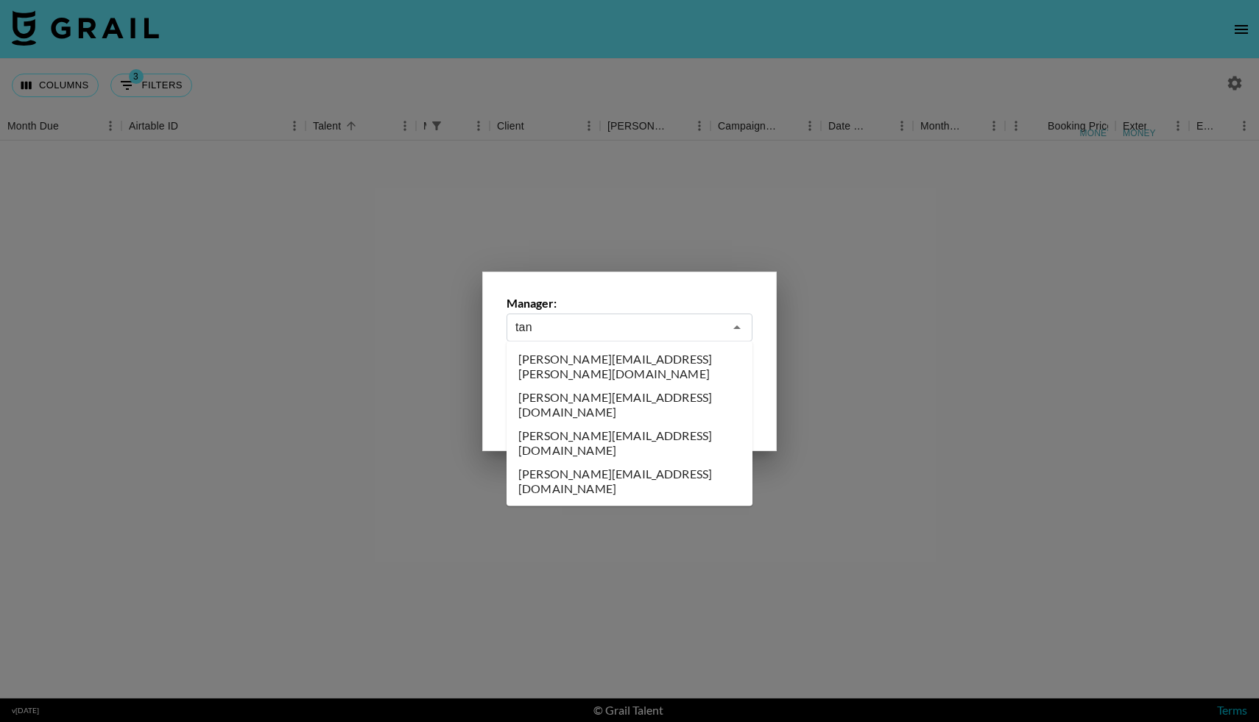
click at [678, 386] on li "[PERSON_NAME][EMAIL_ADDRESS][DOMAIN_NAME]" at bounding box center [630, 405] width 246 height 38
type input "[PERSON_NAME][EMAIL_ADDRESS][DOMAIN_NAME]"
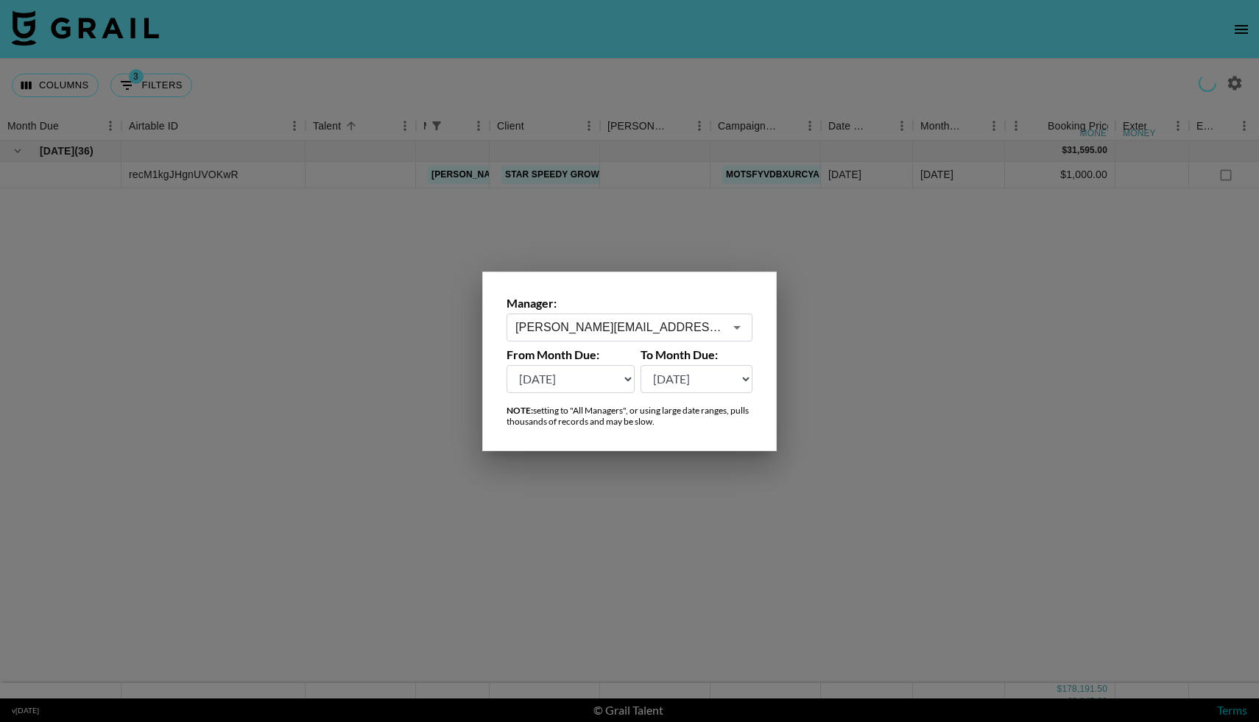
click at [670, 217] on div at bounding box center [629, 361] width 1259 height 722
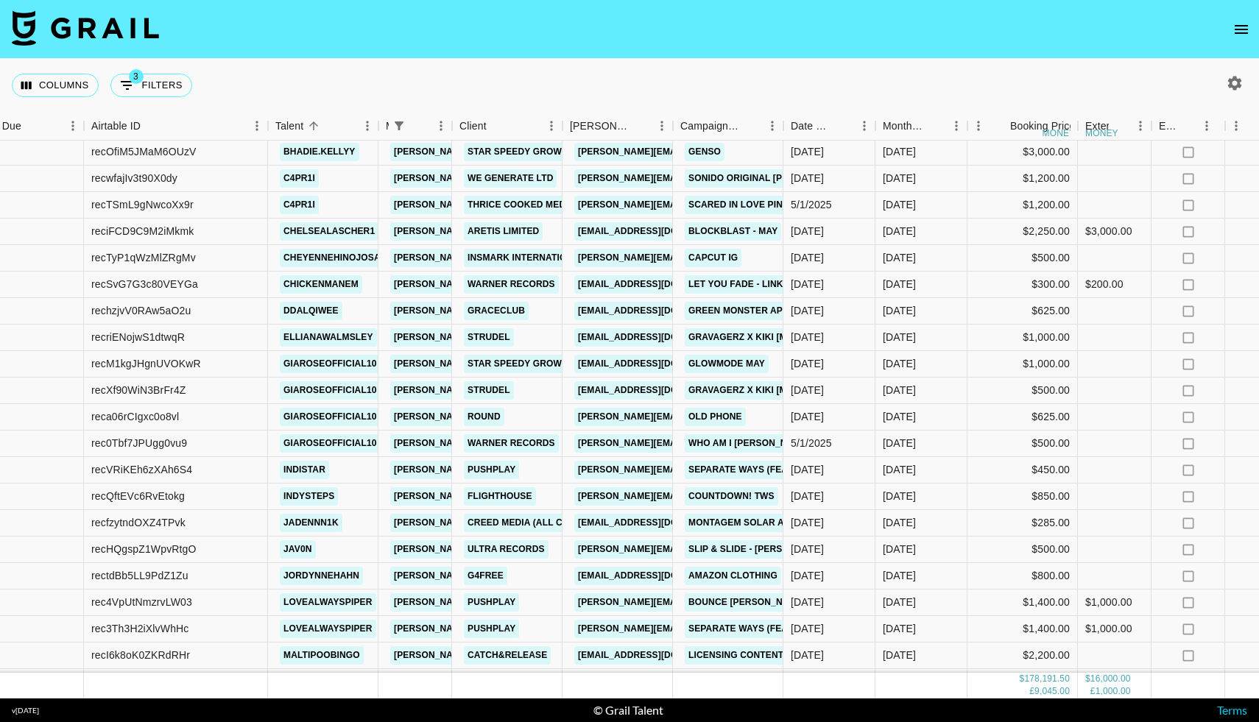
scroll to position [0, 38]
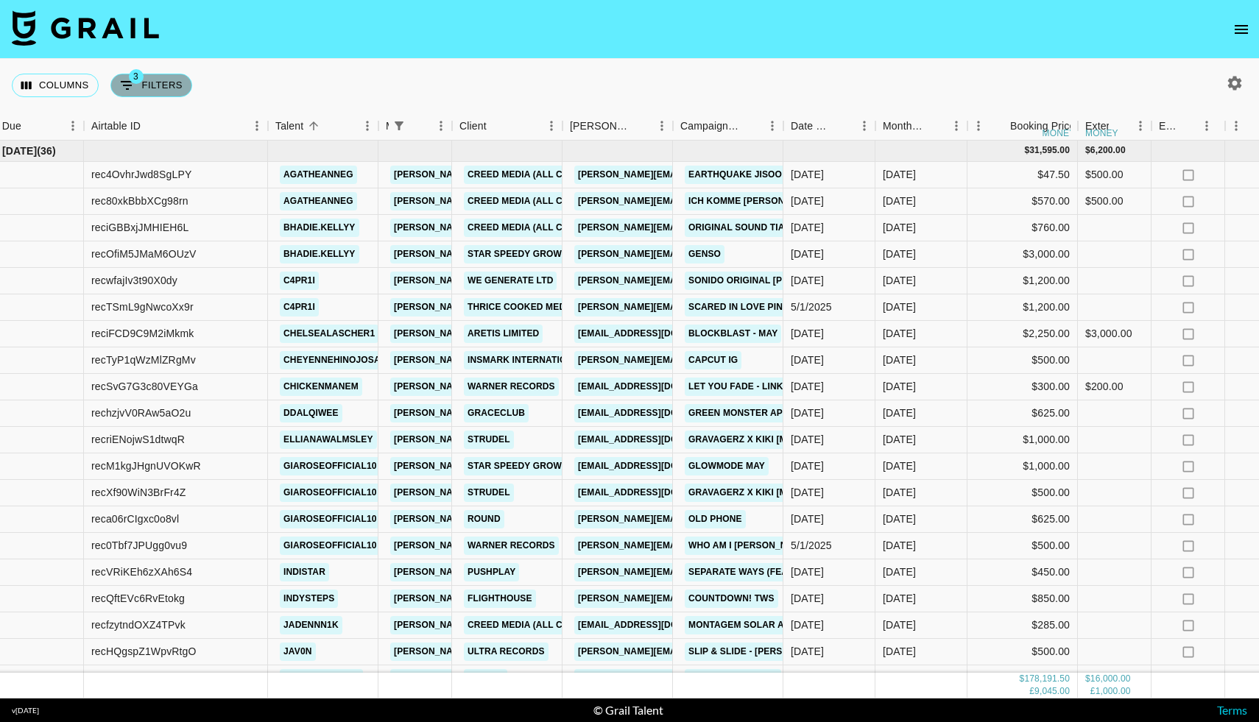
click at [150, 83] on button "3 Filters" at bounding box center [151, 86] width 82 height 24
select select "managerIds"
select select "status"
select select "not"
select select "cancelled"
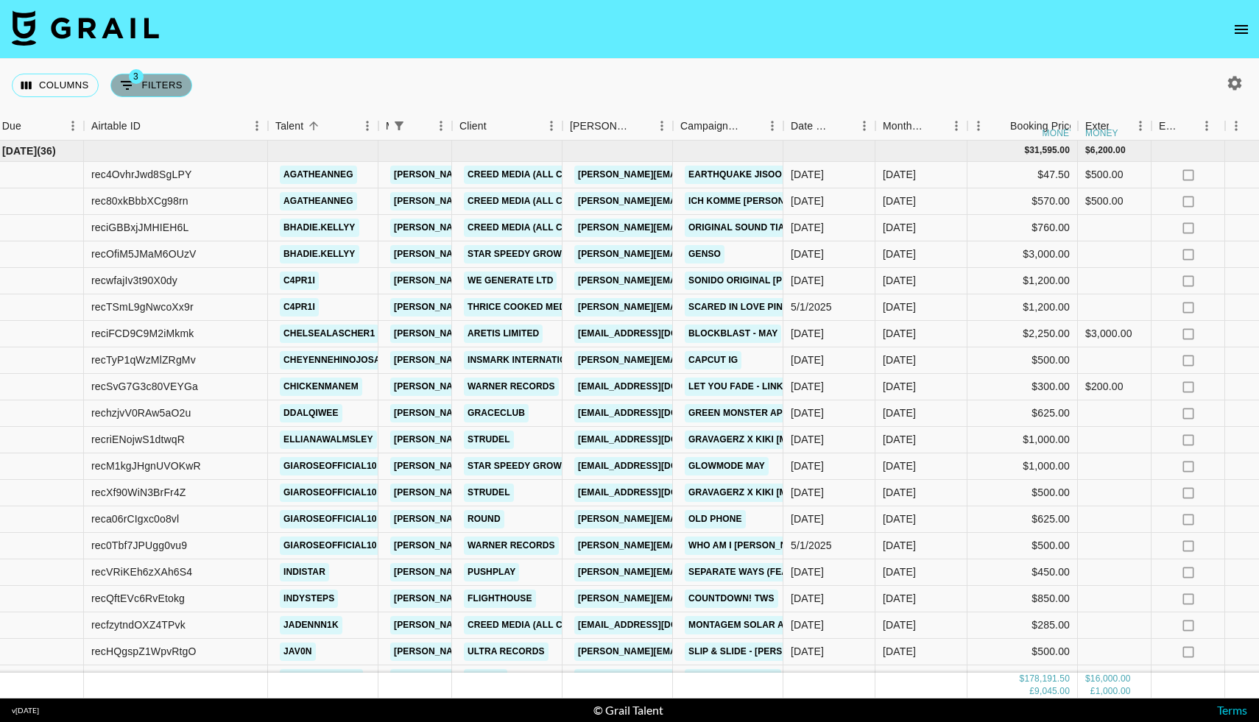
select select "status"
select select "not"
select select "declined"
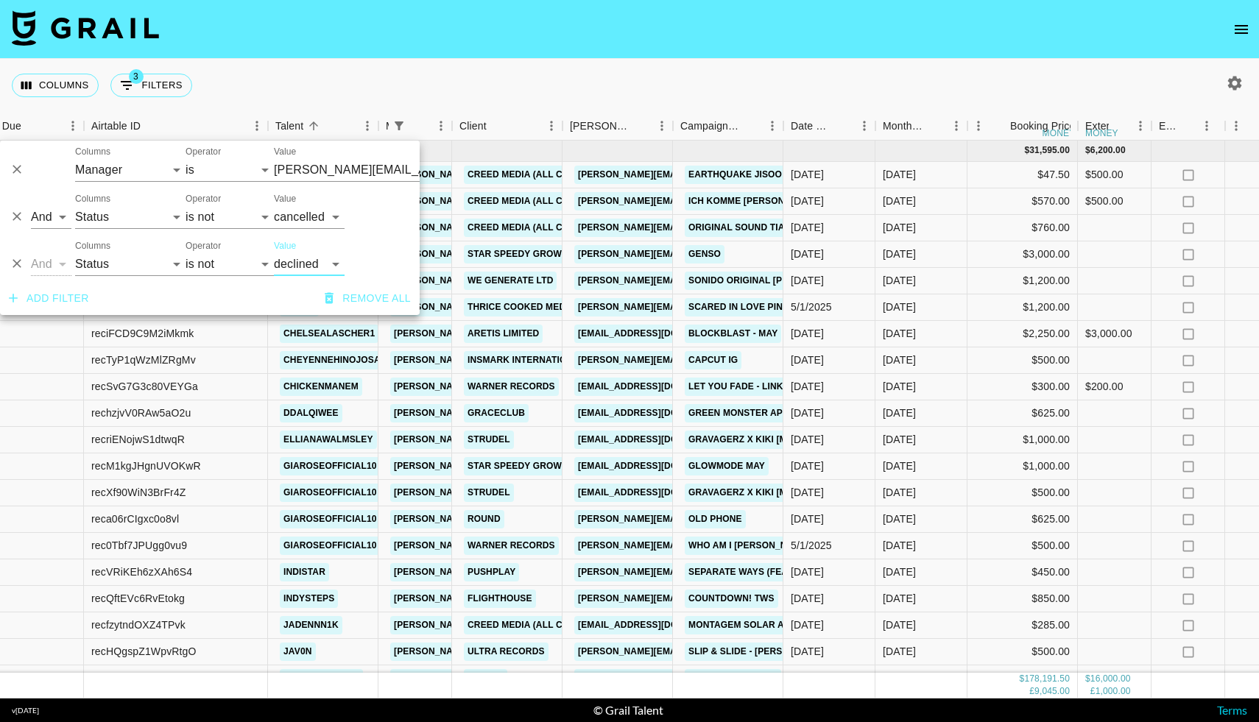
click at [299, 167] on input "[PERSON_NAME][EMAIL_ADDRESS][DOMAIN_NAME]" at bounding box center [364, 169] width 180 height 23
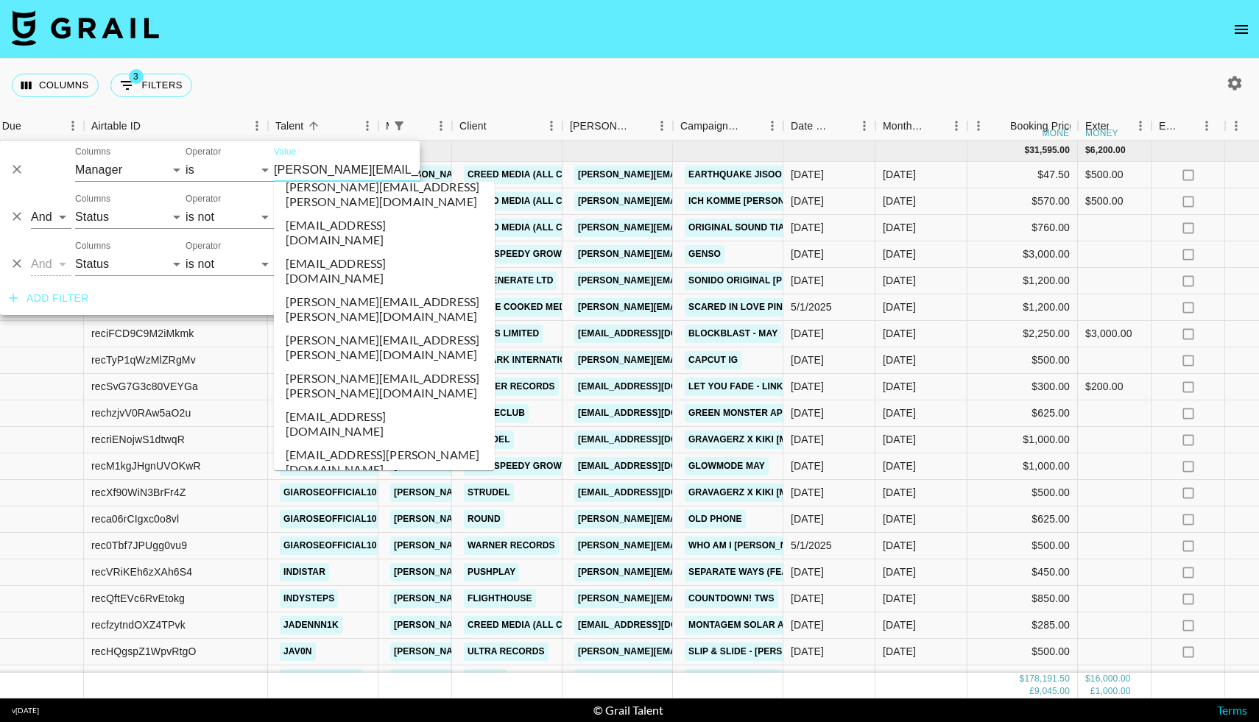
scroll to position [1713, 0]
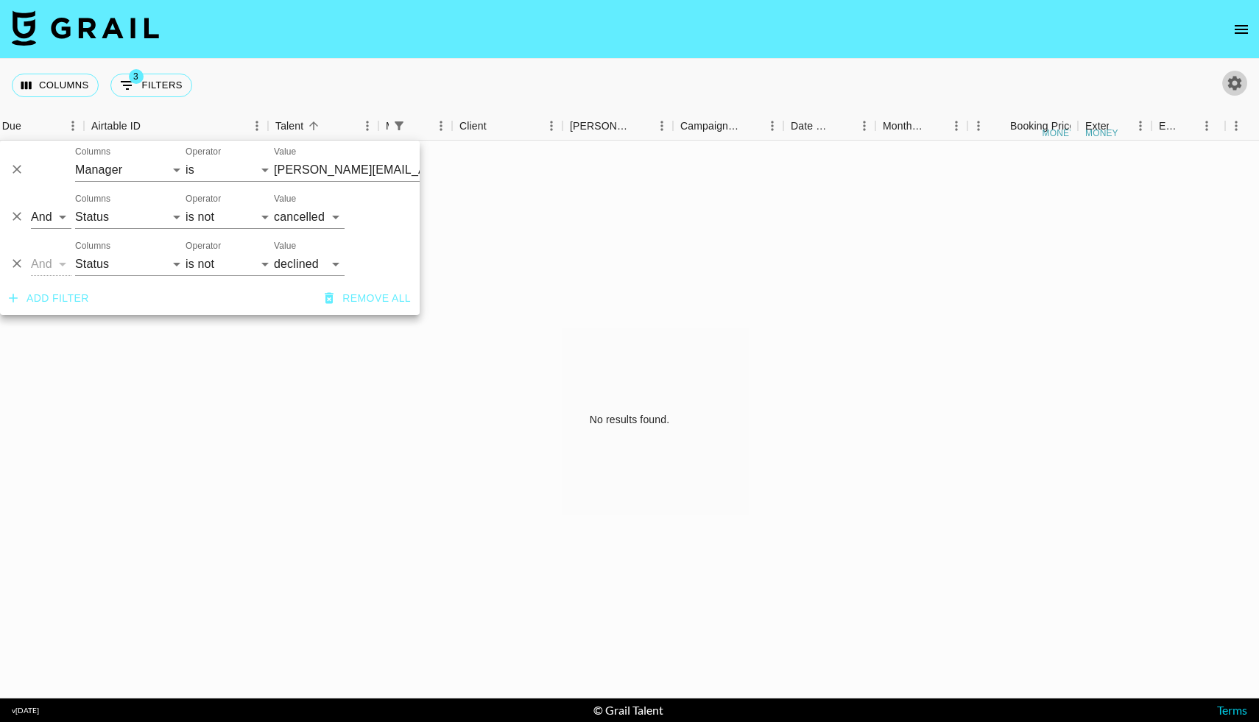
click at [1235, 80] on icon "button" at bounding box center [1235, 83] width 18 height 18
select select "[DATE]"
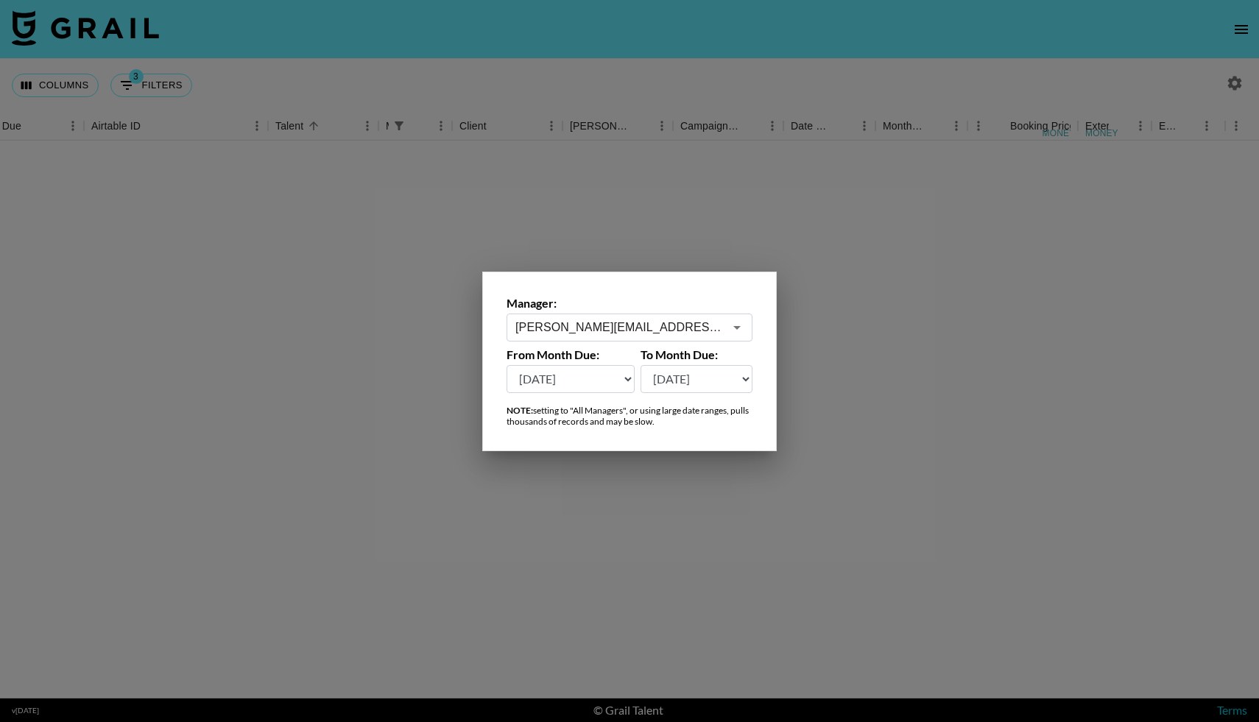
click at [708, 323] on input "[PERSON_NAME][EMAIL_ADDRESS][DOMAIN_NAME]" at bounding box center [620, 327] width 208 height 17
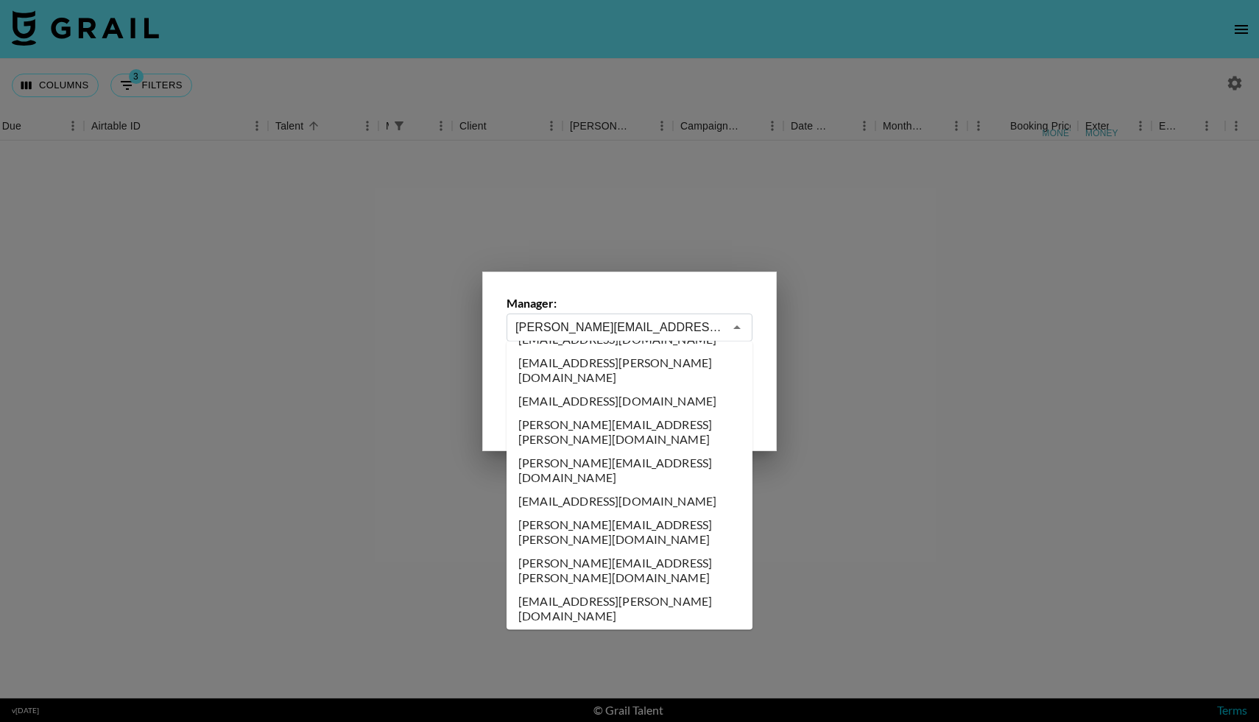
scroll to position [1731, 0]
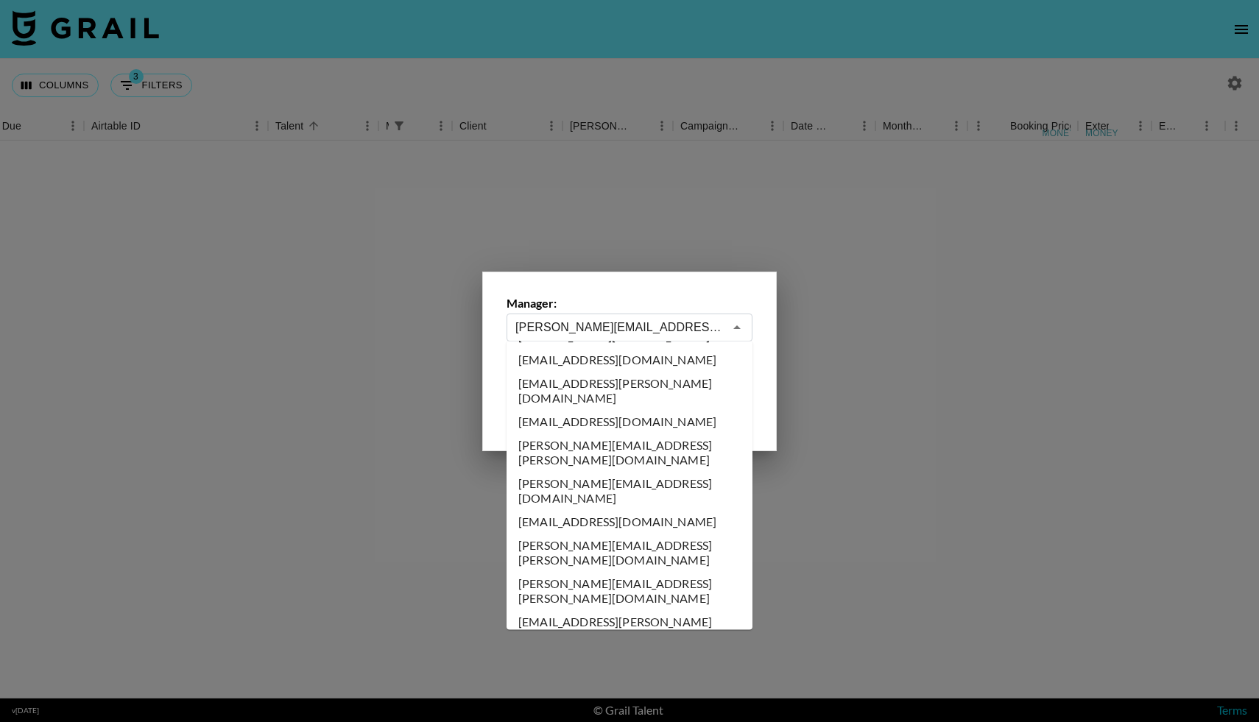
type input "[PERSON_NAME][EMAIL_ADDRESS][DOMAIN_NAME]"
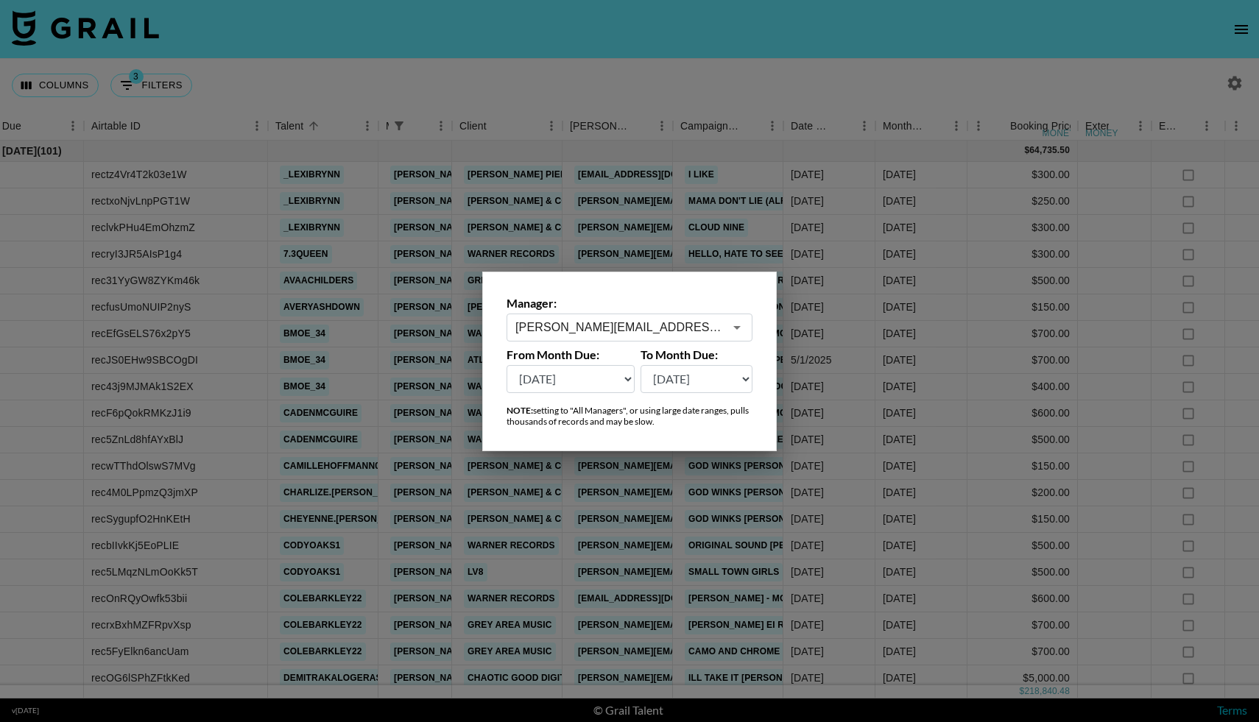
click at [605, 81] on div at bounding box center [629, 361] width 1259 height 722
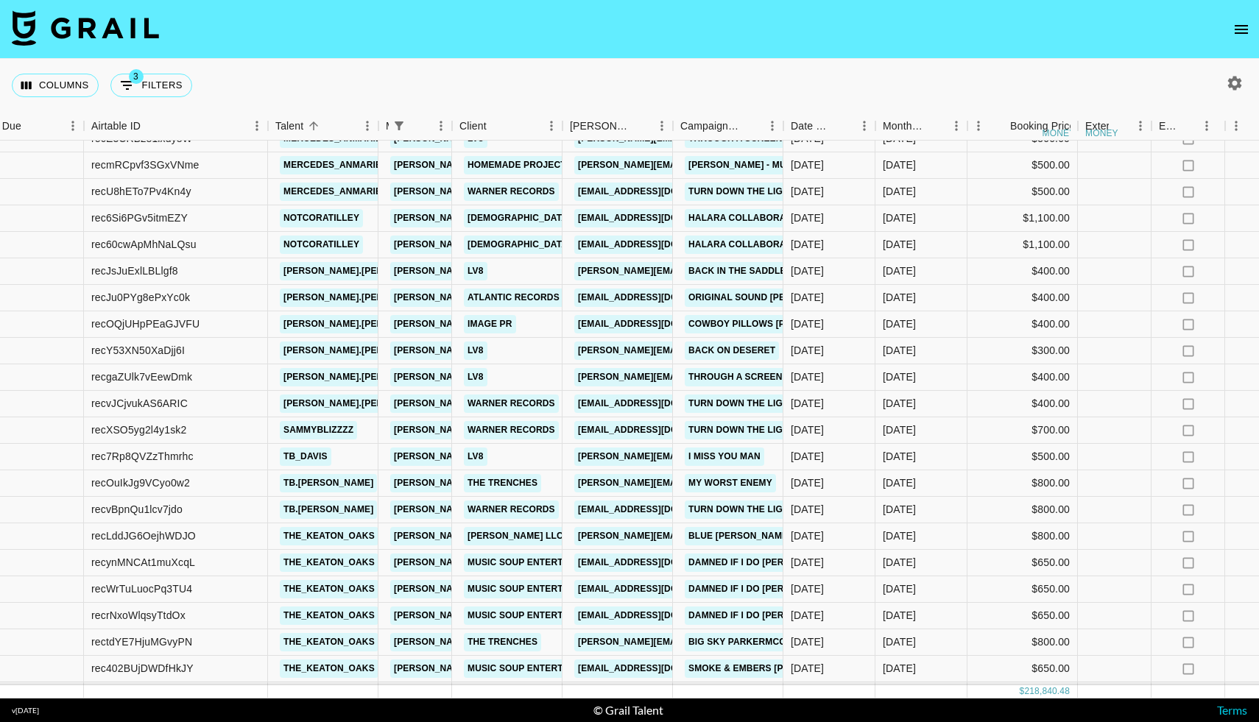
scroll to position [9244, 38]
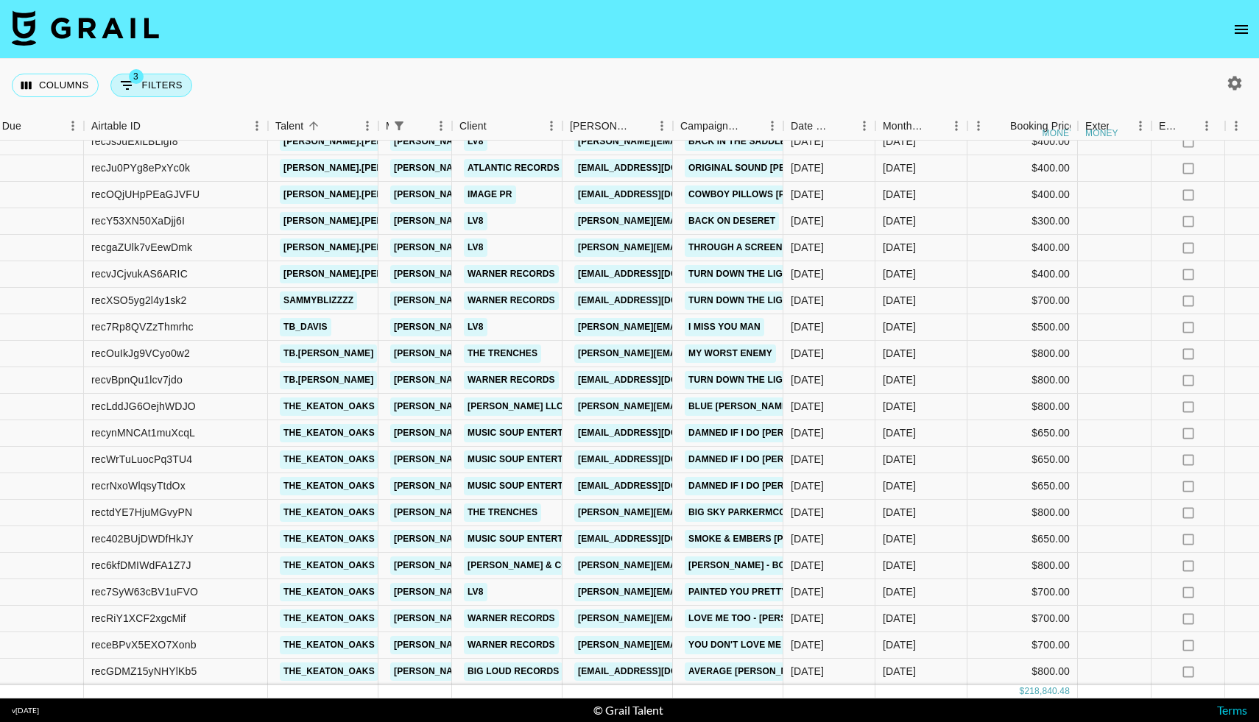
click at [157, 75] on button "3 Filters" at bounding box center [151, 86] width 82 height 24
select select "managerIds"
select select "status"
select select "not"
select select "cancelled"
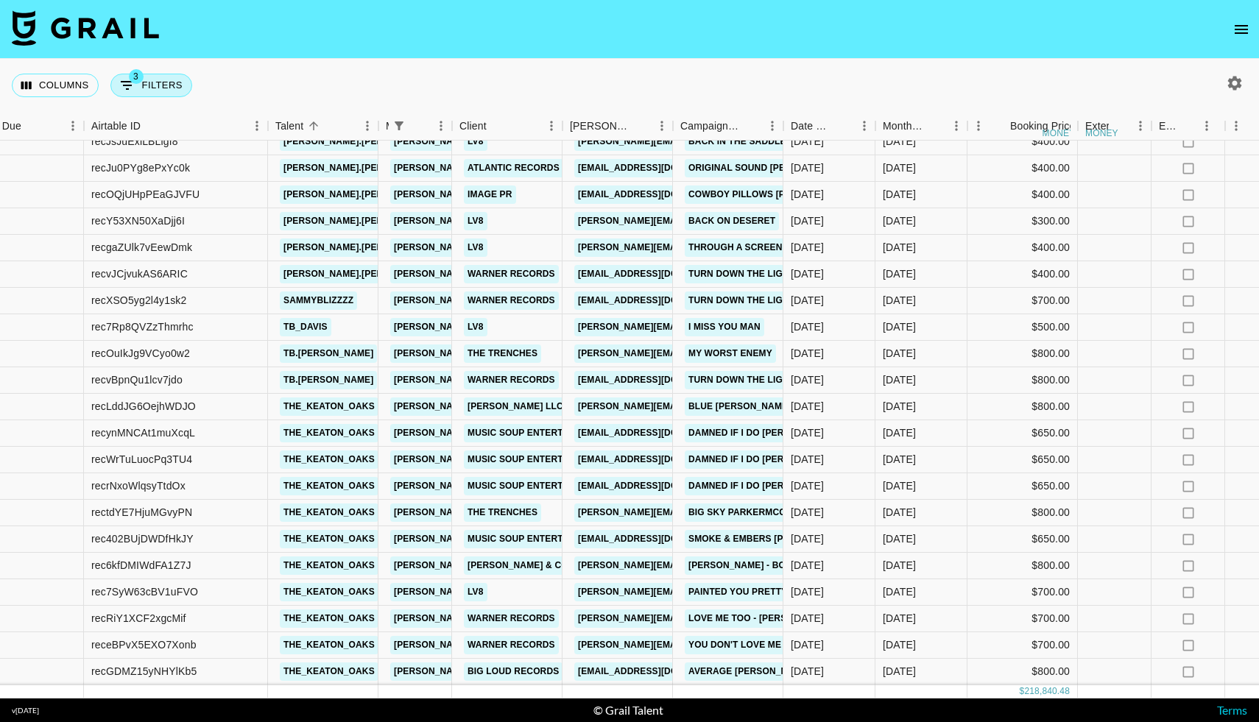
select select "status"
select select "not"
select select "declined"
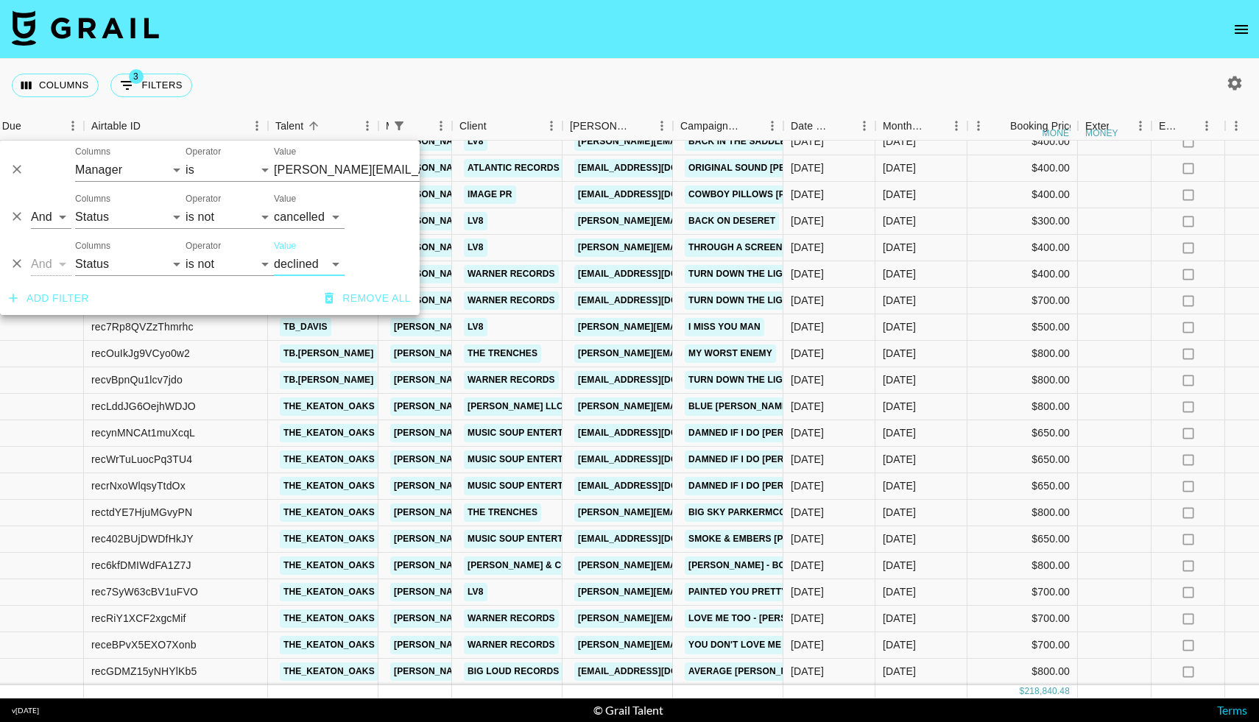
click at [349, 182] on div "And Or Columns Grail Platform ID Airtable ID Talent Manager Client [PERSON_NAME…" at bounding box center [210, 164] width 420 height 47
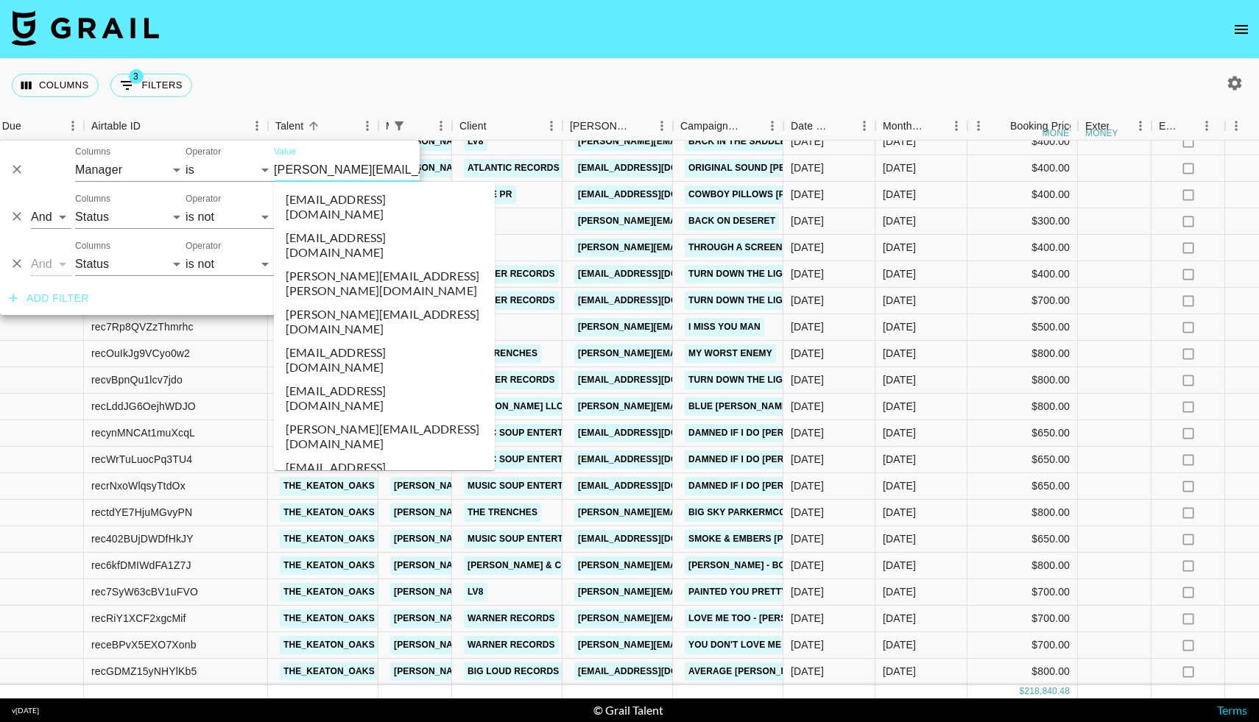
click at [350, 177] on input "[PERSON_NAME][EMAIL_ADDRESS][DOMAIN_NAME]" at bounding box center [364, 169] width 180 height 23
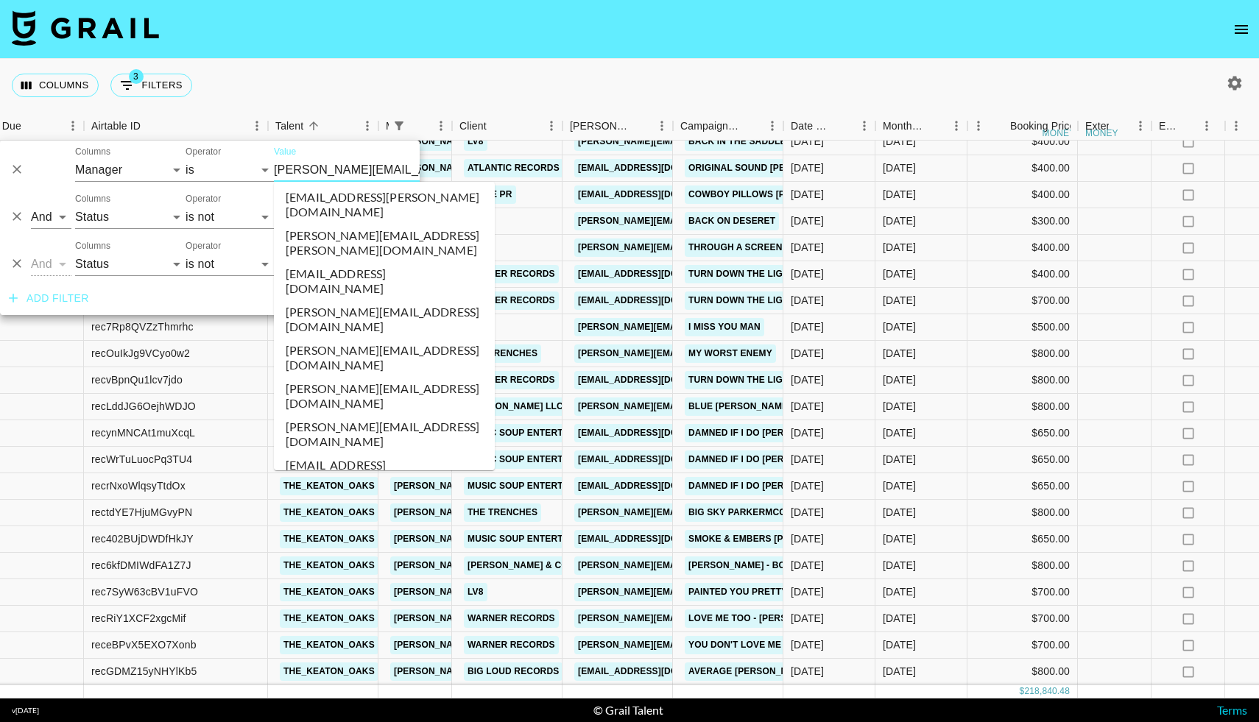
scroll to position [5854, 0]
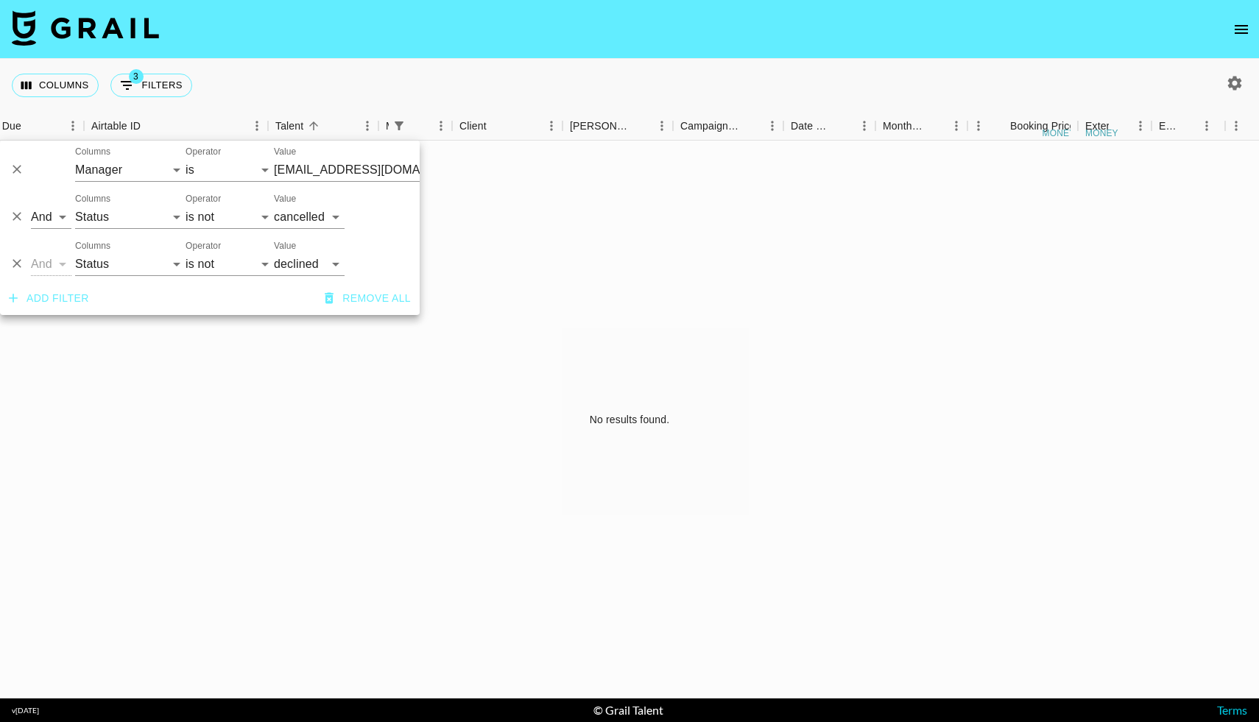
click at [1229, 84] on icon "button" at bounding box center [1235, 83] width 14 height 14
select select "[DATE]"
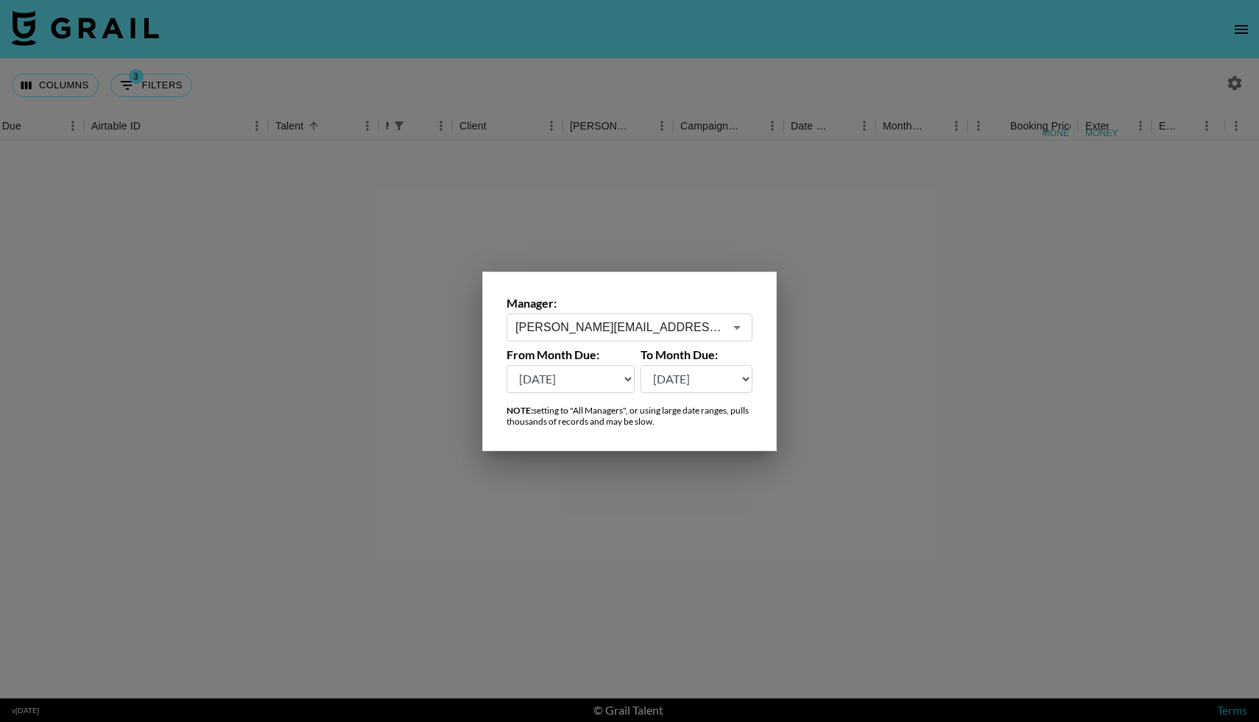
click at [685, 328] on input "[PERSON_NAME][EMAIL_ADDRESS][DOMAIN_NAME]" at bounding box center [620, 327] width 208 height 17
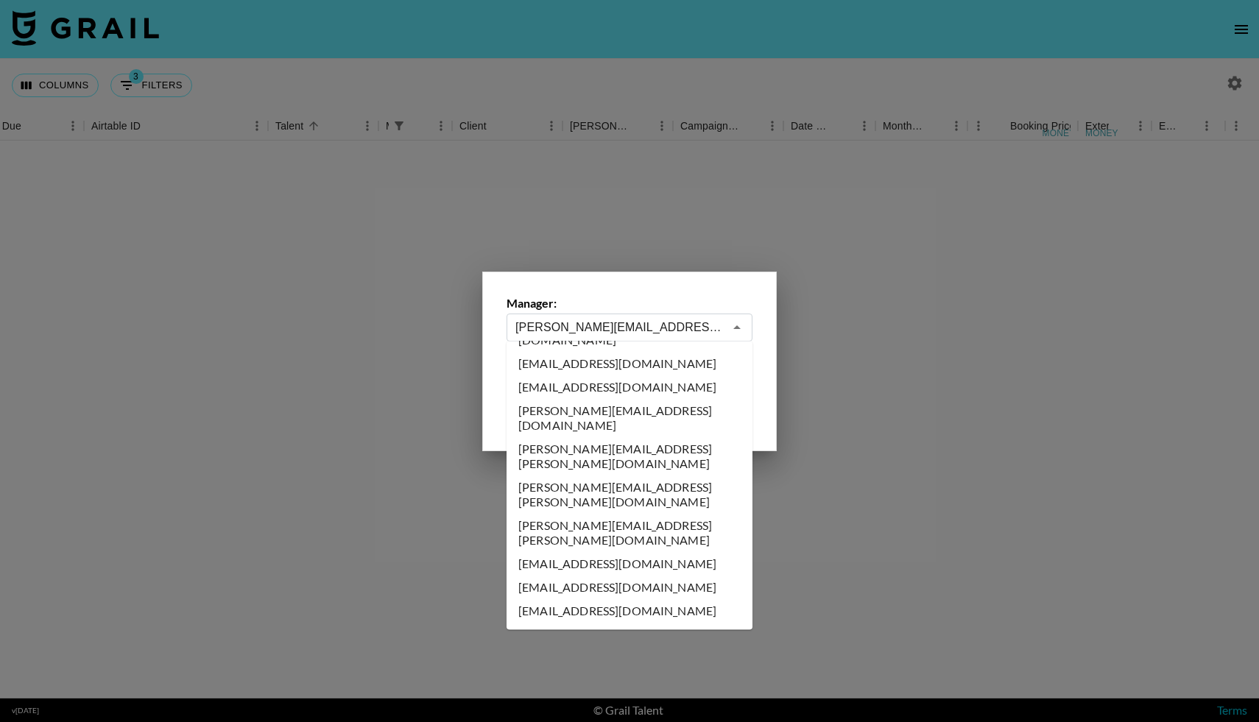
scroll to position [5803, 0]
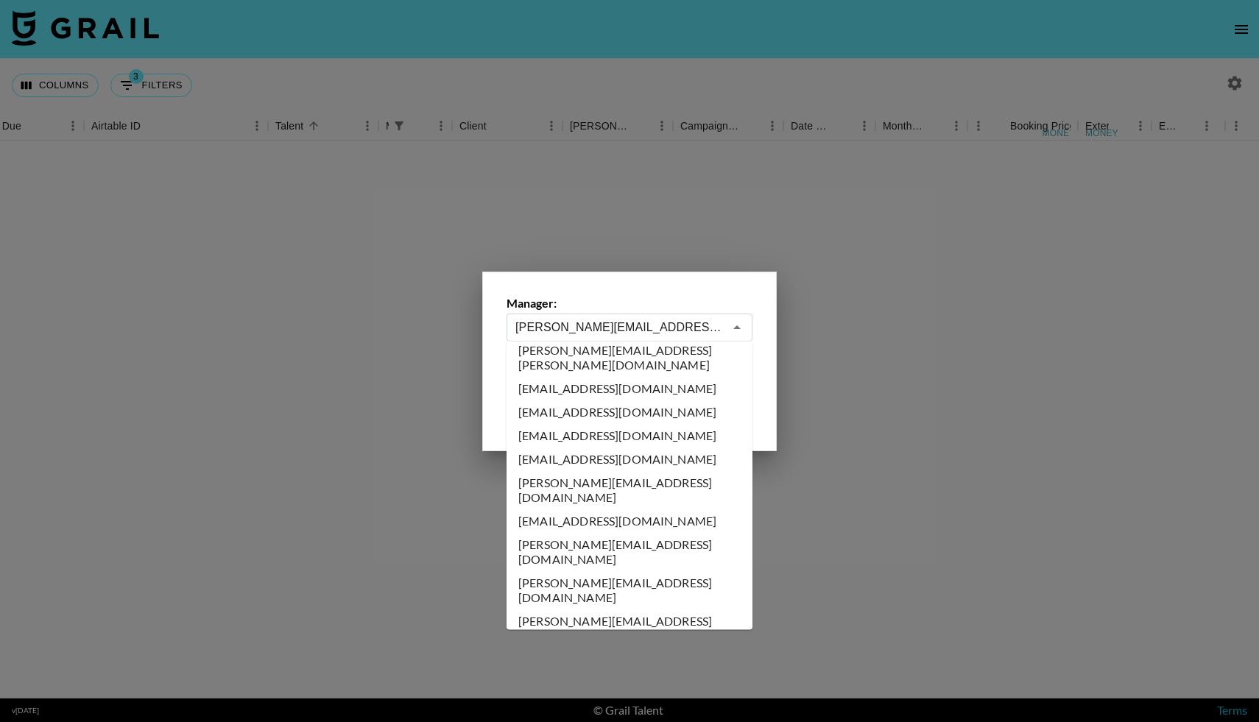
type input "[EMAIL_ADDRESS][DOMAIN_NAME]"
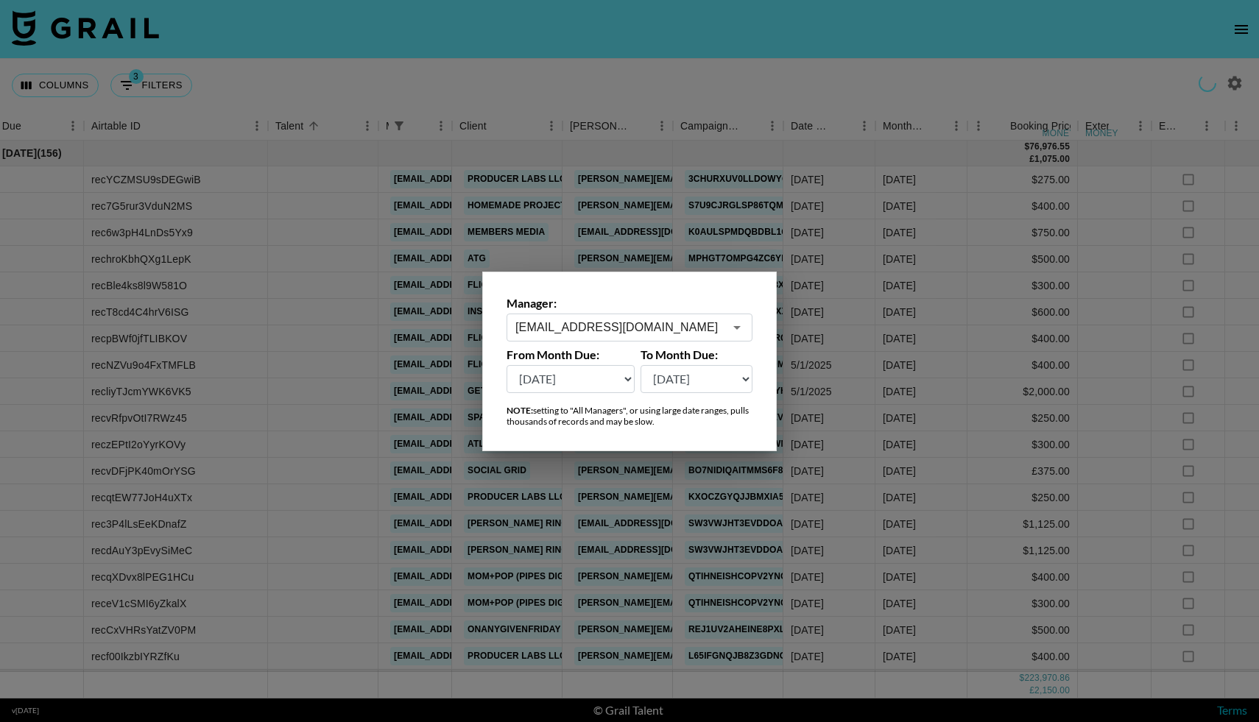
click at [570, 77] on div at bounding box center [629, 361] width 1259 height 722
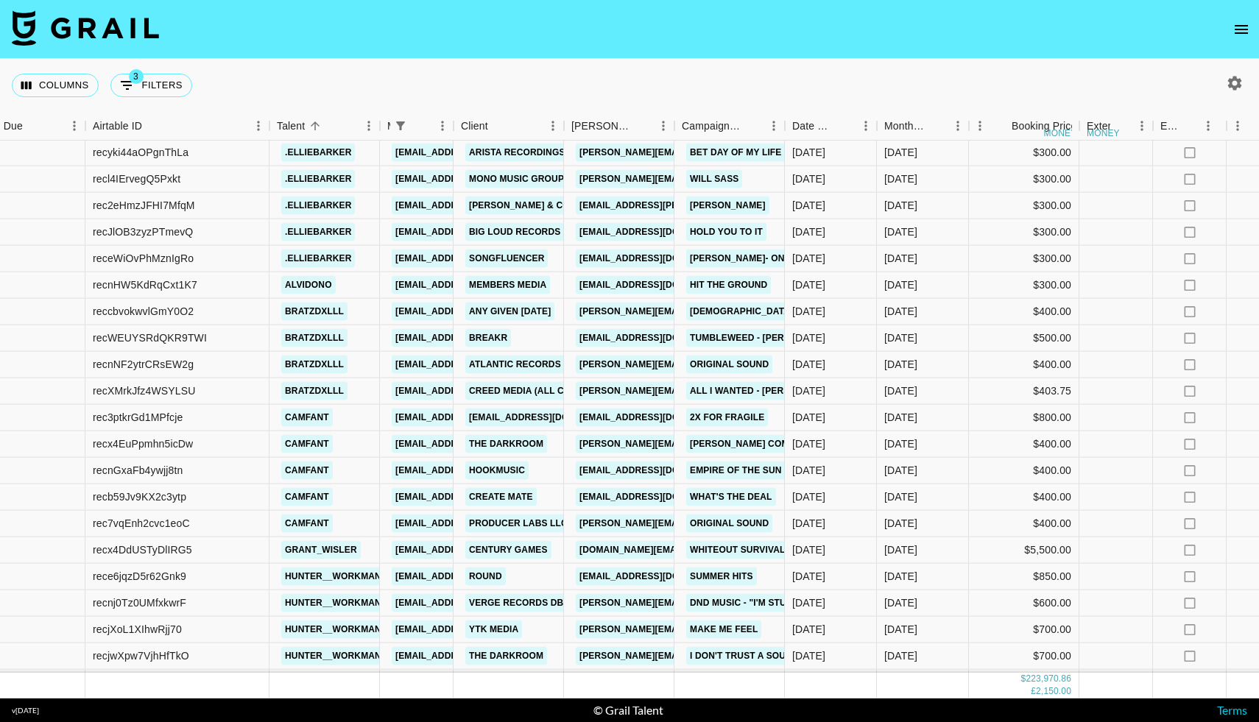
scroll to position [10613, 36]
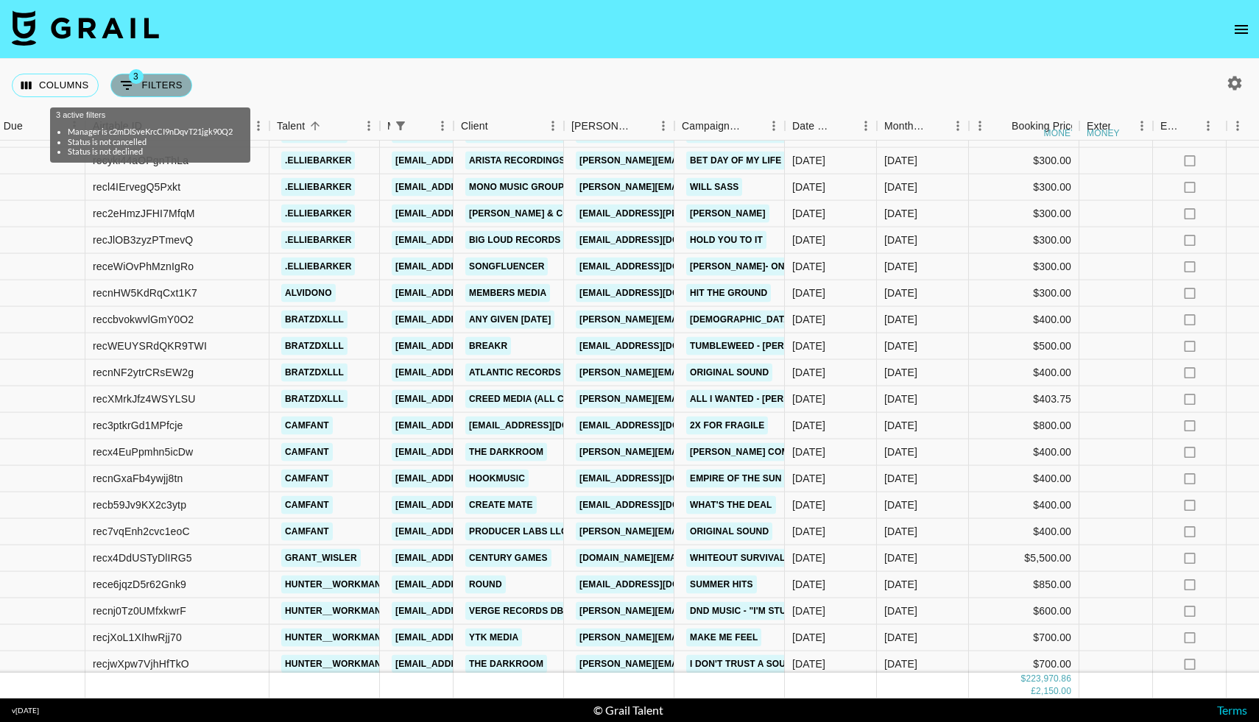
click at [168, 92] on button "3 Filters" at bounding box center [151, 86] width 82 height 24
select select "managerIds"
select select "status"
select select "not"
select select "cancelled"
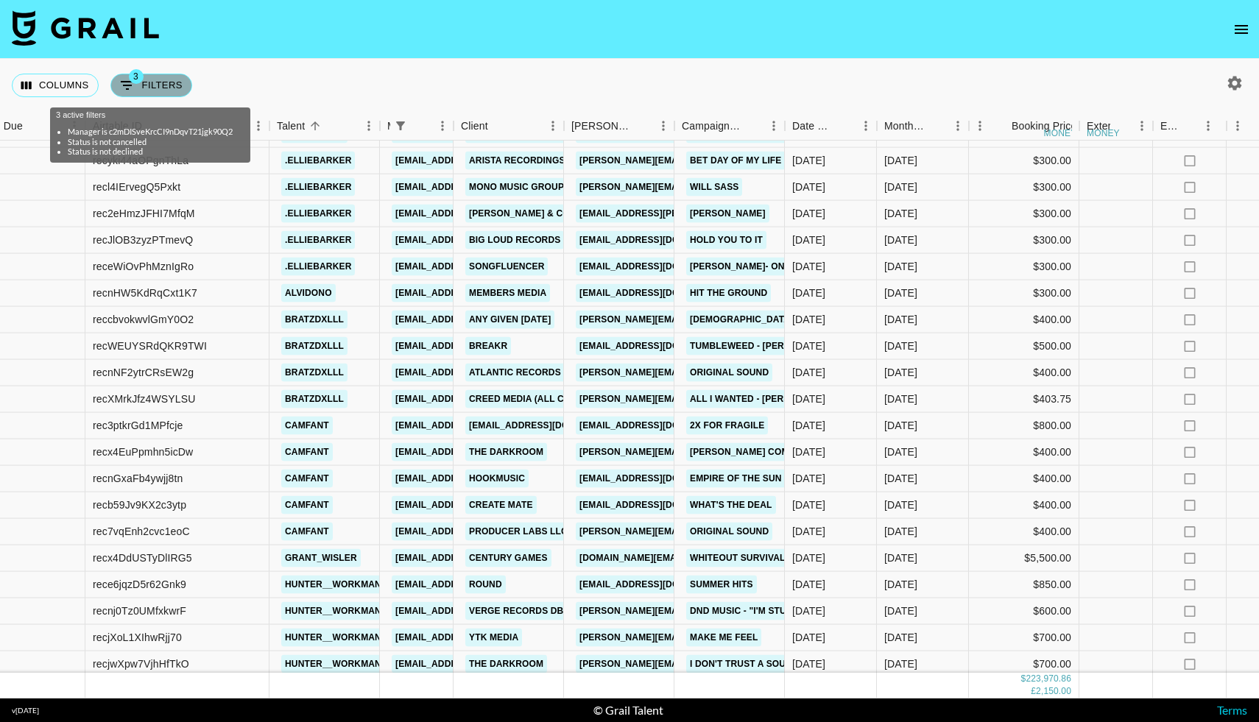
select select "status"
select select "not"
select select "declined"
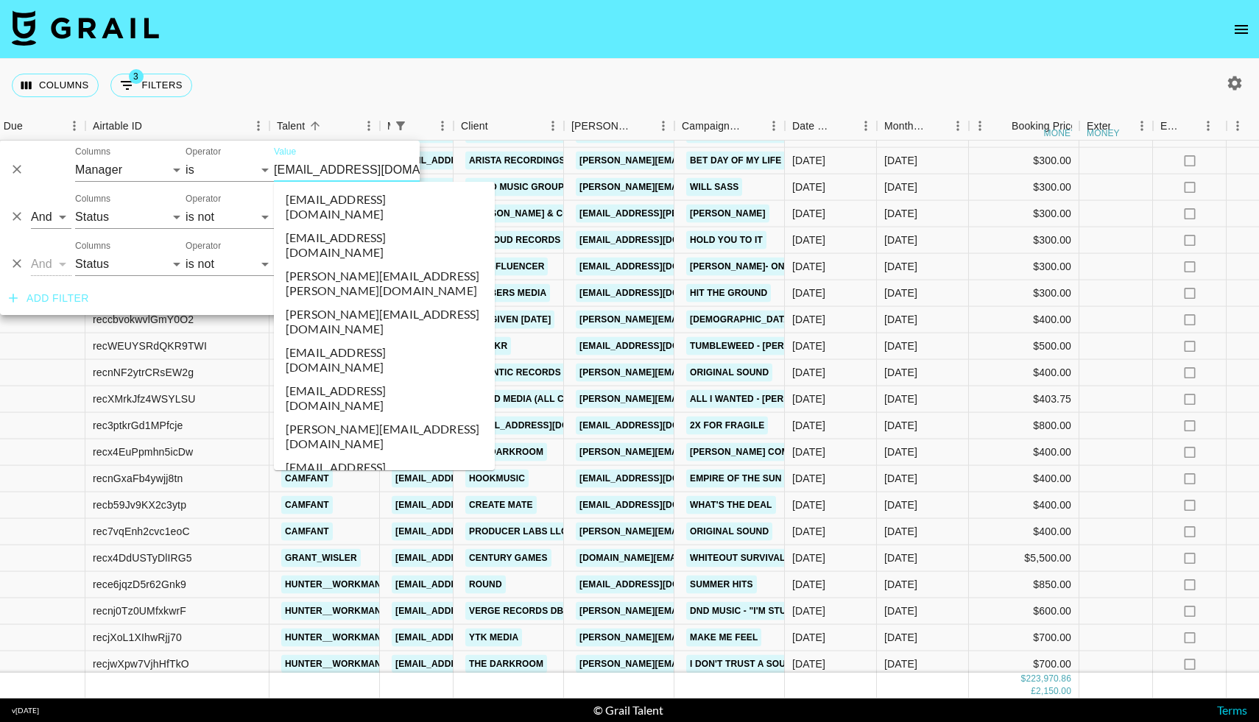
click at [313, 172] on input "[EMAIL_ADDRESS][DOMAIN_NAME]" at bounding box center [364, 169] width 180 height 23
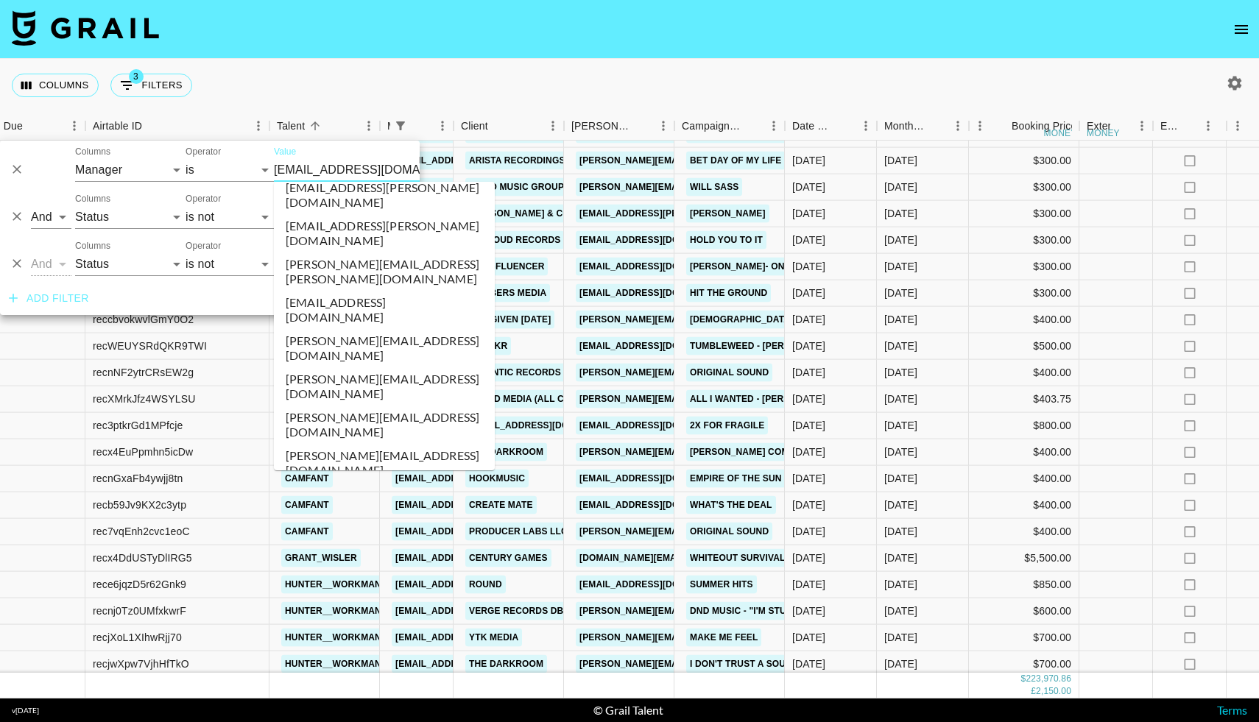
scroll to position [5831, 0]
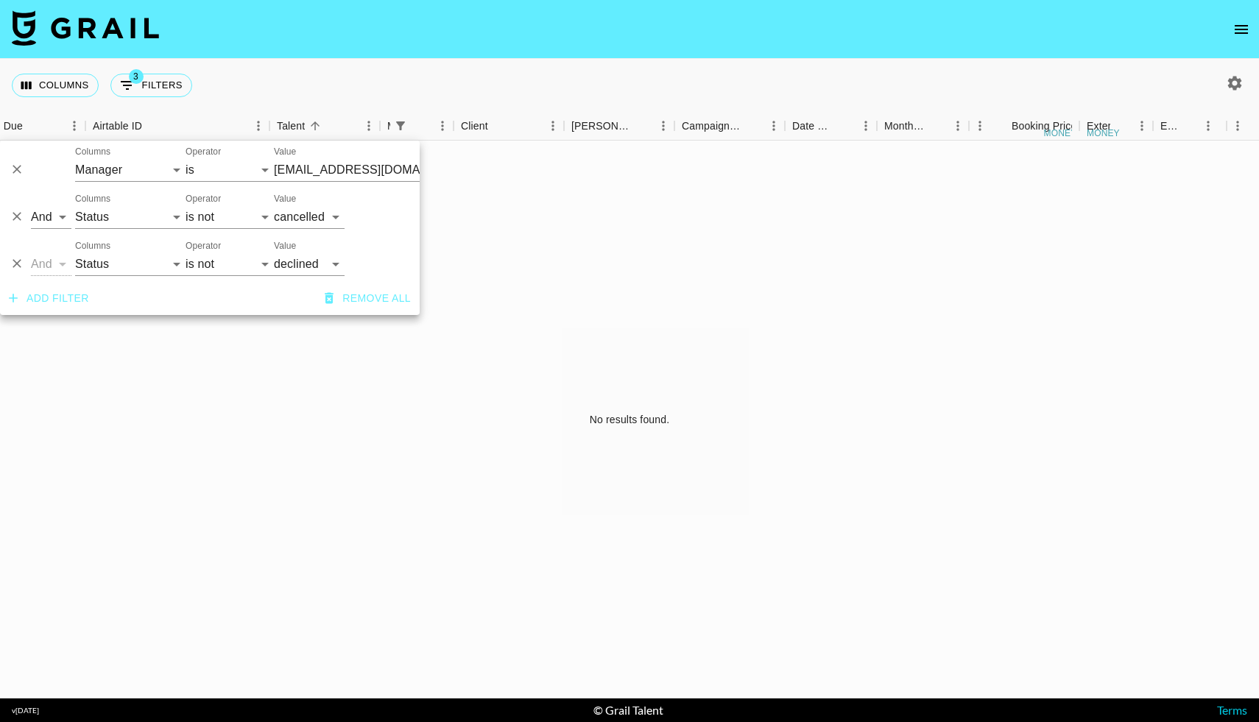
click at [1234, 81] on icon "button" at bounding box center [1235, 83] width 18 height 18
select select "[DATE]"
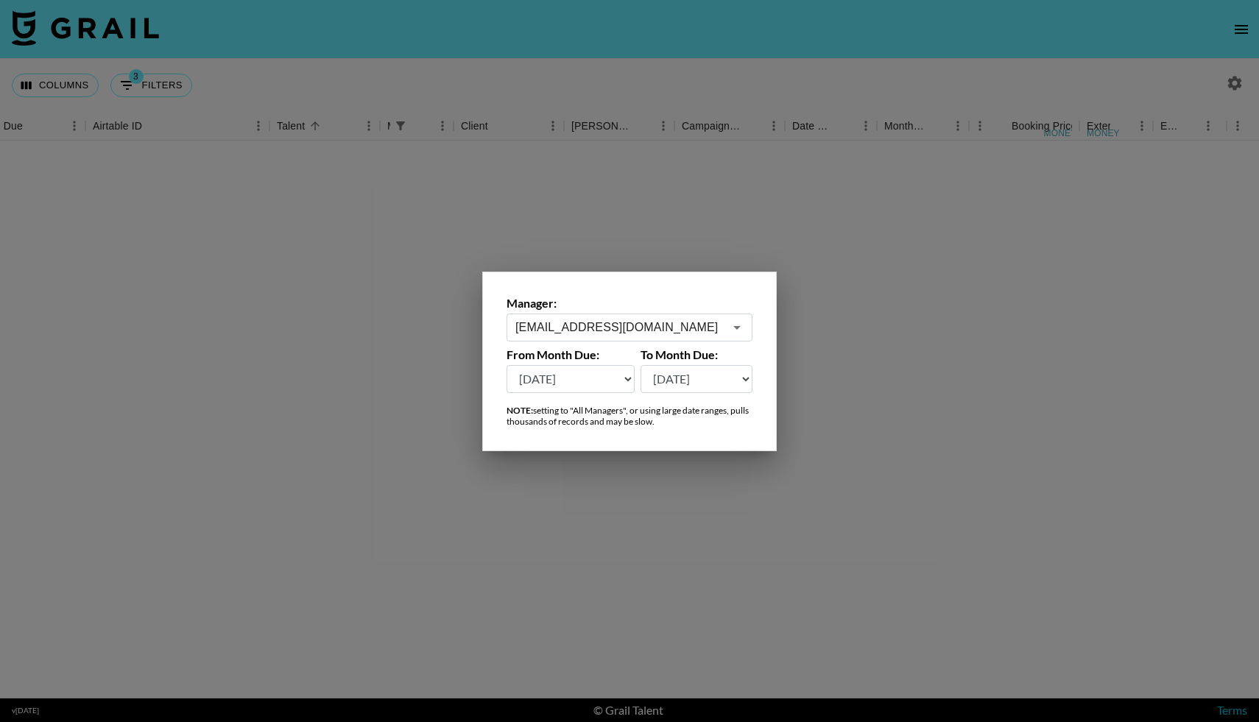
click at [697, 320] on input "[EMAIL_ADDRESS][DOMAIN_NAME]" at bounding box center [620, 327] width 208 height 17
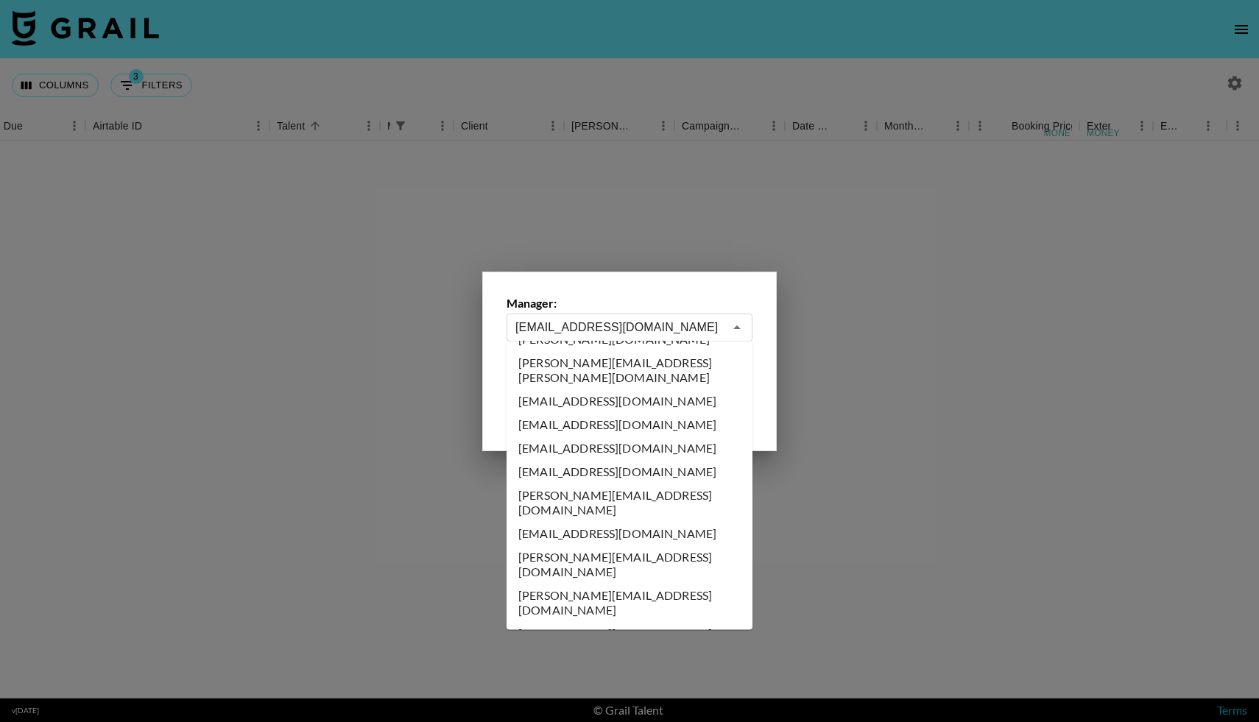
scroll to position [5820, 0]
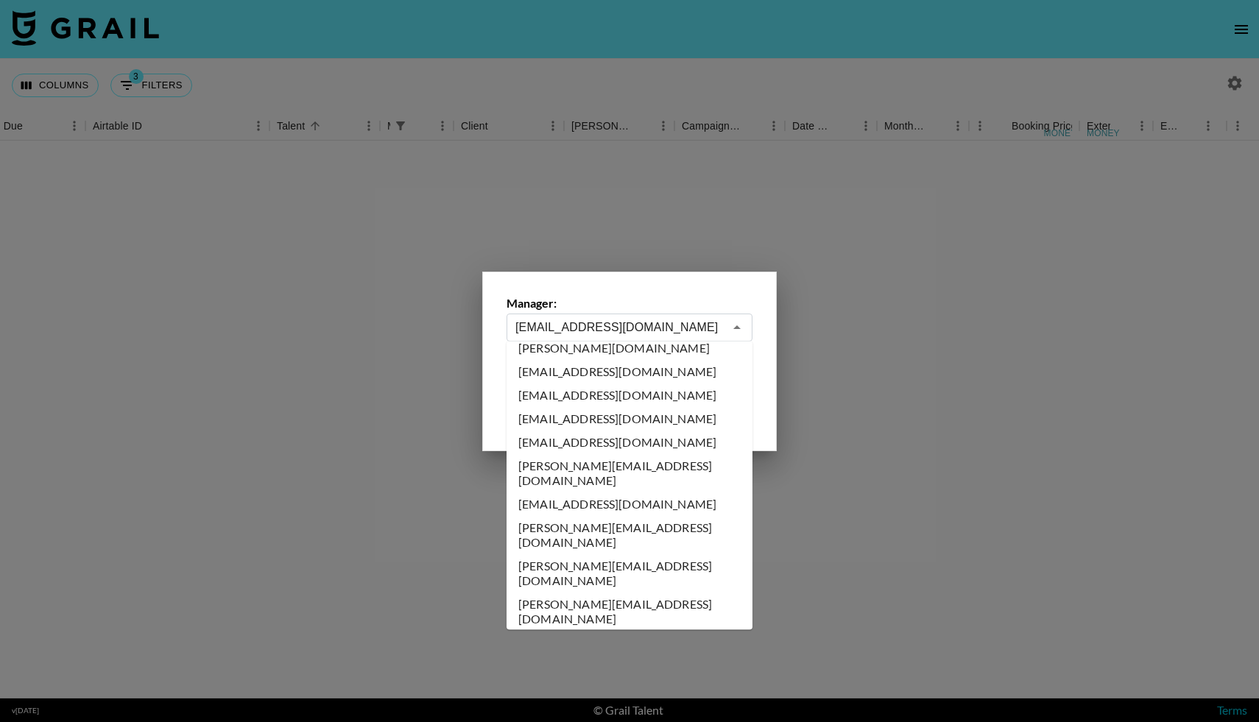
type input "[EMAIL_ADDRESS][DOMAIN_NAME]"
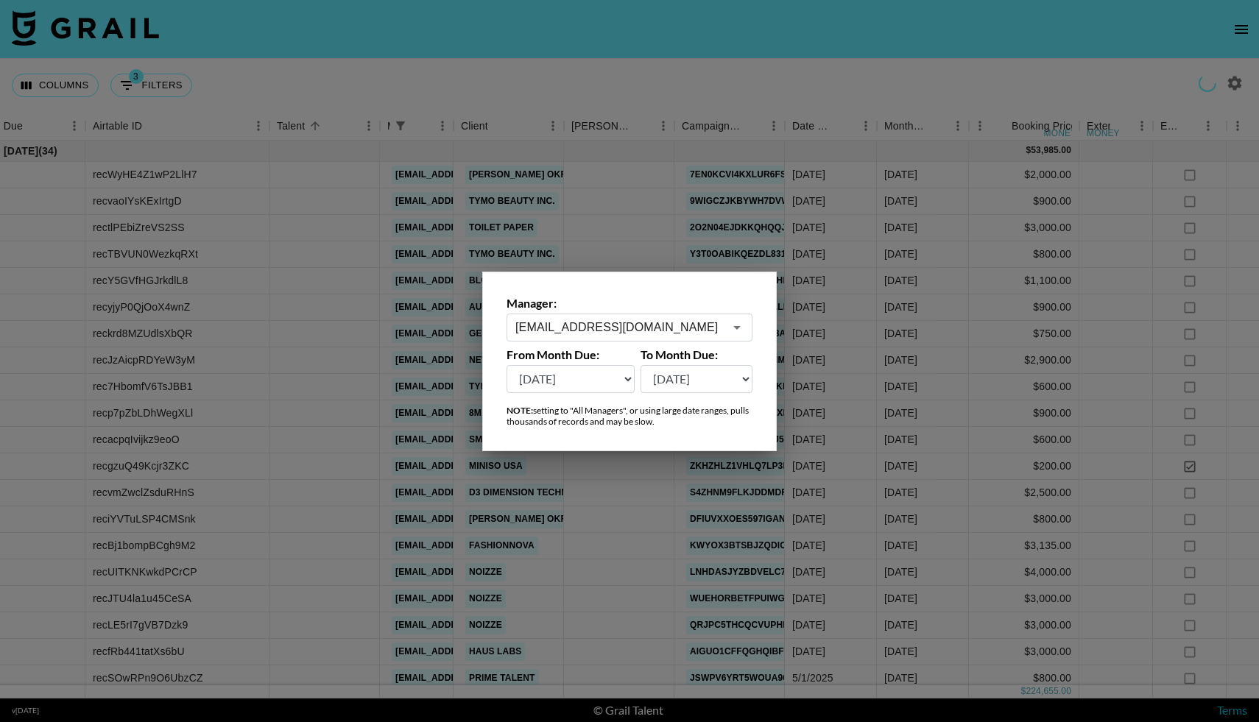
click at [594, 81] on div at bounding box center [629, 361] width 1259 height 722
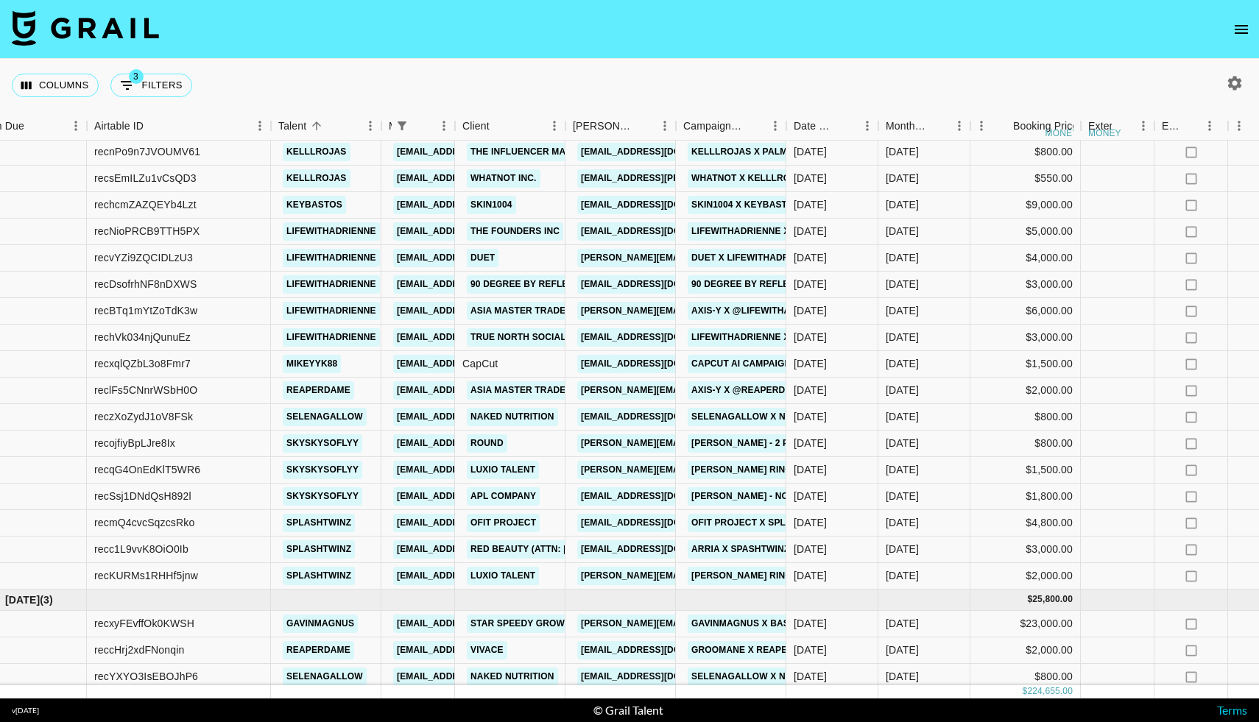
scroll to position [2372, 35]
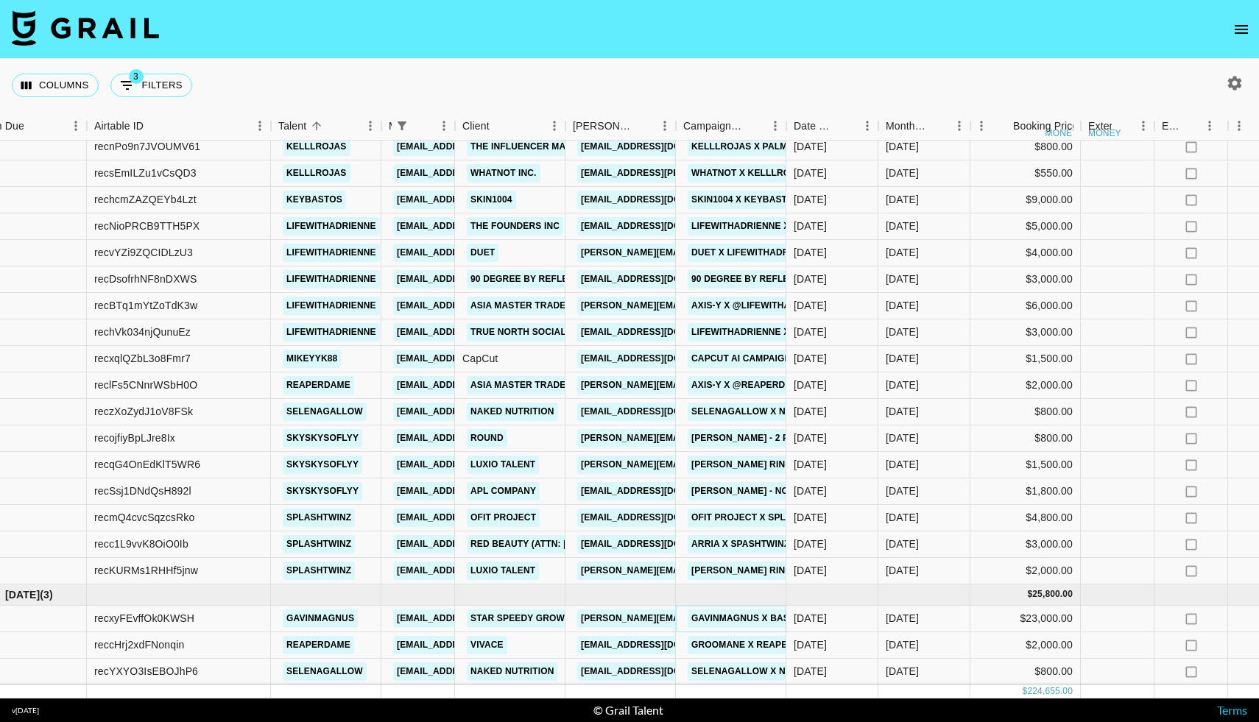
click at [711, 616] on link "Gavinmagnus x Baseus" at bounding box center [750, 619] width 124 height 18
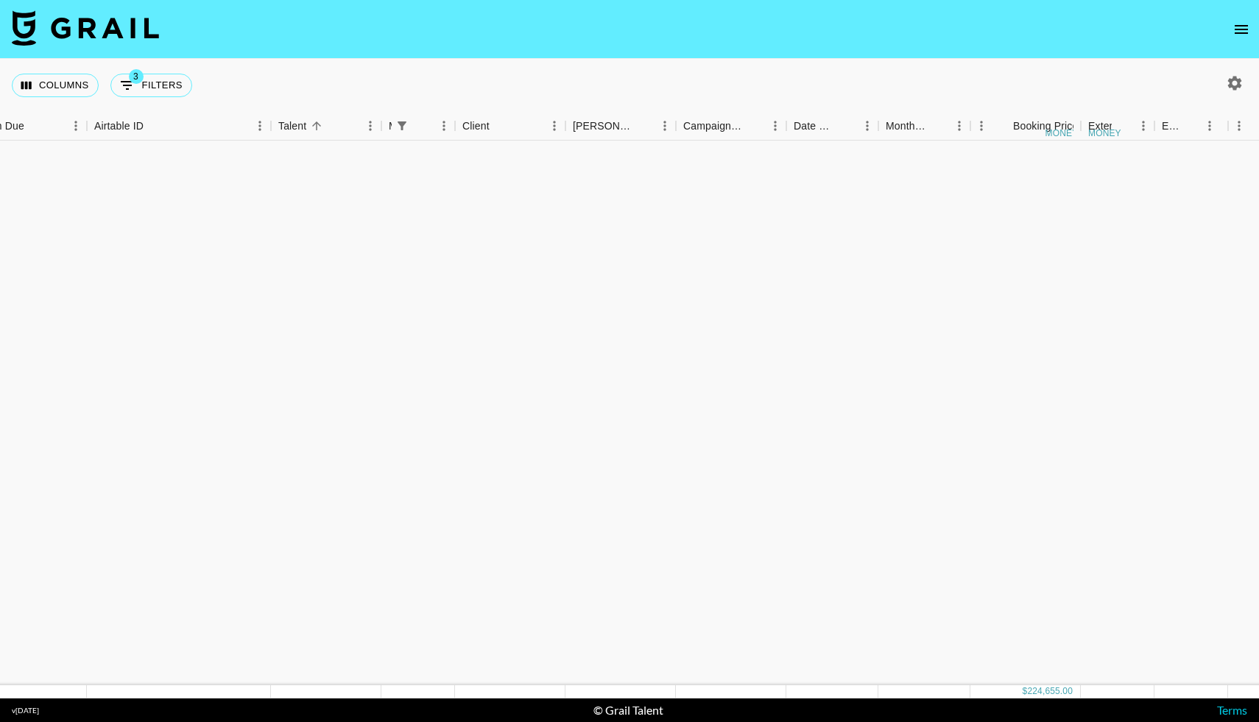
scroll to position [1210, 35]
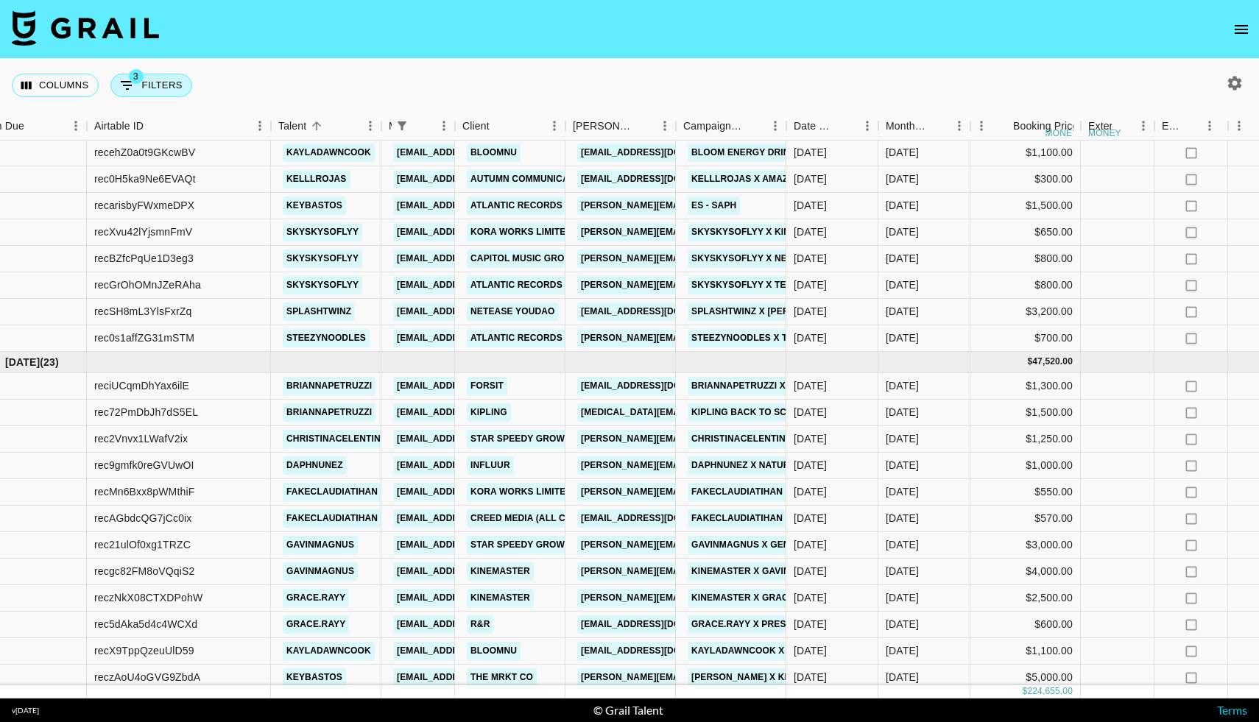
click at [167, 81] on button "3 Filters" at bounding box center [151, 86] width 82 height 24
select select "managerIds"
select select "status"
select select "not"
select select "cancelled"
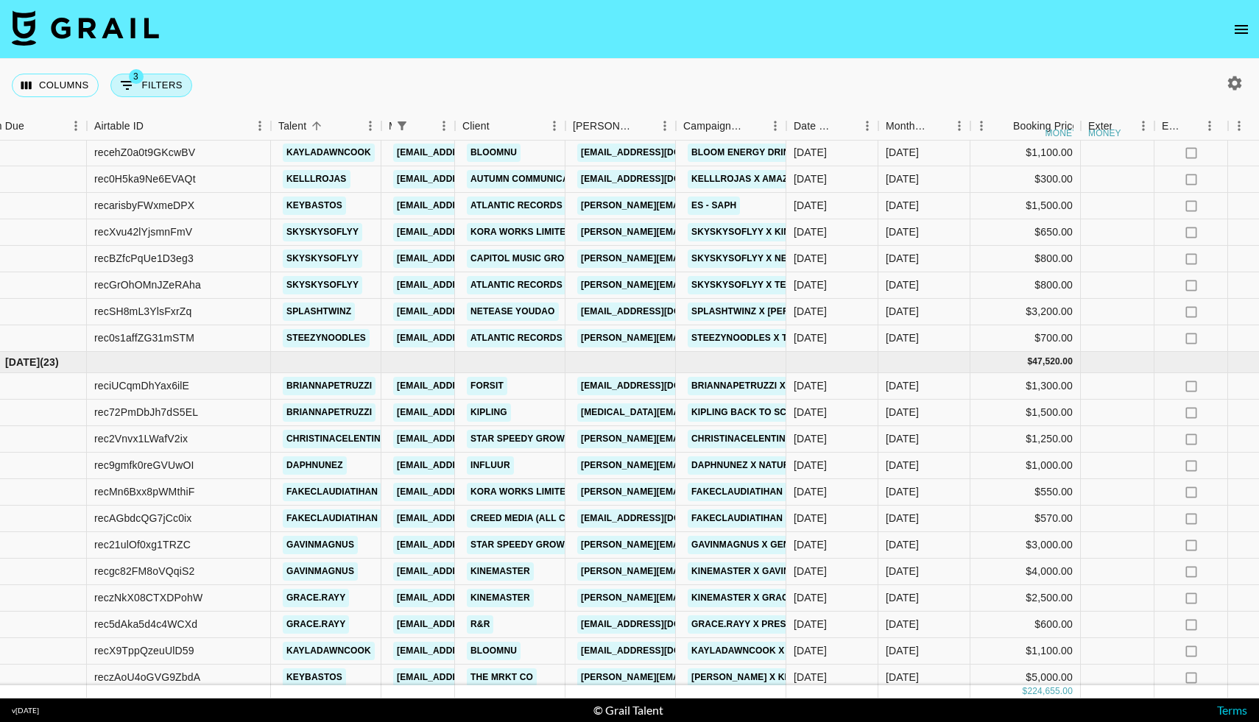
select select "status"
select select "not"
select select "declined"
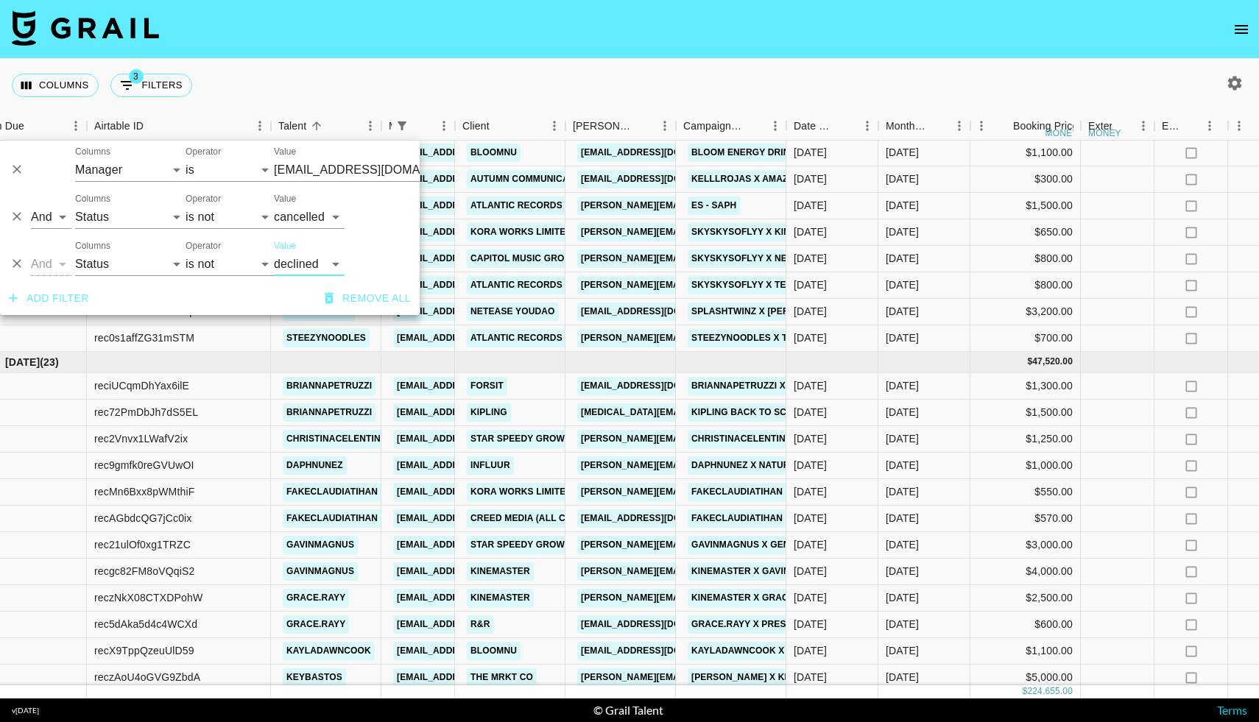
click at [315, 163] on input "[EMAIL_ADDRESS][DOMAIN_NAME]" at bounding box center [364, 169] width 180 height 23
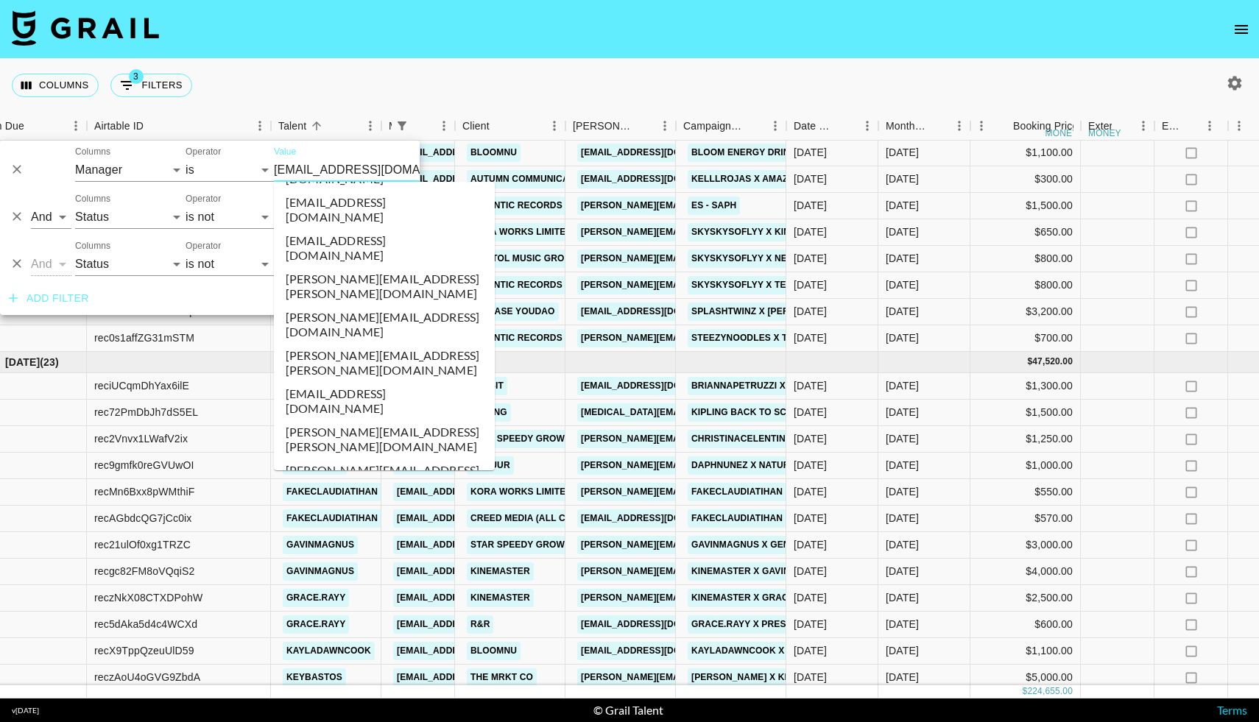
scroll to position [5148, 0]
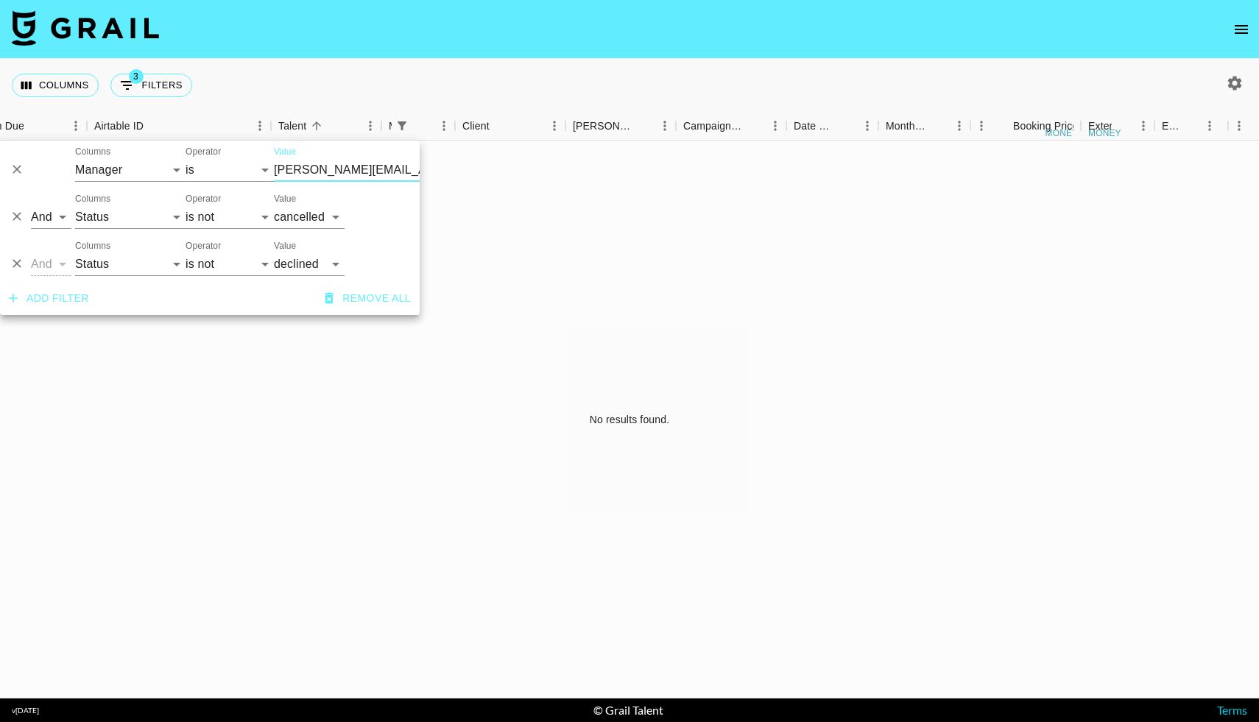
scroll to position [0, 35]
click at [1227, 82] on icon "button" at bounding box center [1235, 83] width 18 height 18
select select "[DATE]"
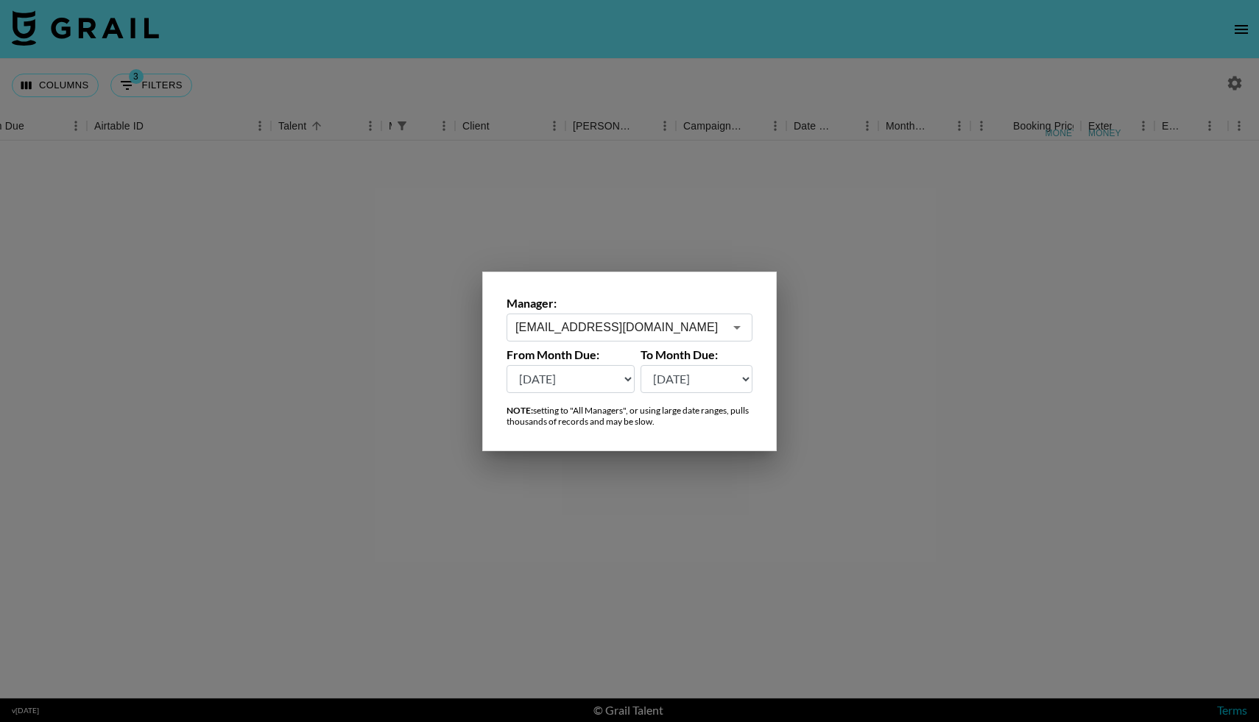
click at [676, 330] on input "[EMAIL_ADDRESS][DOMAIN_NAME]" at bounding box center [620, 327] width 208 height 17
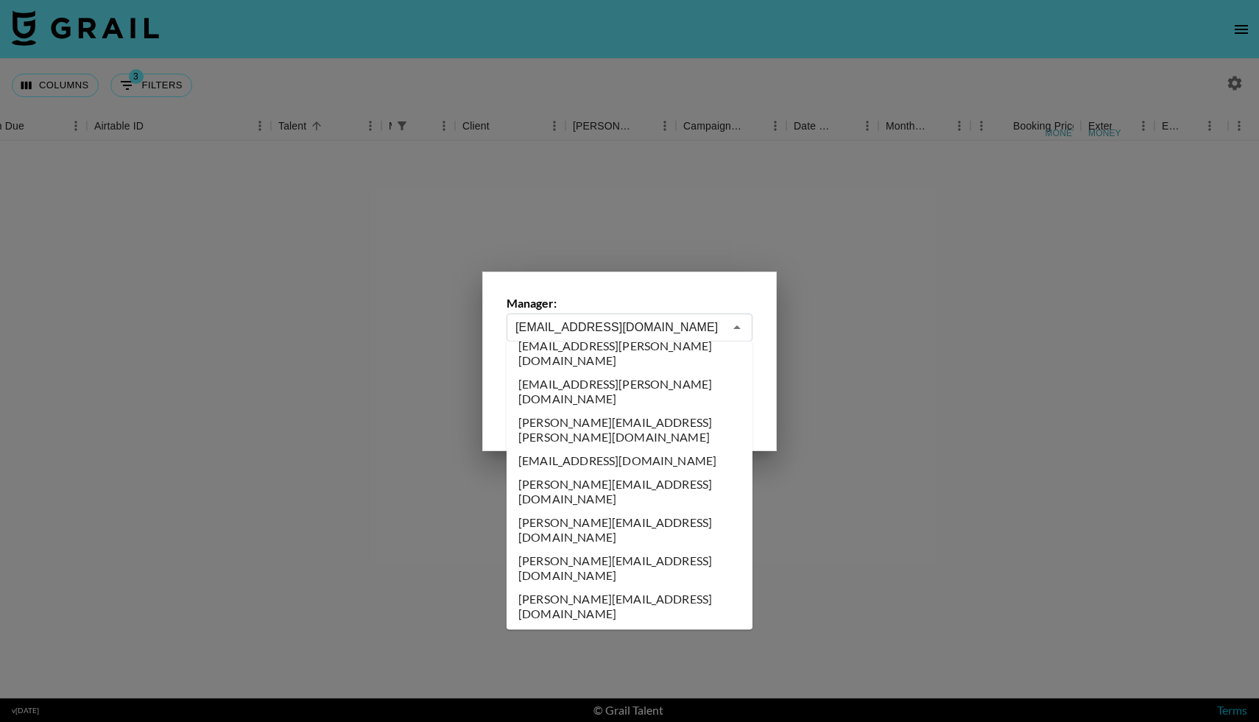
scroll to position [5214, 0]
type input "[PERSON_NAME][EMAIL_ADDRESS][DOMAIN_NAME]"
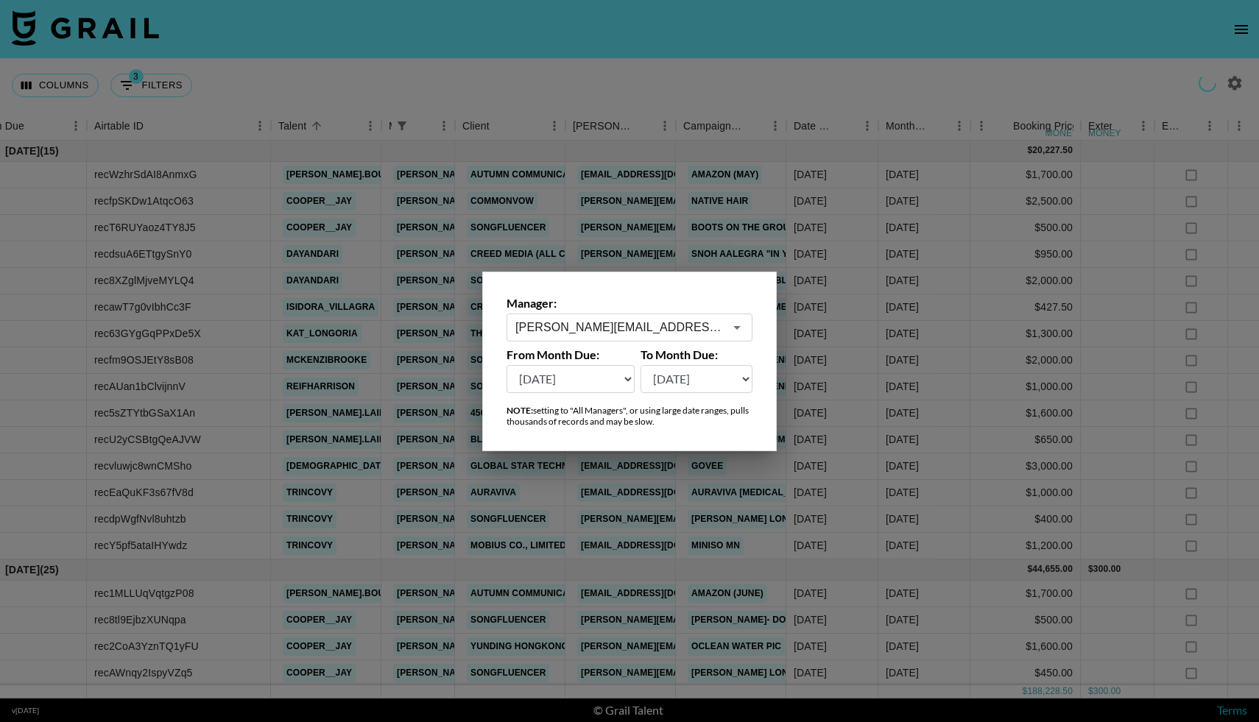
click at [555, 87] on div at bounding box center [629, 361] width 1259 height 722
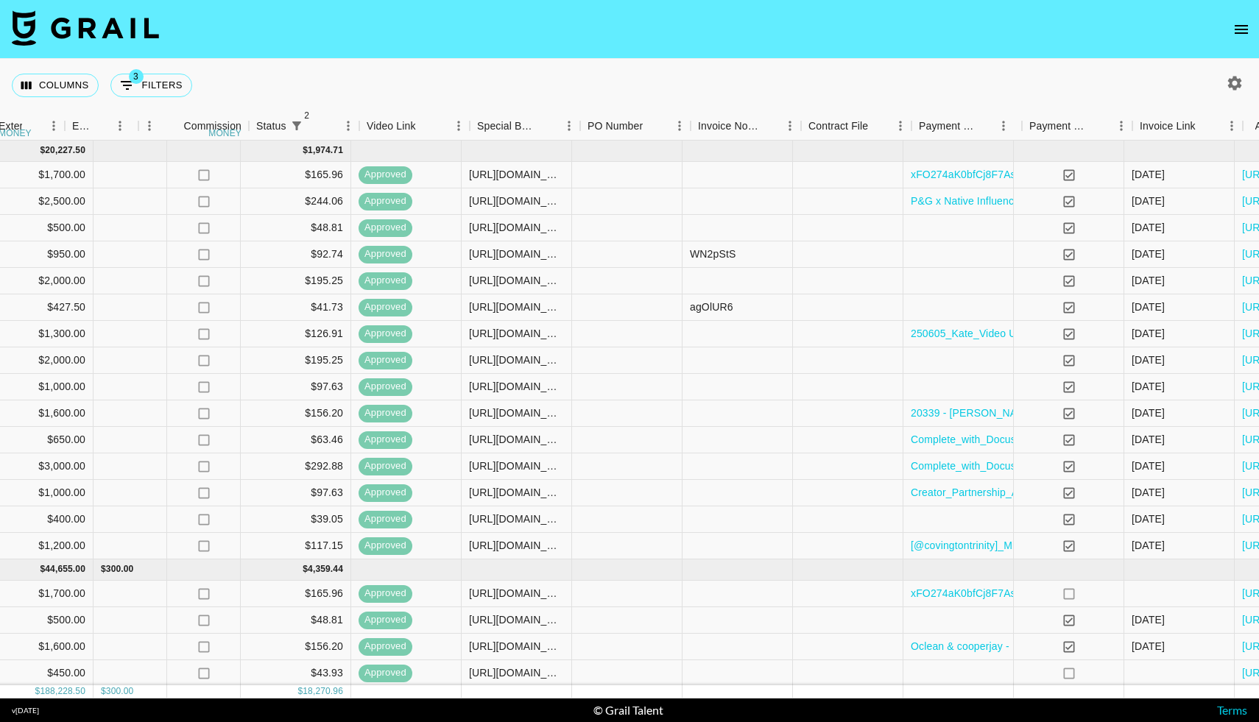
scroll to position [0, 1167]
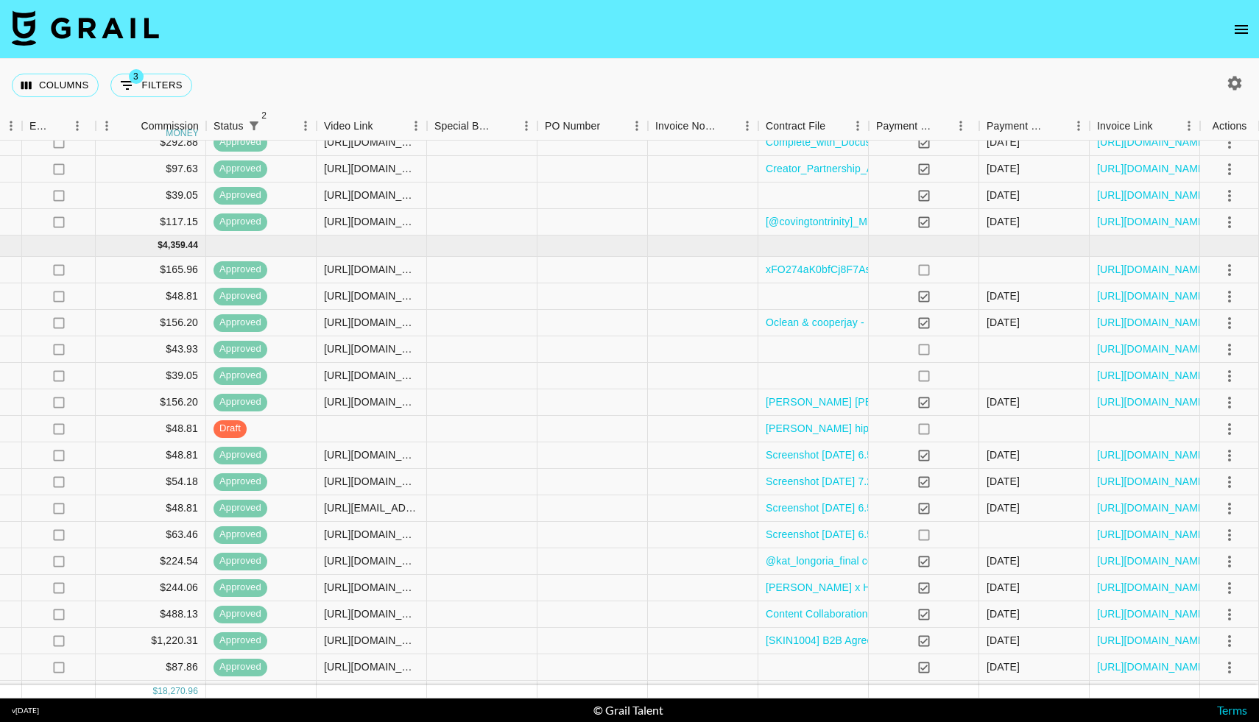
scroll to position [323, 1167]
click at [1138, 268] on link "[URL][DOMAIN_NAME]" at bounding box center [1152, 271] width 111 height 15
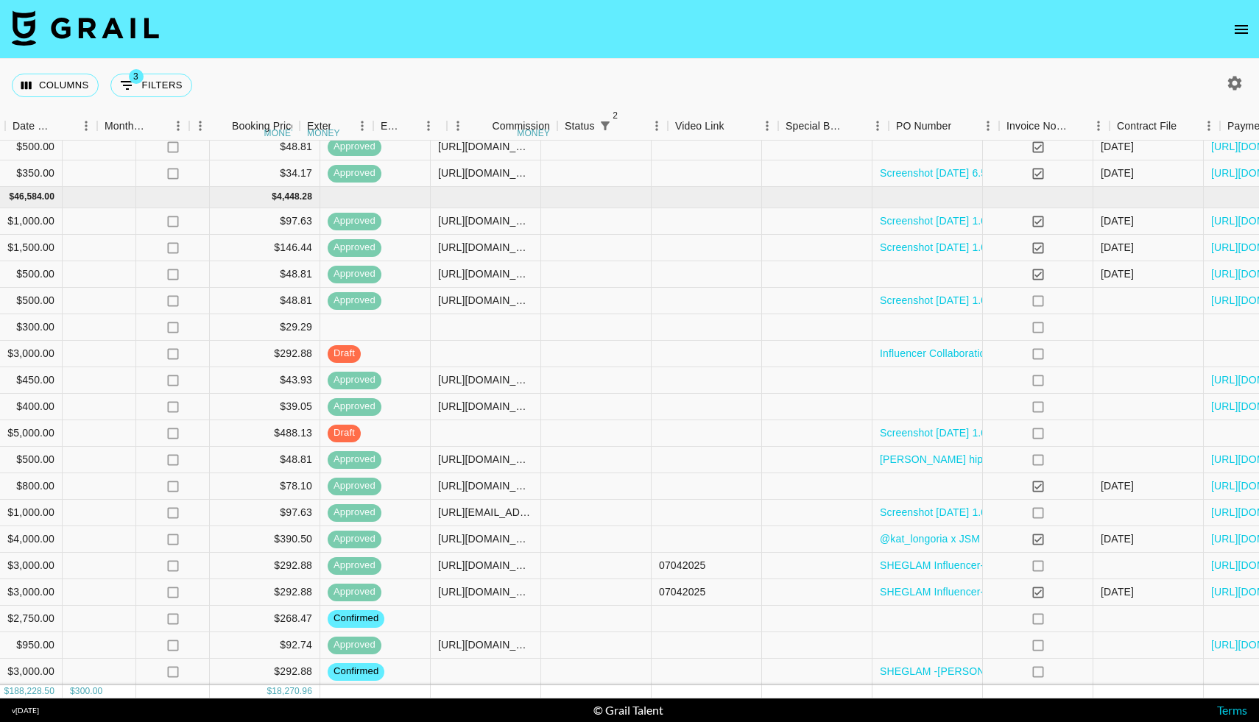
scroll to position [1057, 1167]
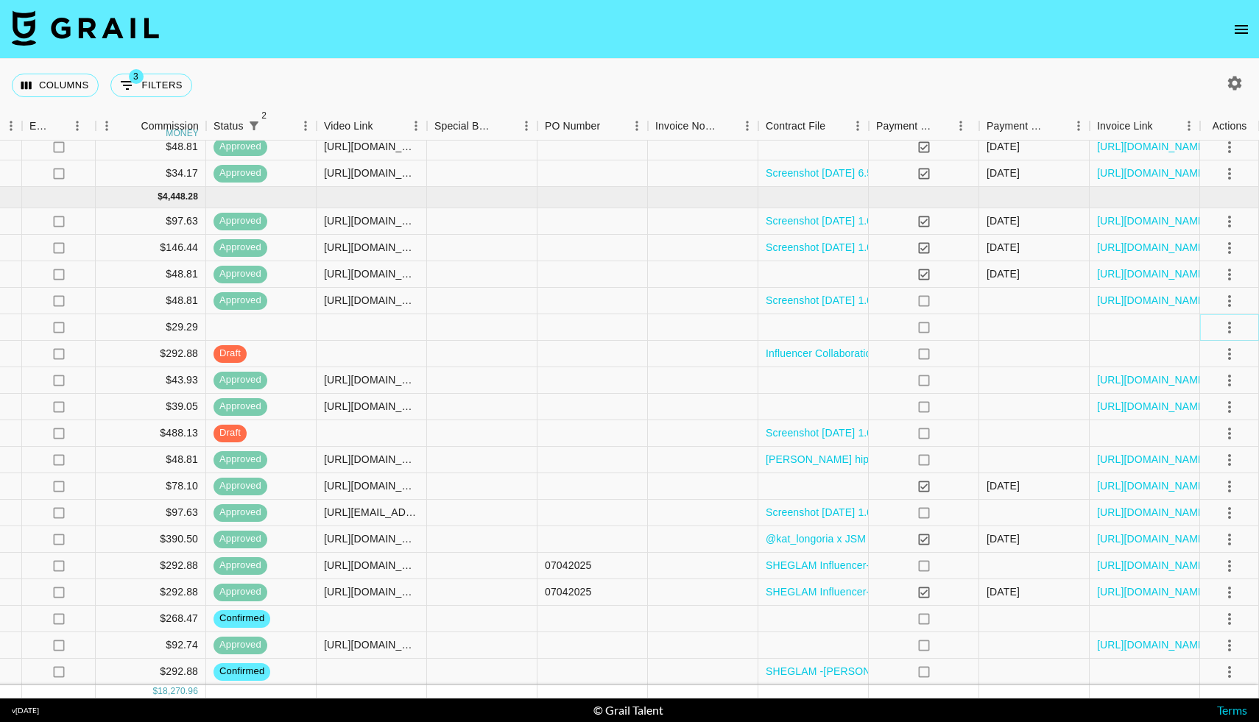
click at [1240, 325] on button "select merge strategy" at bounding box center [1229, 327] width 25 height 25
click at [1189, 390] on li "Decline" at bounding box center [1212, 386] width 96 height 27
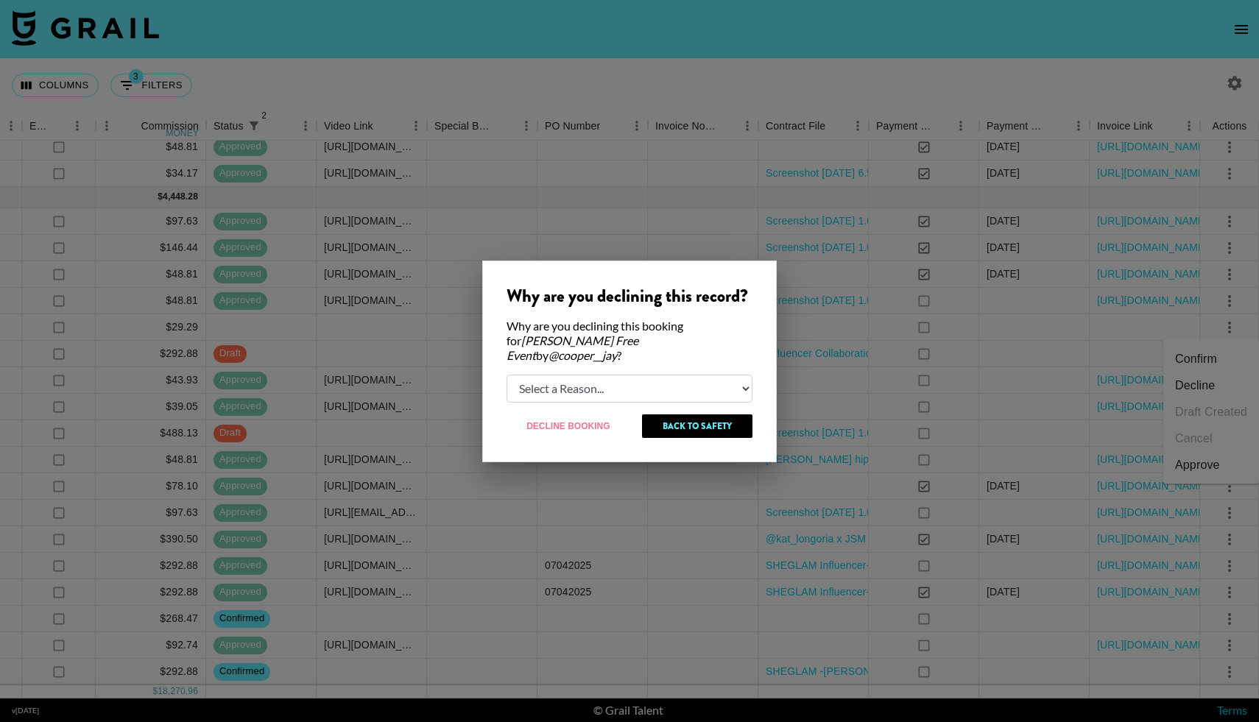
click at [609, 378] on select "Select a Reason... Relogging this deal due to a data issue The [PERSON_NAME] ca…" at bounding box center [630, 389] width 246 height 28
select select "creator_decline"
click at [574, 422] on button "Decline Booking" at bounding box center [569, 427] width 124 height 24
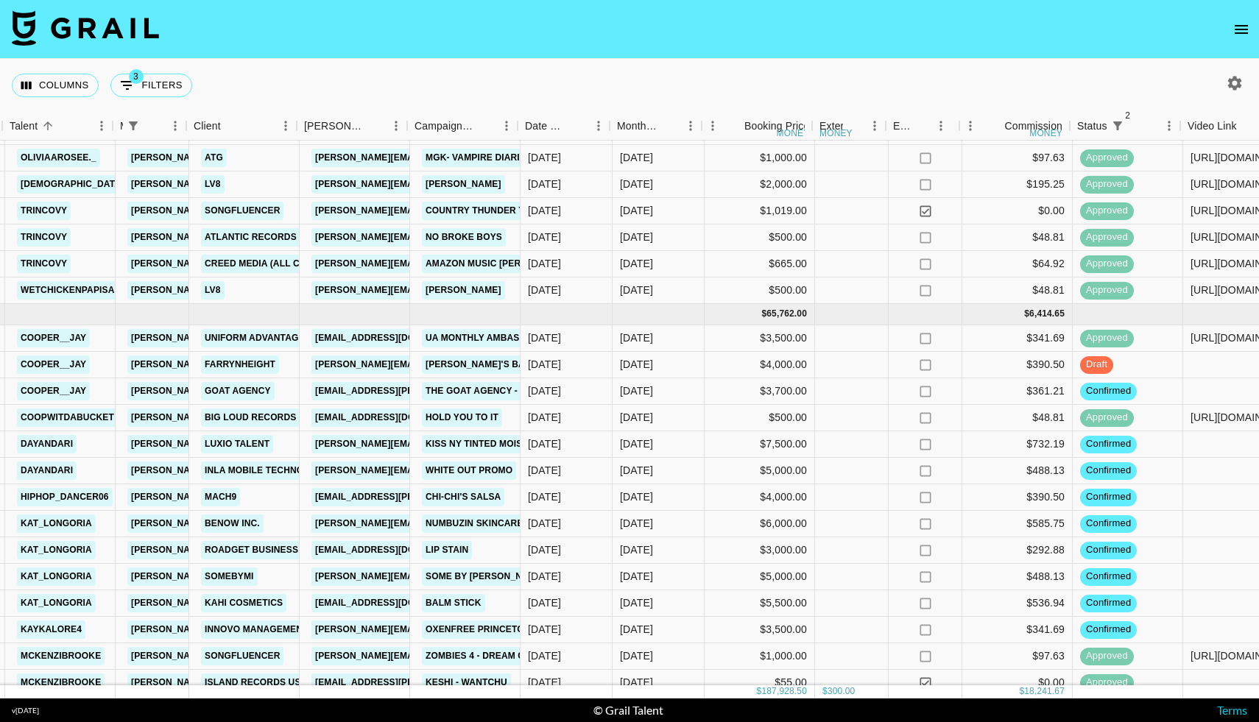
scroll to position [1677, 306]
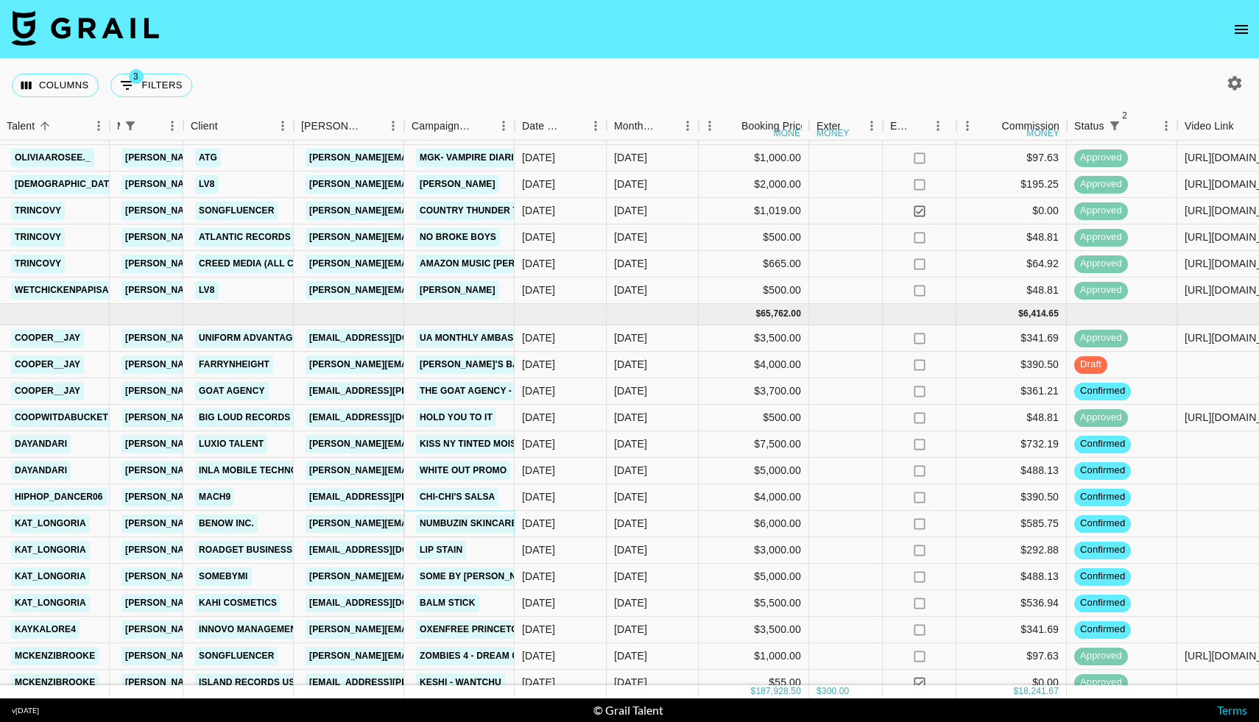
click at [492, 525] on link "Numbuzin skincare" at bounding box center [468, 524] width 105 height 18
